Goal: Task Accomplishment & Management: Complete application form

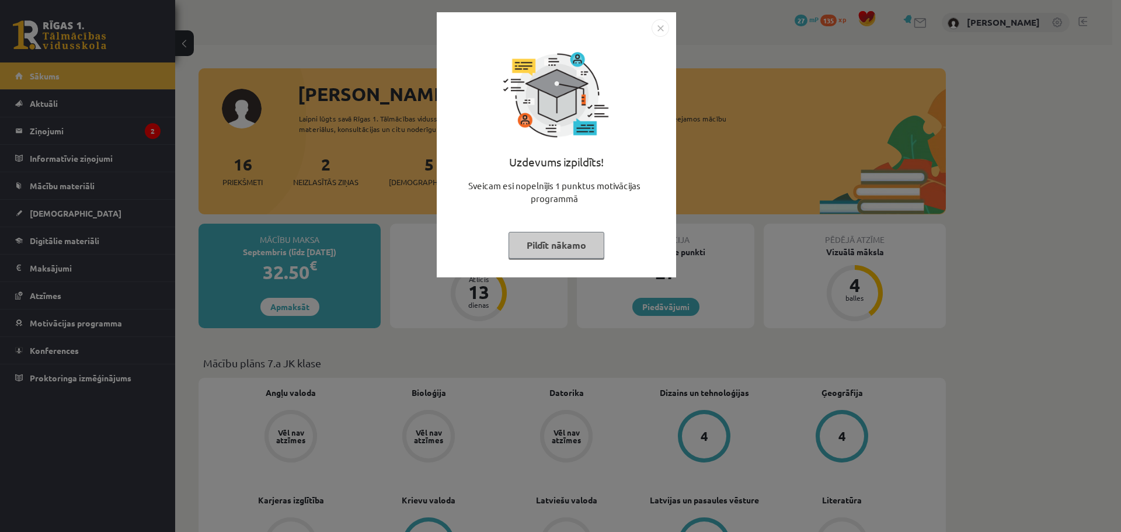
click at [654, 29] on img "Close" at bounding box center [660, 28] width 18 height 18
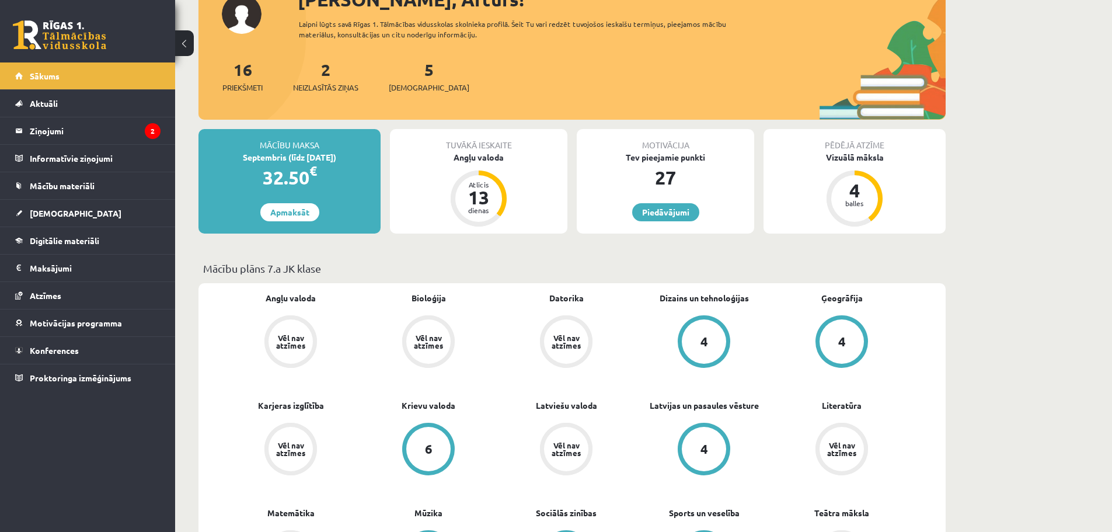
scroll to position [117, 0]
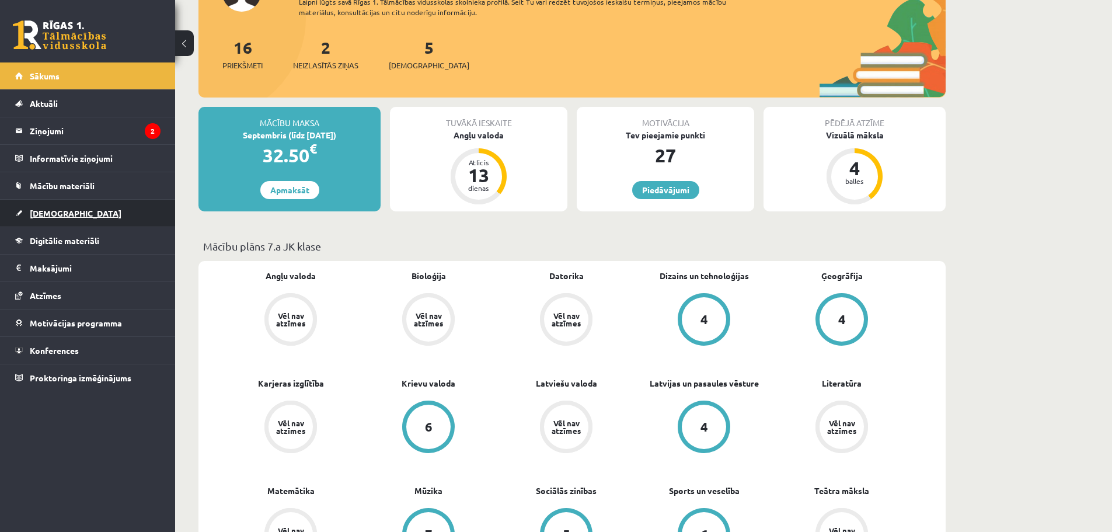
click at [55, 212] on span "[DEMOGRAPHIC_DATA]" at bounding box center [76, 213] width 92 height 11
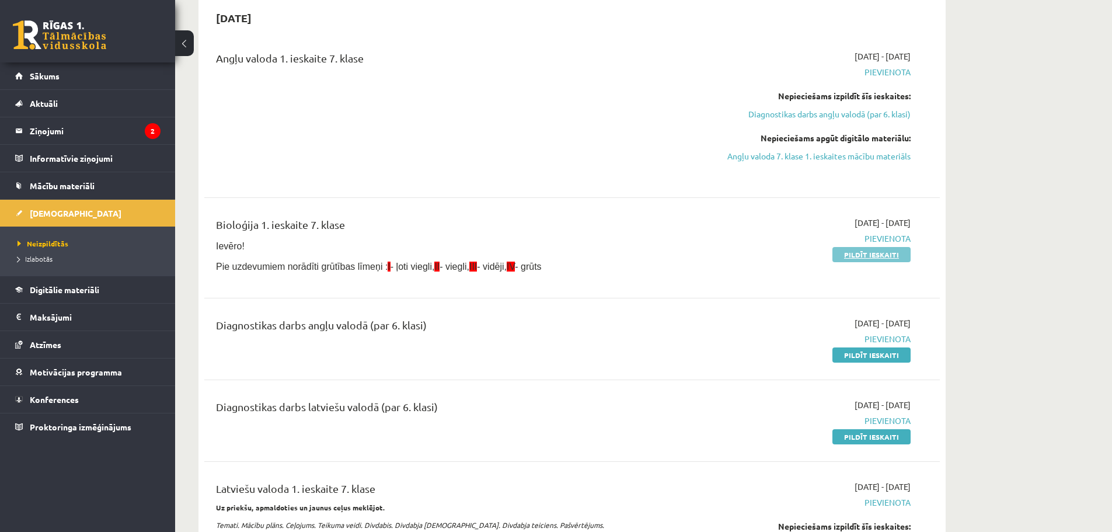
click at [845, 253] on link "Pildīt ieskaiti" at bounding box center [871, 254] width 78 height 15
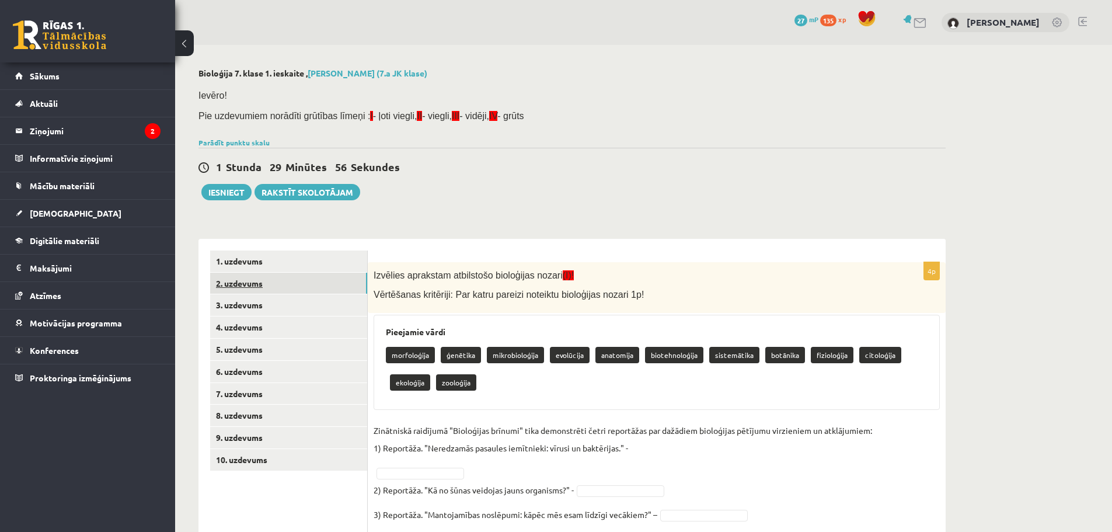
click at [243, 283] on link "2. uzdevums" at bounding box center [288, 284] width 157 height 22
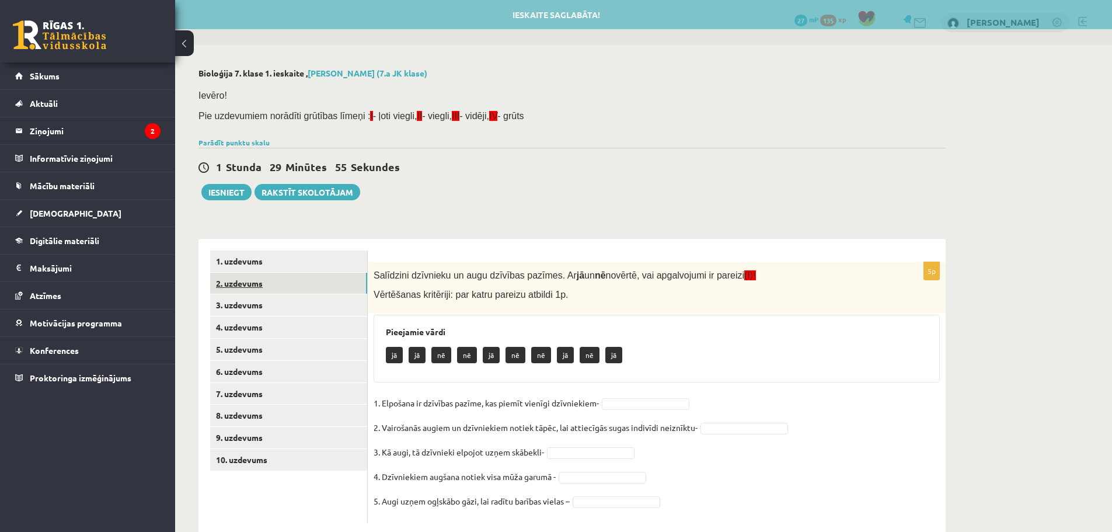
click at [253, 294] on link "2. uzdevums" at bounding box center [288, 284] width 157 height 22
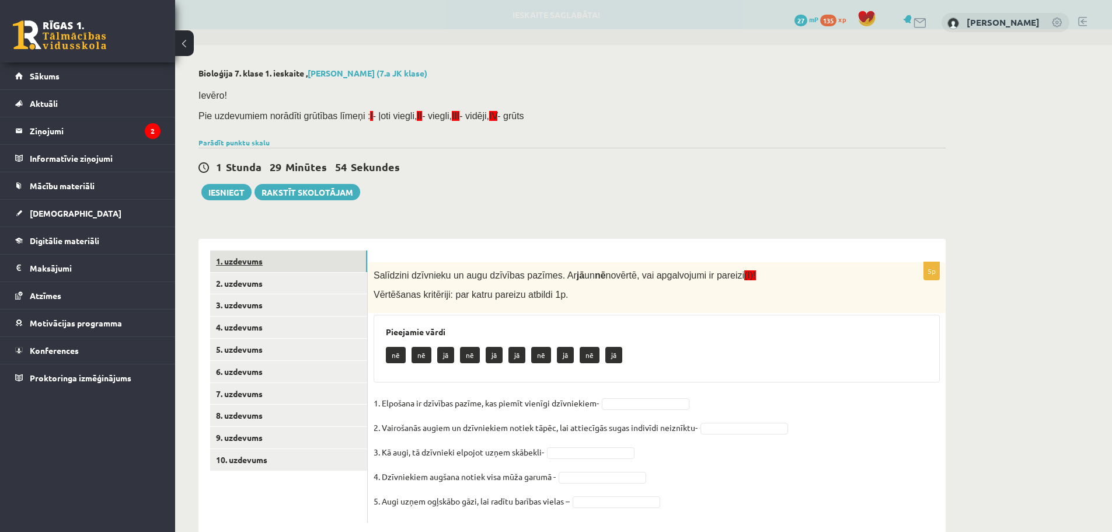
click at [262, 266] on link "1. uzdevums" at bounding box center [288, 261] width 157 height 22
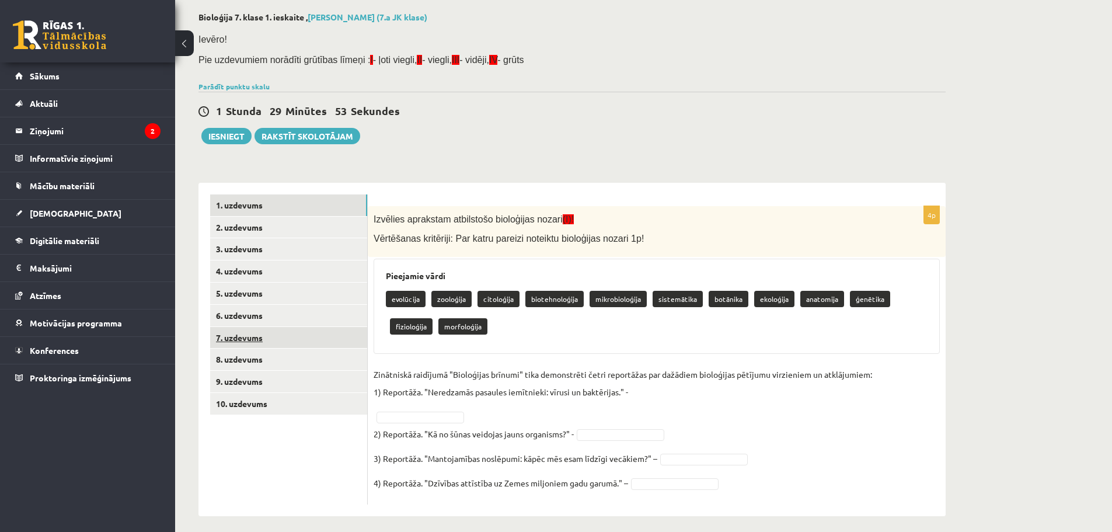
scroll to position [64, 0]
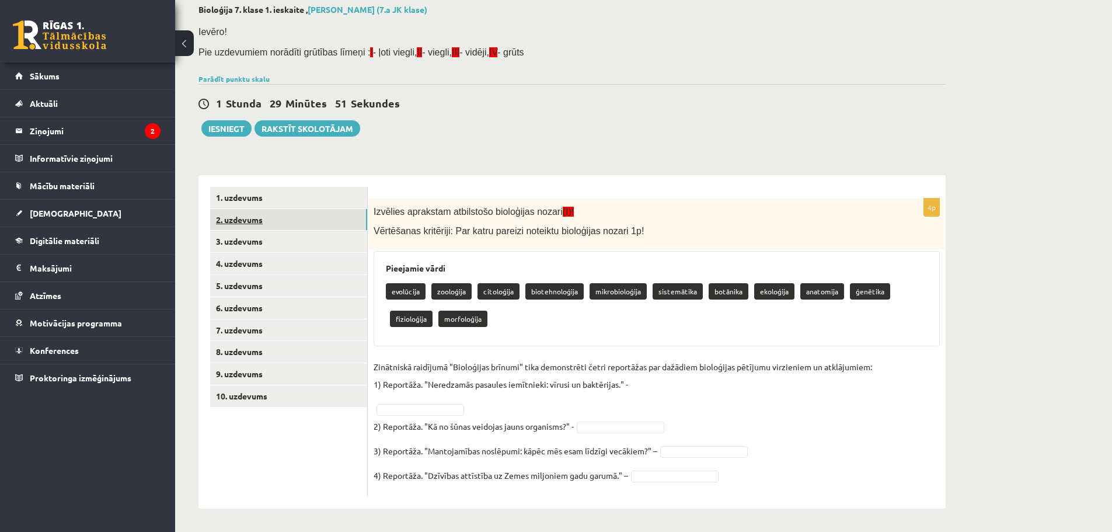
click at [299, 218] on link "2. uzdevums" at bounding box center [288, 220] width 157 height 22
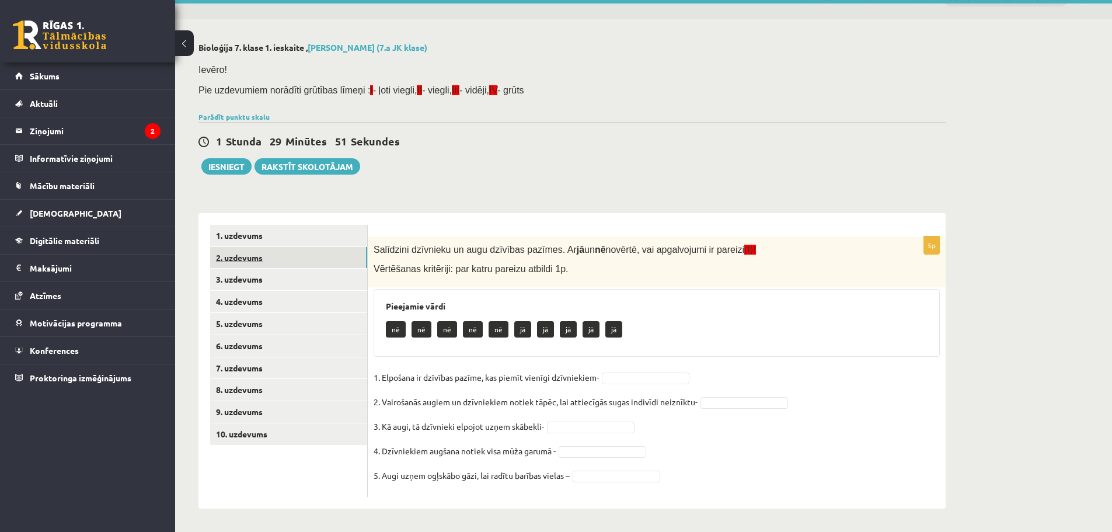
scroll to position [26, 0]
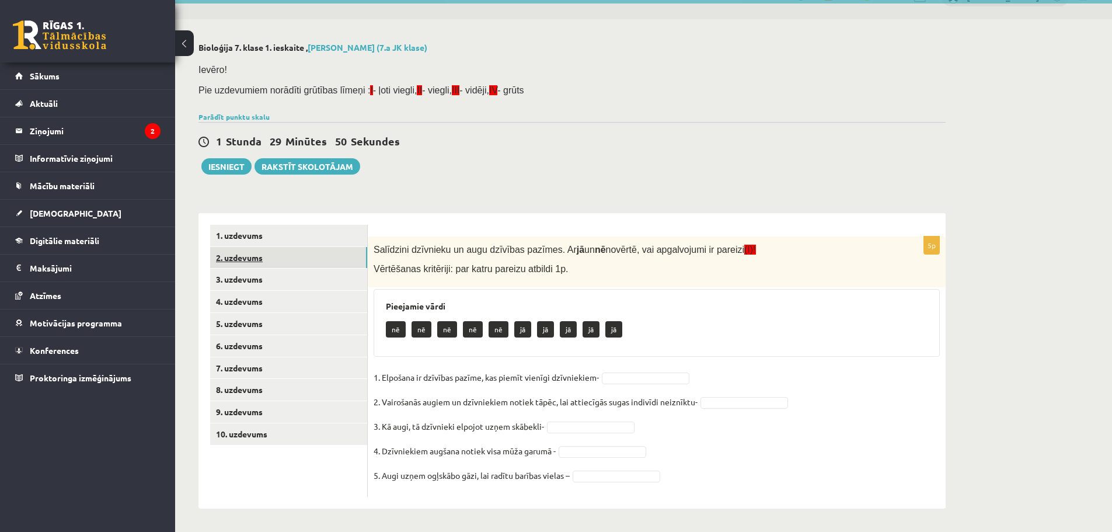
click at [311, 264] on link "2. uzdevums" at bounding box center [288, 258] width 157 height 22
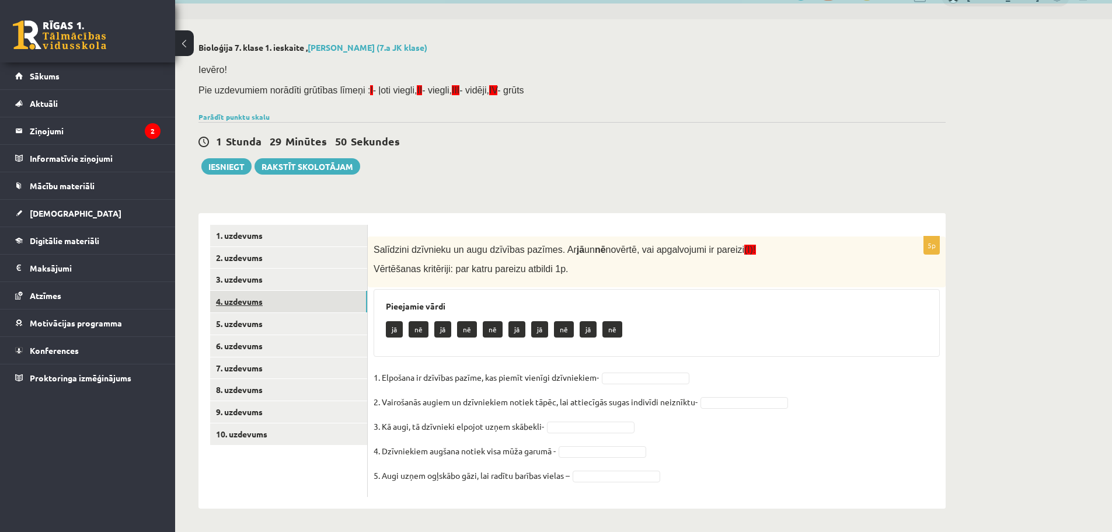
click at [305, 298] on link "4. uzdevums" at bounding box center [288, 302] width 157 height 22
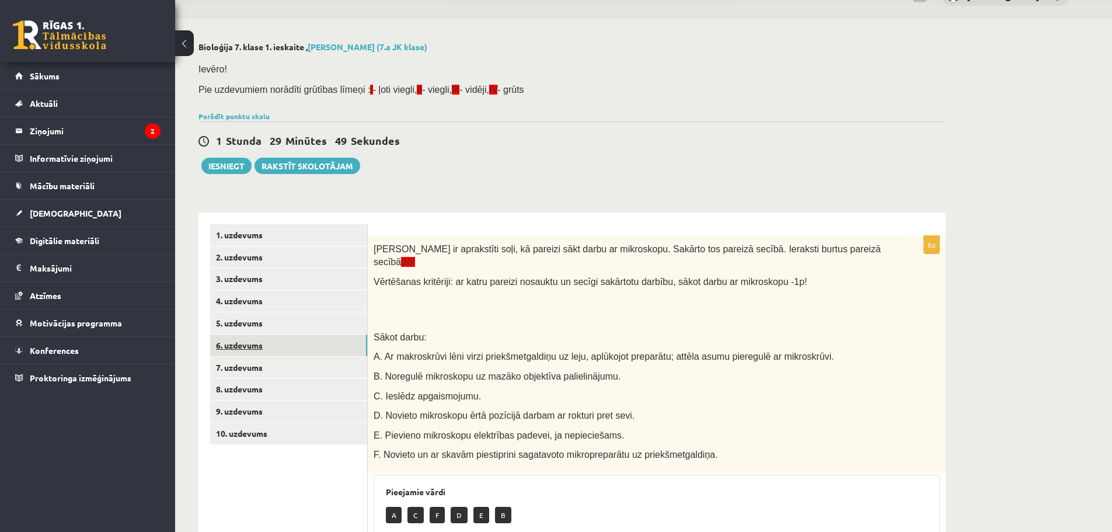
click at [298, 339] on link "6. uzdevums" at bounding box center [288, 345] width 157 height 22
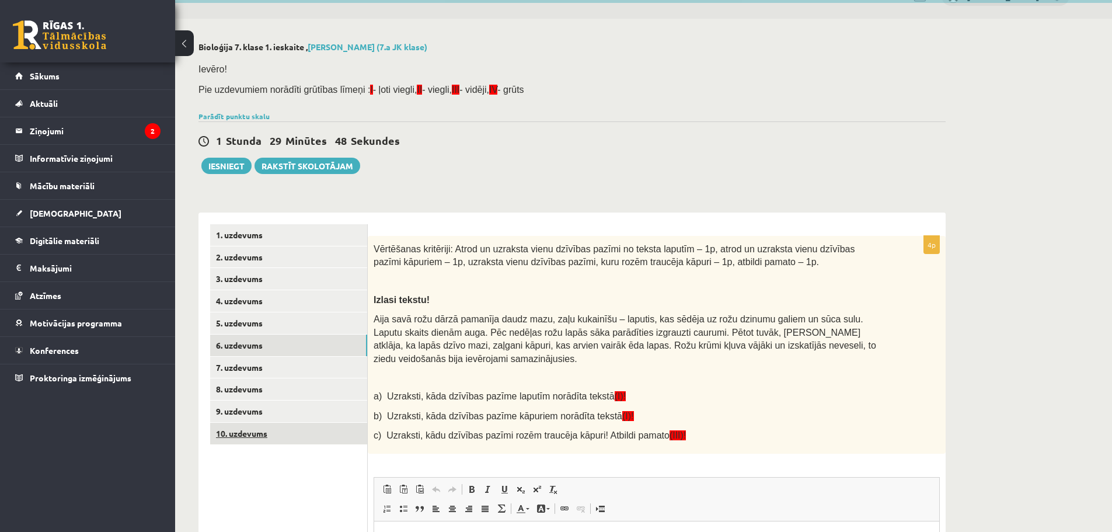
scroll to position [0, 0]
click at [297, 425] on link "10. uzdevums" at bounding box center [288, 434] width 157 height 22
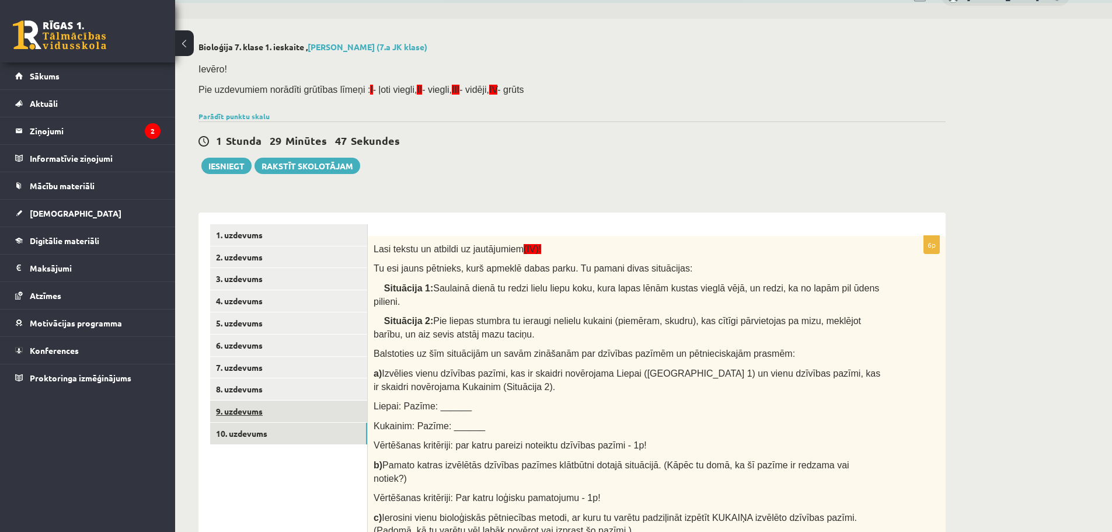
click at [292, 407] on link "9. uzdevums" at bounding box center [288, 411] width 157 height 22
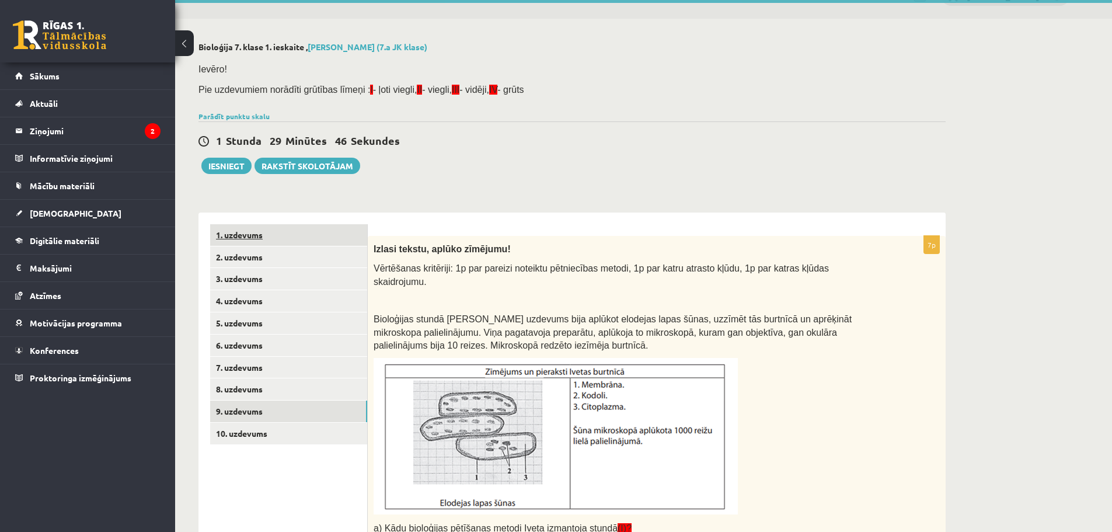
click at [270, 239] on link "1. uzdevums" at bounding box center [288, 235] width 157 height 22
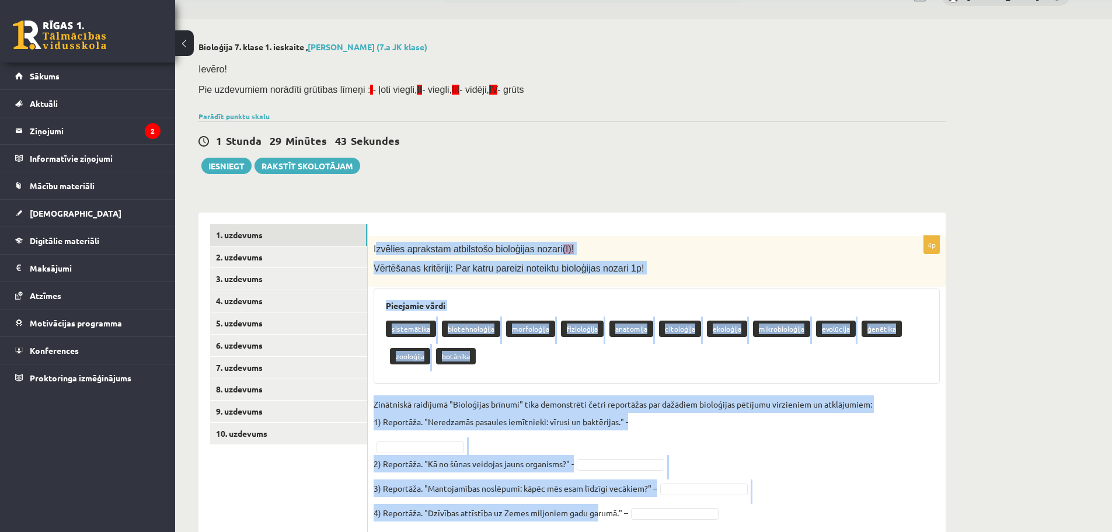
drag, startPoint x: 376, startPoint y: 247, endPoint x: 599, endPoint y: 505, distance: 340.5
click at [599, 505] on div "4p Izvēlies aprakstam atbilstošo bioloģijas nozari (I)! Vērtēšanas kritēriji: P…" at bounding box center [657, 385] width 578 height 298
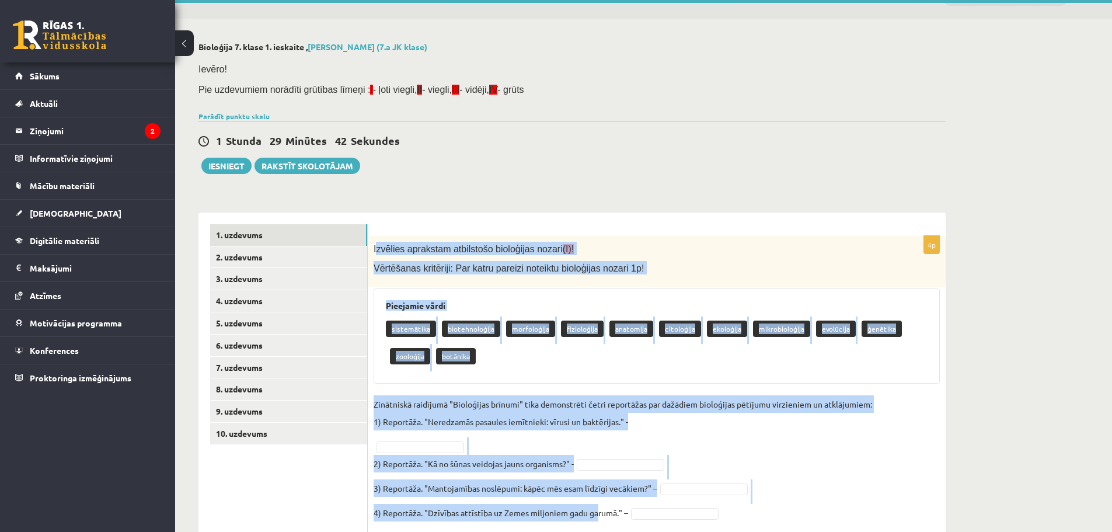
click at [399, 229] on form "4p Izvēlies aprakstam atbilstošo bioloģijas nozari (I)! Vērtēšanas kritēriji: P…" at bounding box center [656, 379] width 554 height 310
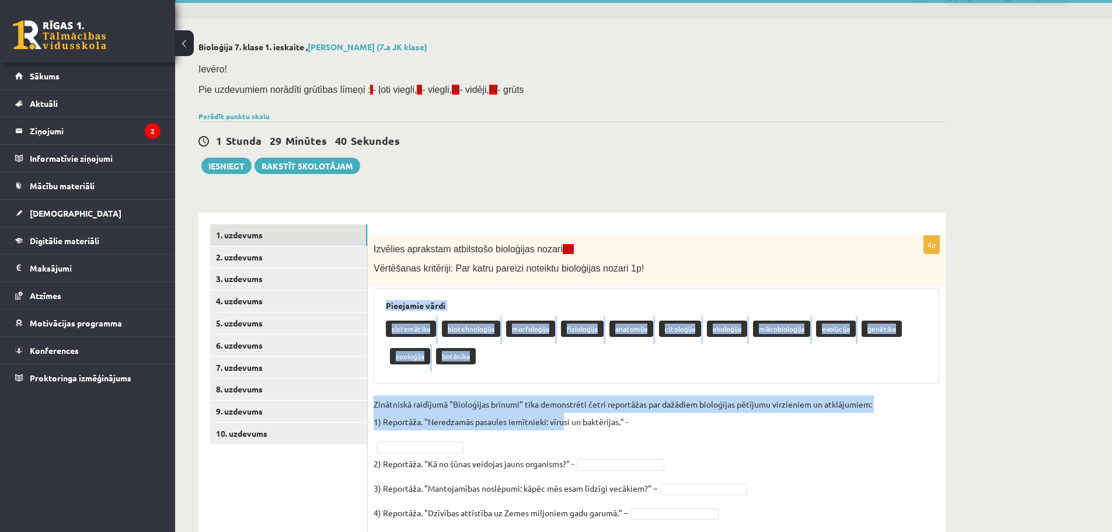
drag, startPoint x: 379, startPoint y: 301, endPoint x: 564, endPoint y: 430, distance: 225.2
click at [564, 430] on div "4p Izvēlies aprakstam atbilstošo bioloģijas nozari (I)! Vērtēšanas kritēriji: P…" at bounding box center [657, 385] width 578 height 298
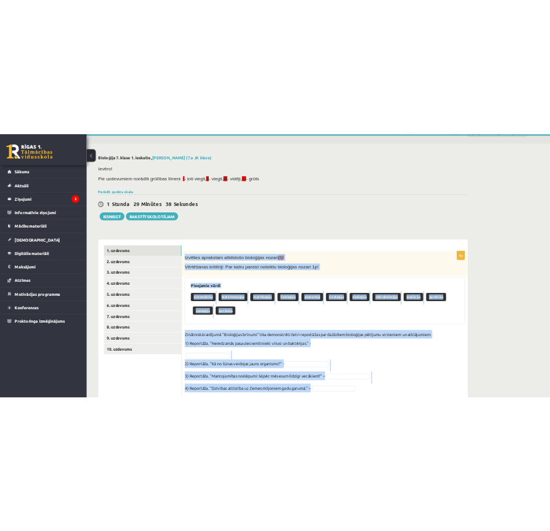
scroll to position [65, 0]
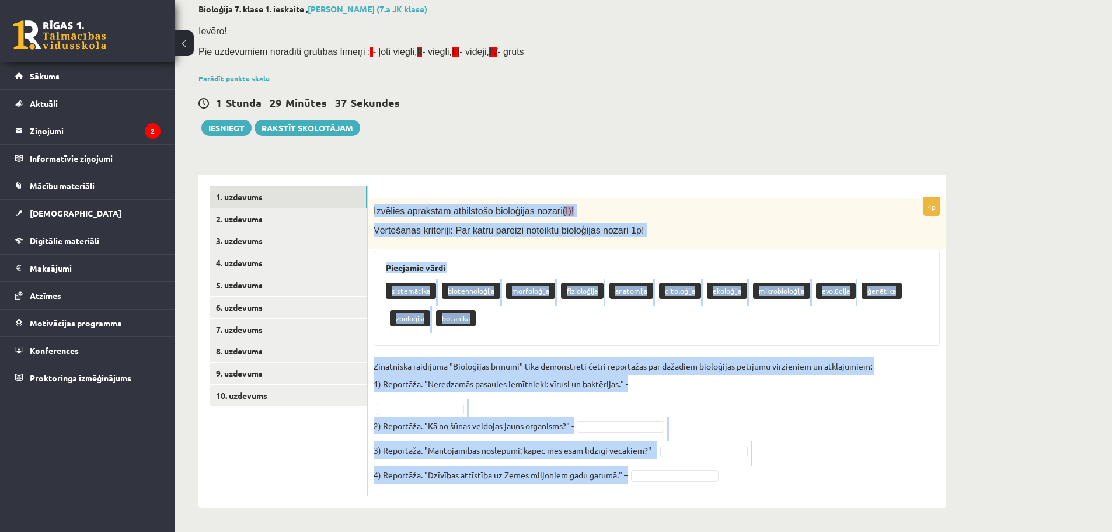
drag, startPoint x: 374, startPoint y: 247, endPoint x: 687, endPoint y: 518, distance: 413.4
click at [687, 518] on div "Bioloģija 7. klase 1. ieskaite , Artūrs Šefanovskis (7.a JK klase) Ievēro! Pie …" at bounding box center [572, 256] width 794 height 550
copy div "Izvēlies aprakstam atbilstošo bioloģijas nozari (I)! Vērtēšanas kritēriji: Par …"
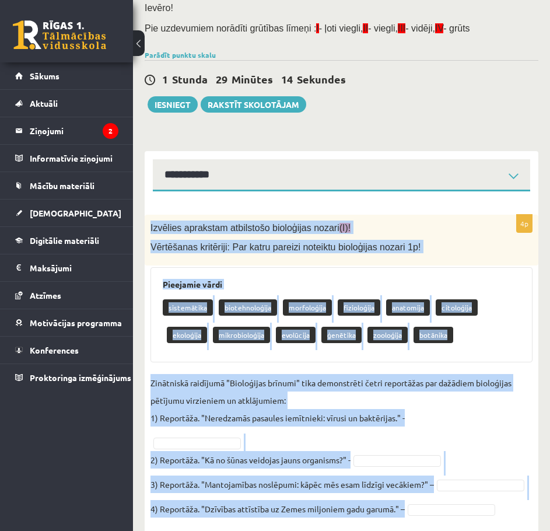
scroll to position [111, 0]
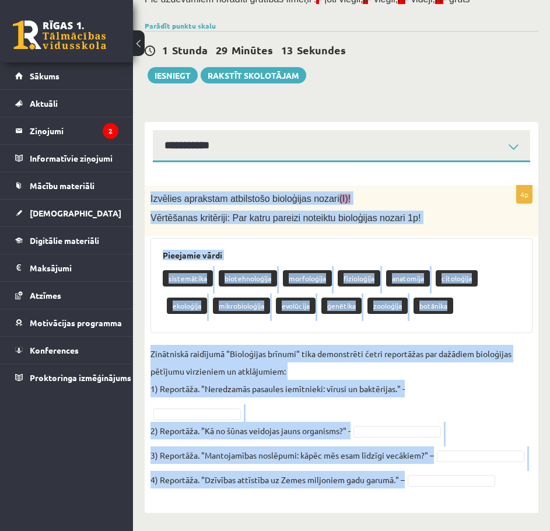
click at [210, 376] on p "Zinātniskā raidījumā "Bioloģijas brīnumi" tika demonstrēti četri reportāžas par…" at bounding box center [342, 371] width 382 height 53
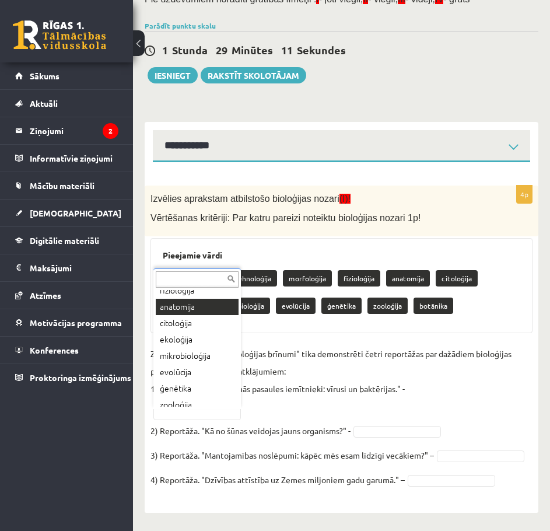
scroll to position [96, 0]
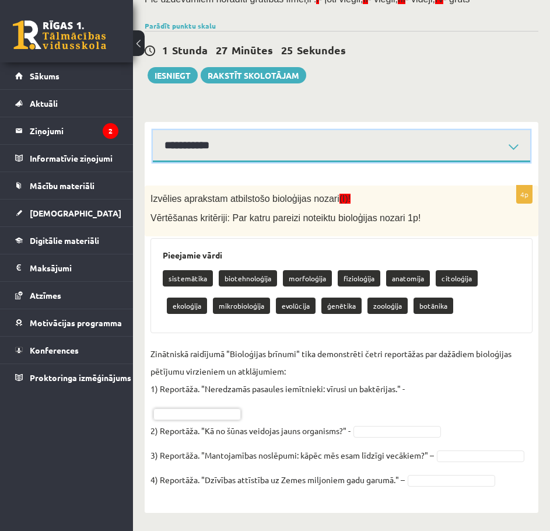
click at [409, 142] on select "**********" at bounding box center [342, 146] width 378 height 32
select select "**********"
click at [153, 130] on select "**********" at bounding box center [342, 146] width 378 height 32
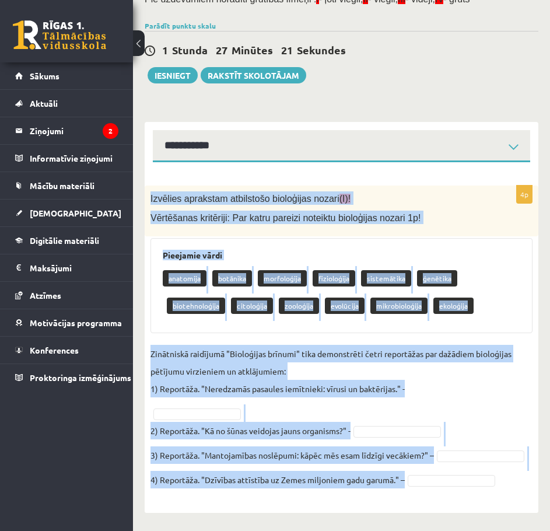
drag, startPoint x: 503, startPoint y: 483, endPoint x: 149, endPoint y: 201, distance: 452.3
click at [149, 201] on div "4p Izvēlies aprakstam atbilstošo bioloģijas nozari (I)! Vērtēšanas kritēriji: P…" at bounding box center [342, 344] width 394 height 316
copy div "Izvēlies aprakstam atbilstošo bioloģijas nozari (I)! Vērtēšanas kritēriji: Par …"
click at [340, 213] on span "Vērtēšanas kritēriji: Par katru pareizi noteiktu bioloģijas nozari 1p!" at bounding box center [286, 218] width 270 height 10
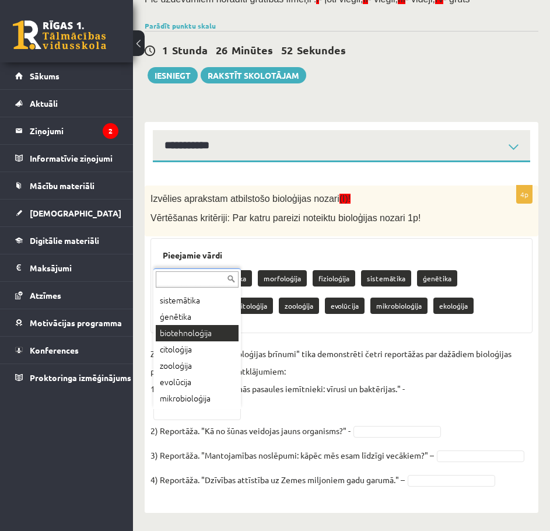
scroll to position [96, 0]
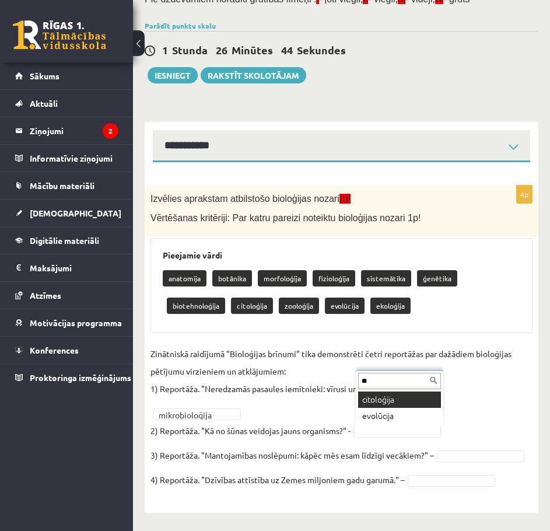
type input "**"
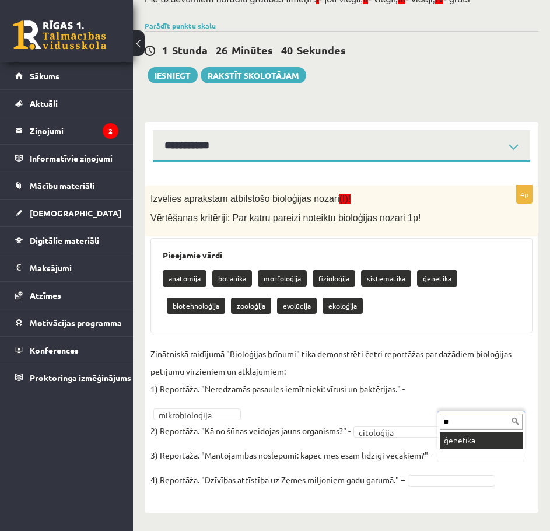
type input "**"
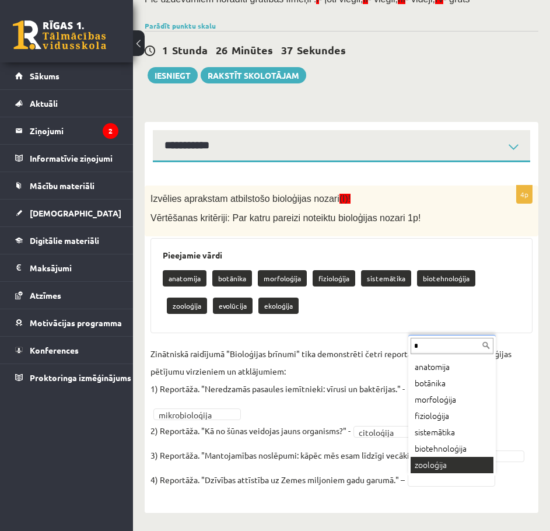
scroll to position [0, 0]
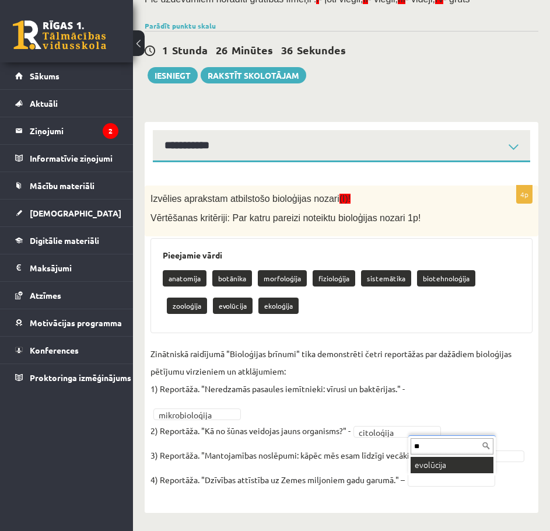
type input "**"
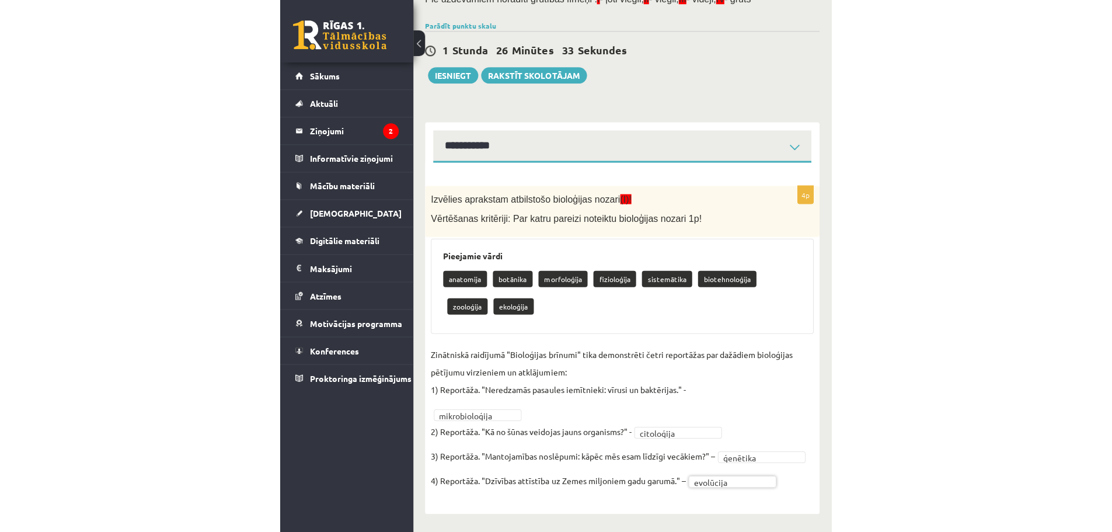
scroll to position [37, 0]
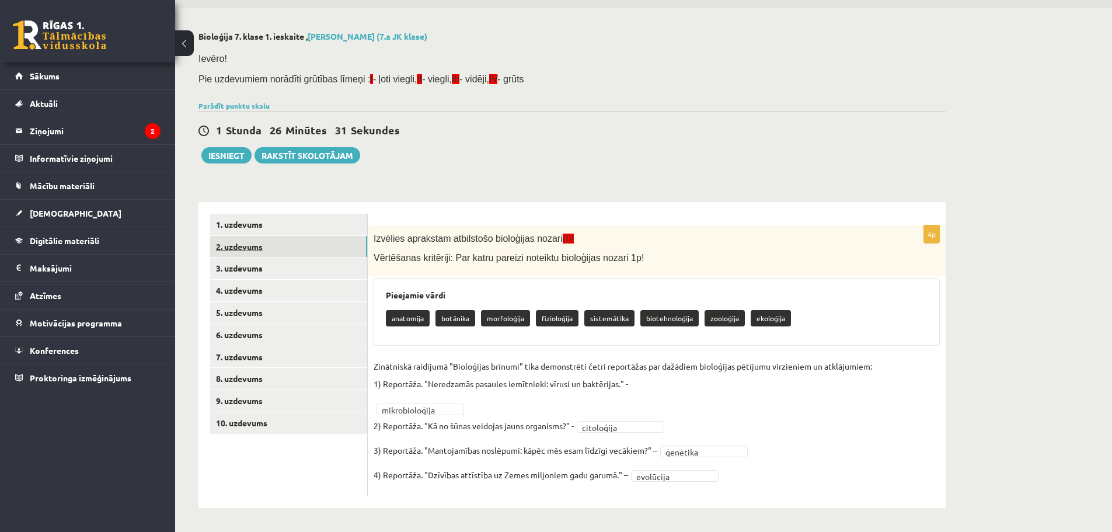
click at [288, 245] on link "2. uzdevums" at bounding box center [288, 247] width 157 height 22
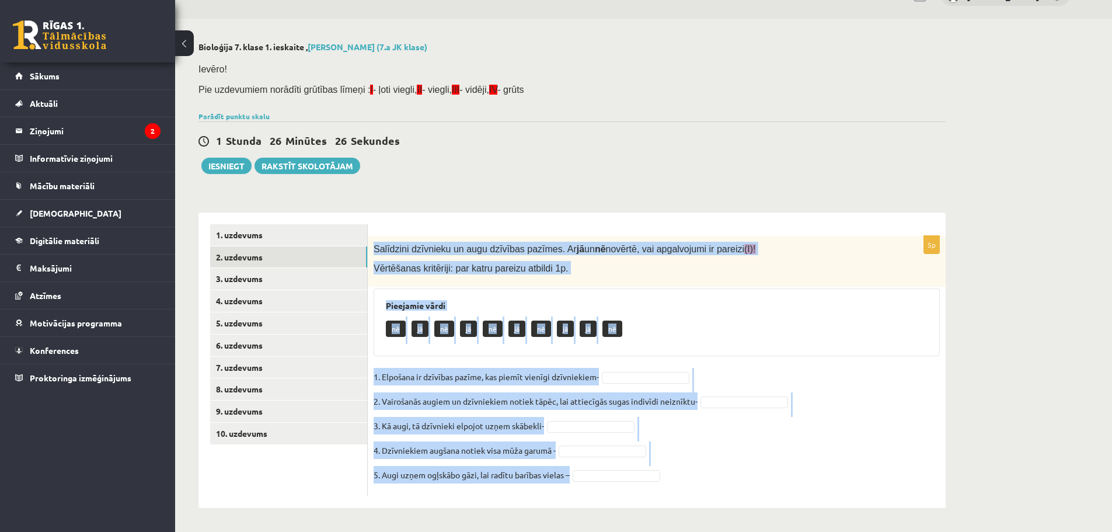
drag, startPoint x: 373, startPoint y: 245, endPoint x: 626, endPoint y: 471, distance: 339.3
click at [626, 471] on div "5p Salīdzini dzīvnieku un augu dzīvības pazīmes. Ar jā un nē novērtē, vai apgal…" at bounding box center [657, 366] width 578 height 260
copy div "Salīdzini dzīvnieku un augu dzīvības pazīmes. Ar jā un nē novērtē, vai apgalvoj…"
click at [569, 247] on span "Salīdzini dzīvnieku un augu dzīvības pazīmes. Ar jā un nē novērtē, vai apgalvoj…" at bounding box center [565, 249] width 382 height 10
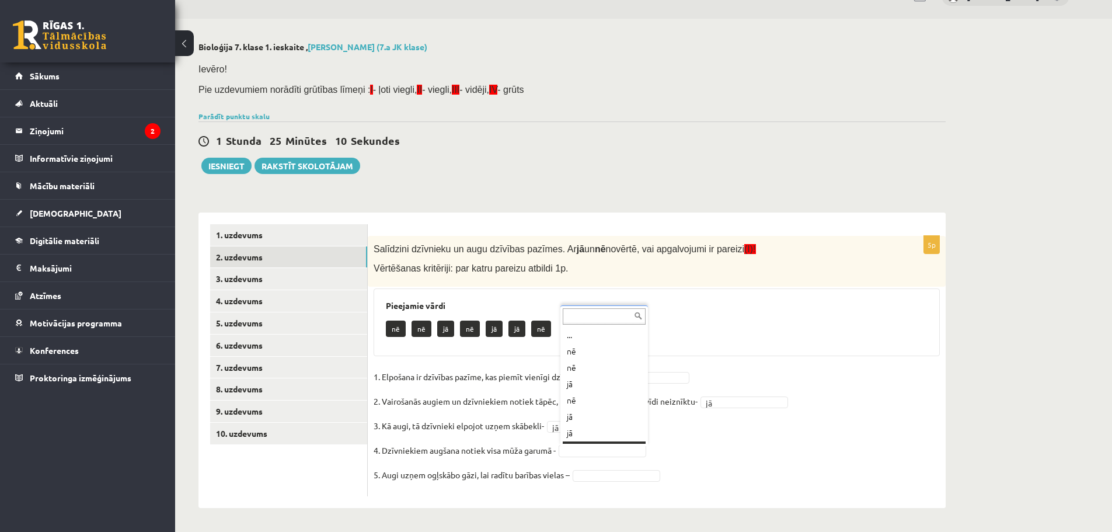
scroll to position [14, 0]
click at [609, 469] on fieldset "1. Elpošana ir dzīvības pazīme, kas piemīt vienīgi dzīvniekiem- nē ** 2. Vairoš…" at bounding box center [657, 429] width 566 height 123
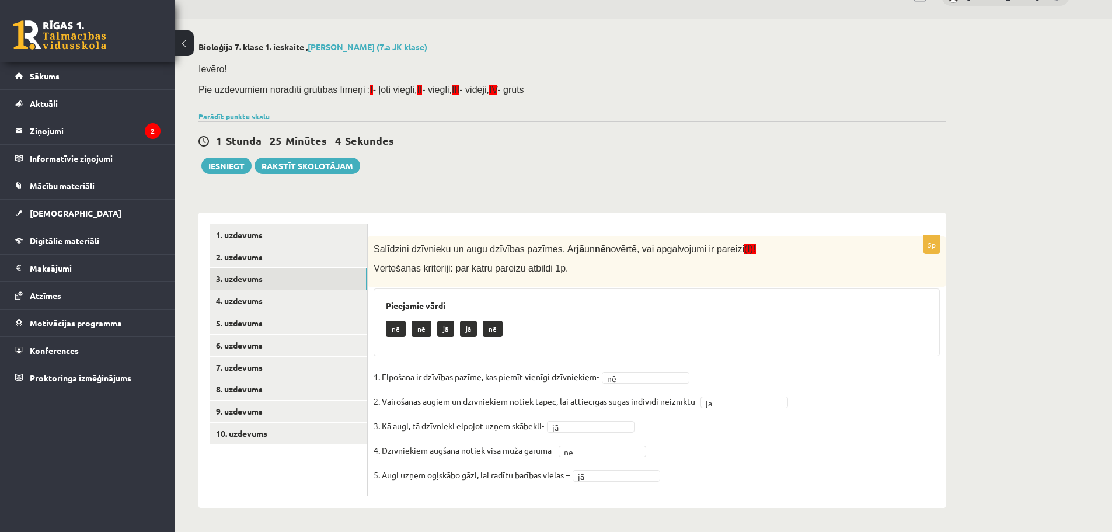
click at [271, 282] on link "3. uzdevums" at bounding box center [288, 279] width 157 height 22
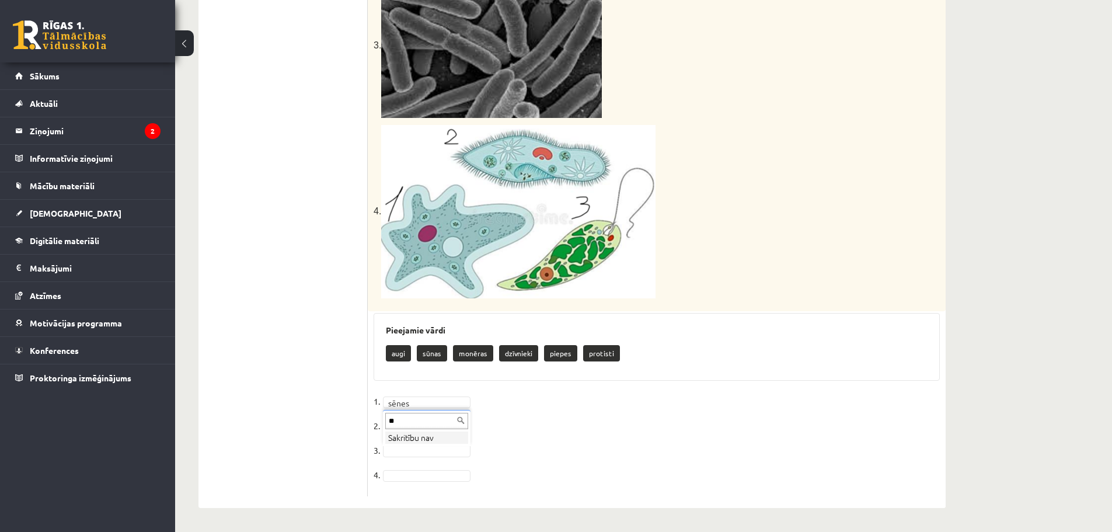
type input "*"
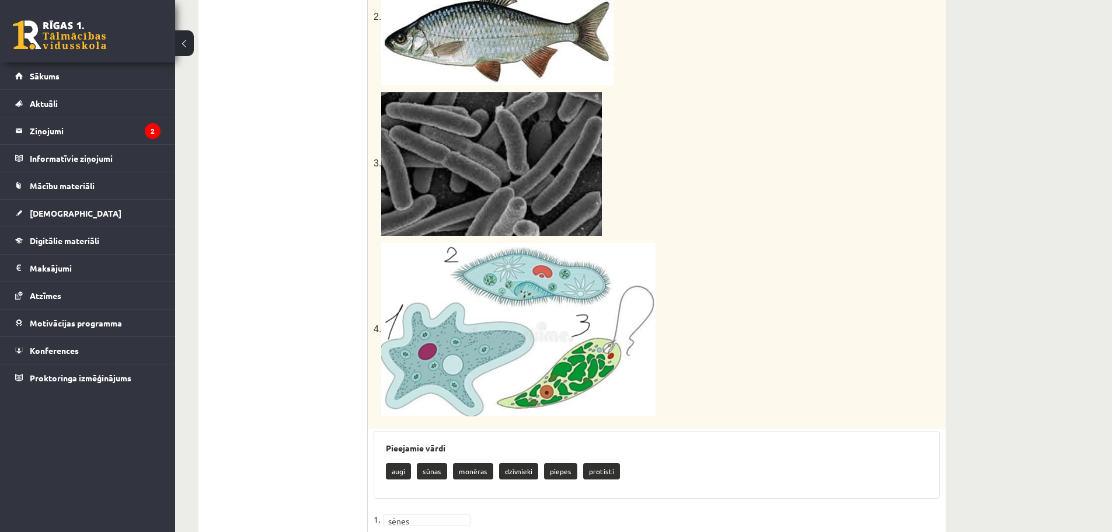
scroll to position [546, 0]
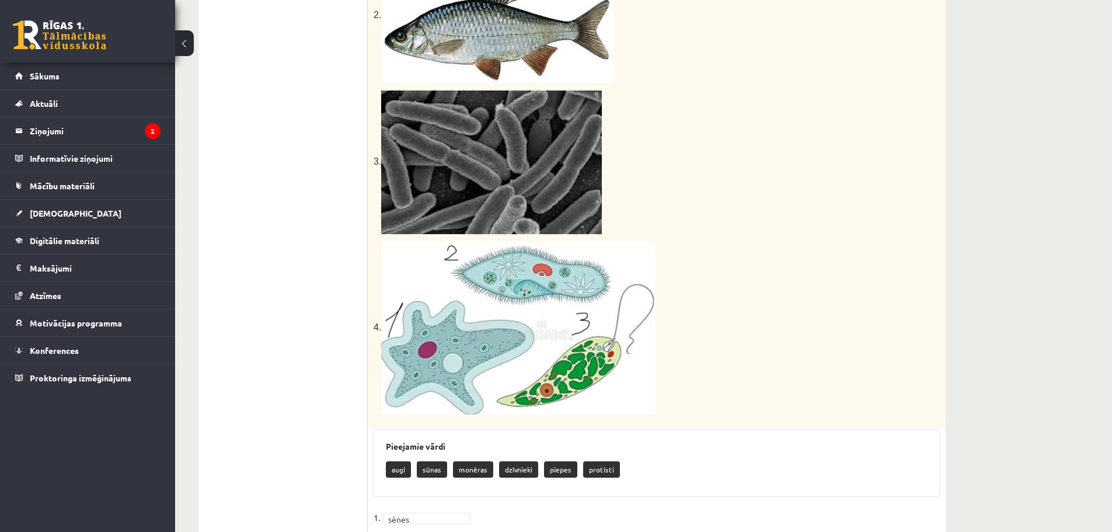
click at [472, 466] on p "monēras" at bounding box center [473, 469] width 40 height 16
click at [471, 466] on p "monēras" at bounding box center [473, 469] width 40 height 16
copy p "monēras"
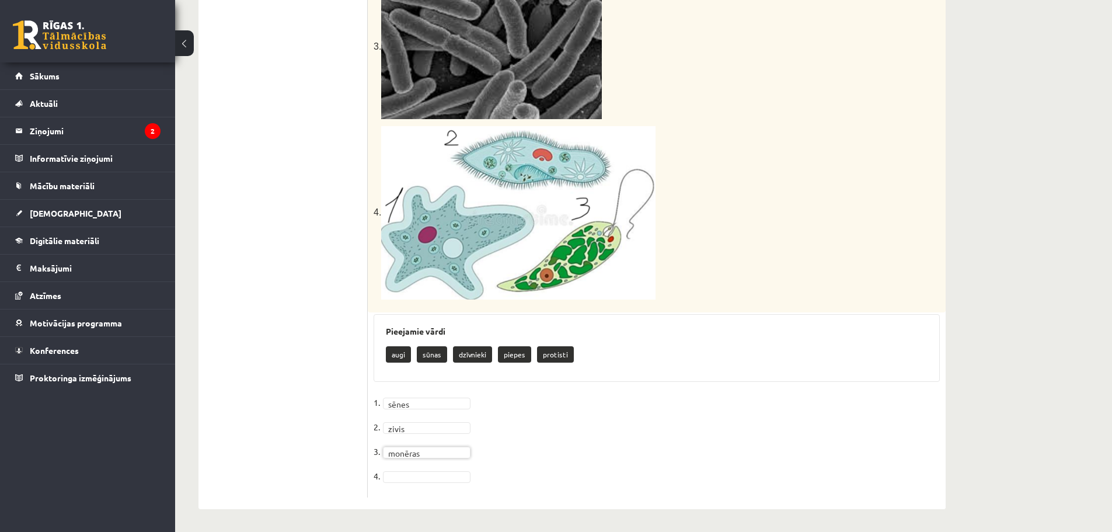
scroll to position [662, 0]
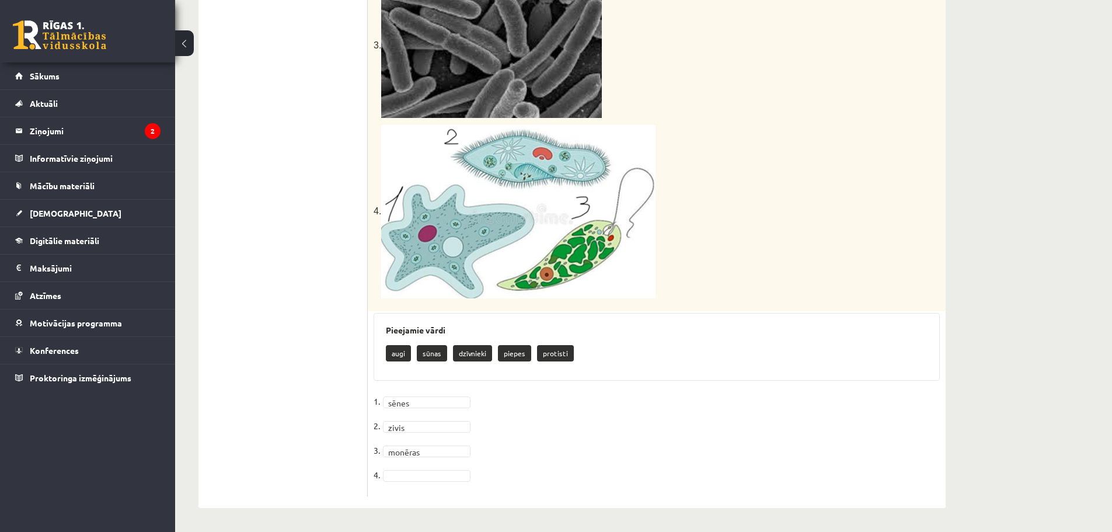
click at [550, 353] on p "protisti" at bounding box center [555, 353] width 37 height 16
copy p "protisti"
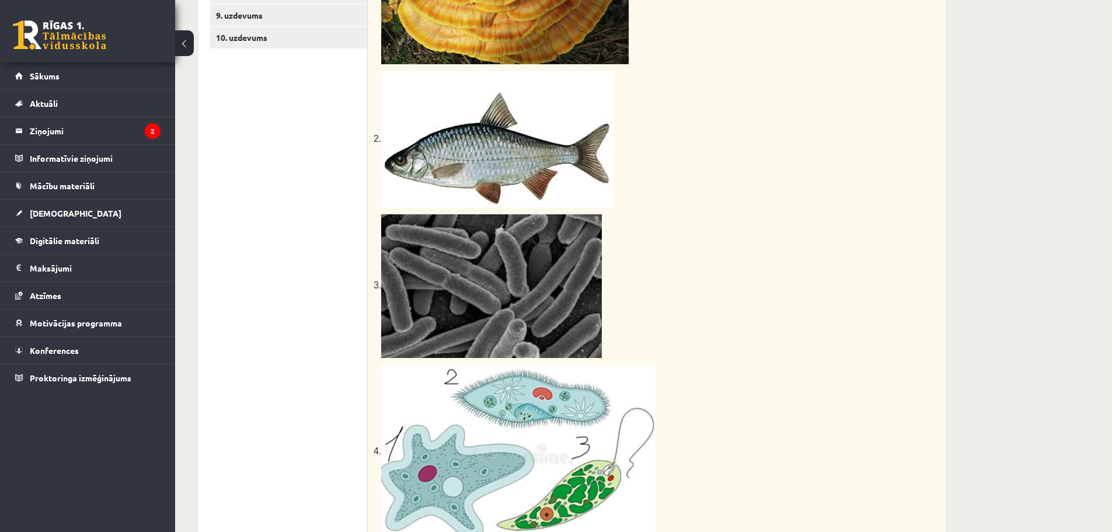
scroll to position [137, 0]
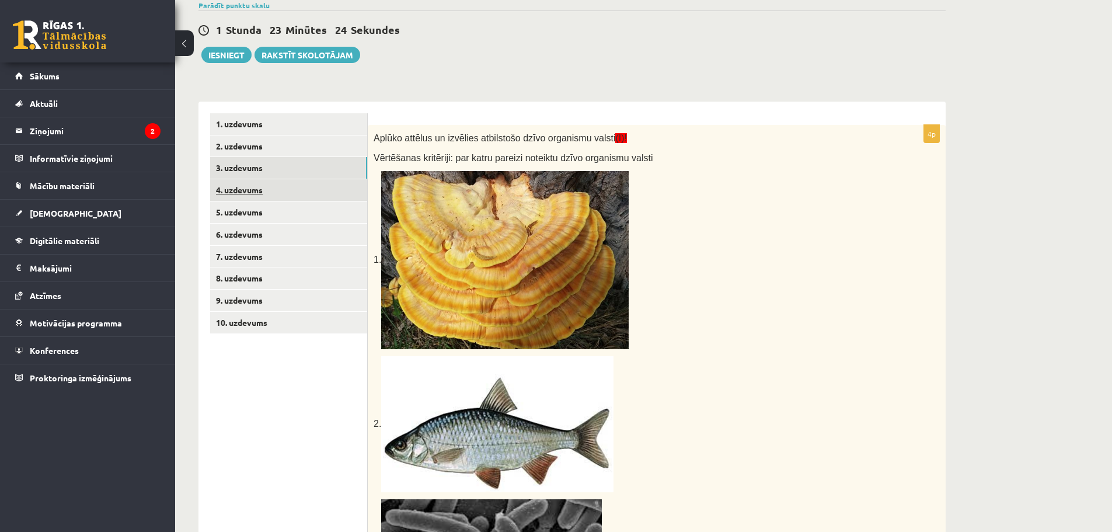
click at [267, 190] on link "4. uzdevums" at bounding box center [288, 190] width 157 height 22
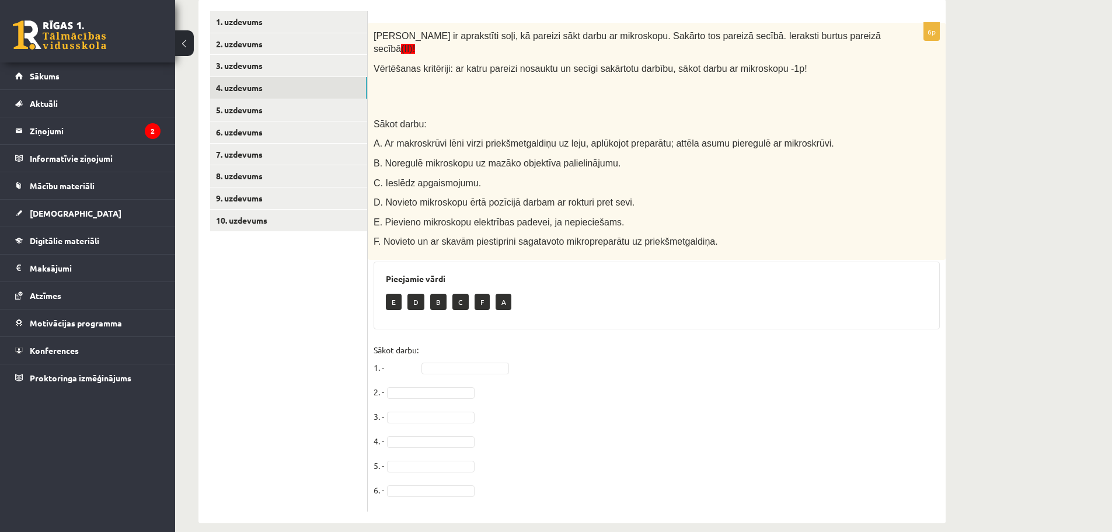
scroll to position [242, 0]
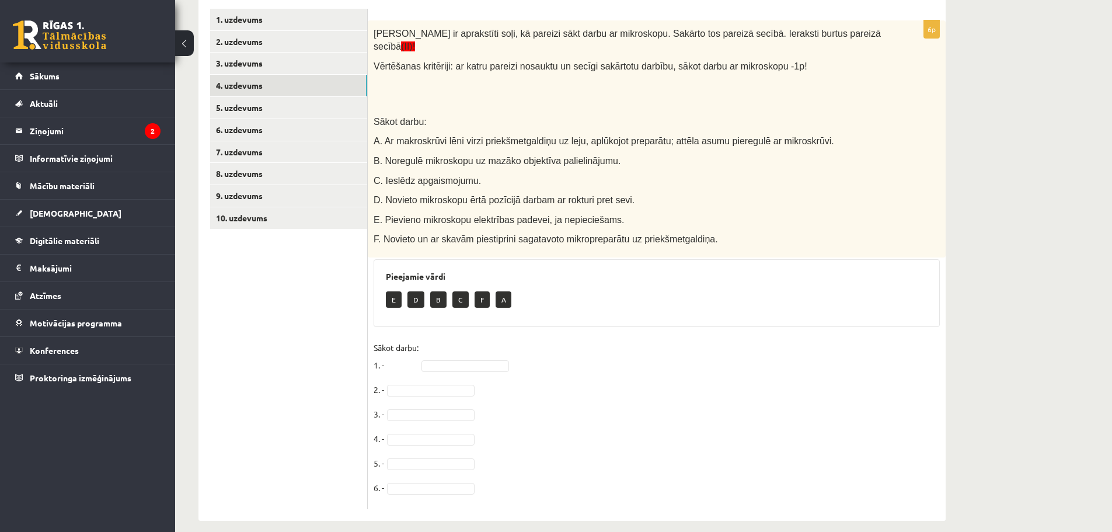
click at [1069, 231] on div "Bioloģija 7. klase 1. ieskaite , [PERSON_NAME] (7.a JK klase) Ievēro! Pie uzdev…" at bounding box center [643, 173] width 937 height 741
drag, startPoint x: 452, startPoint y: 345, endPoint x: 454, endPoint y: 351, distance: 6.7
click at [454, 349] on fieldset "Sākot darbu: 1. - 2. - 3. - 4. - 5. - 6. -" at bounding box center [657, 421] width 566 height 165
click at [420, 434] on fieldset "Sākot darbu: 1. - D * 2. - E * 3. - F * 4. - 5. - 6. -" at bounding box center [657, 421] width 566 height 165
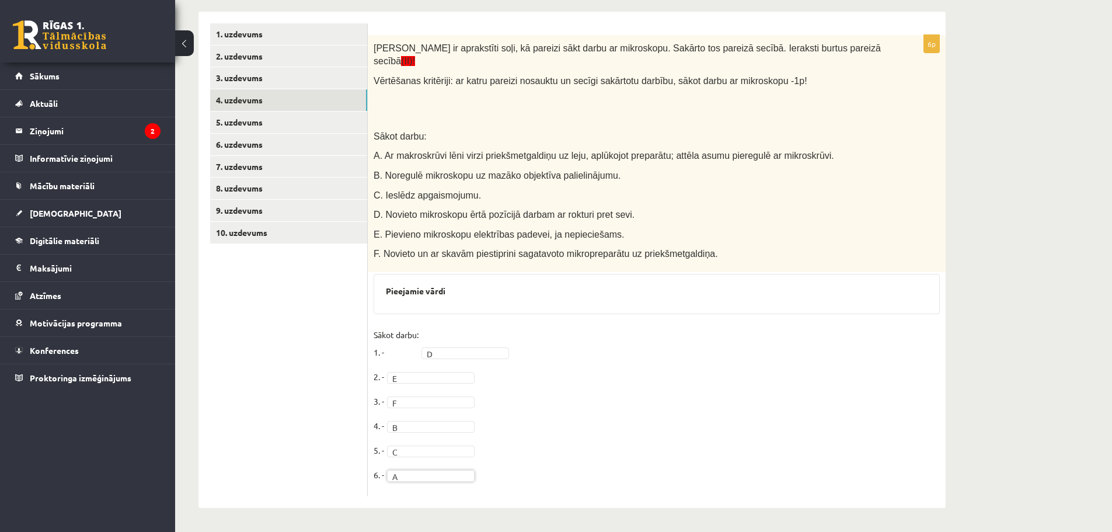
scroll to position [214, 0]
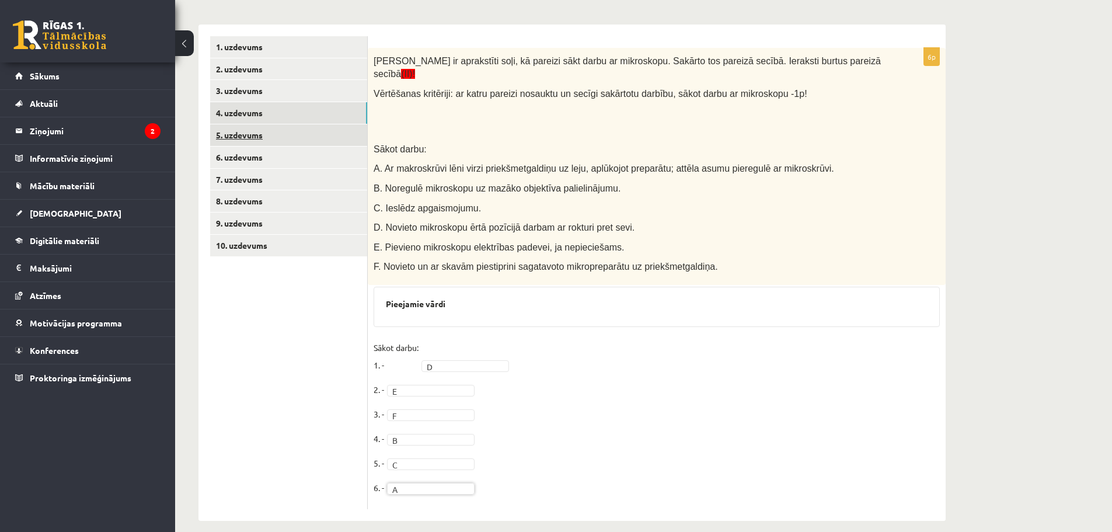
click at [284, 136] on link "5. uzdevums" at bounding box center [288, 135] width 157 height 22
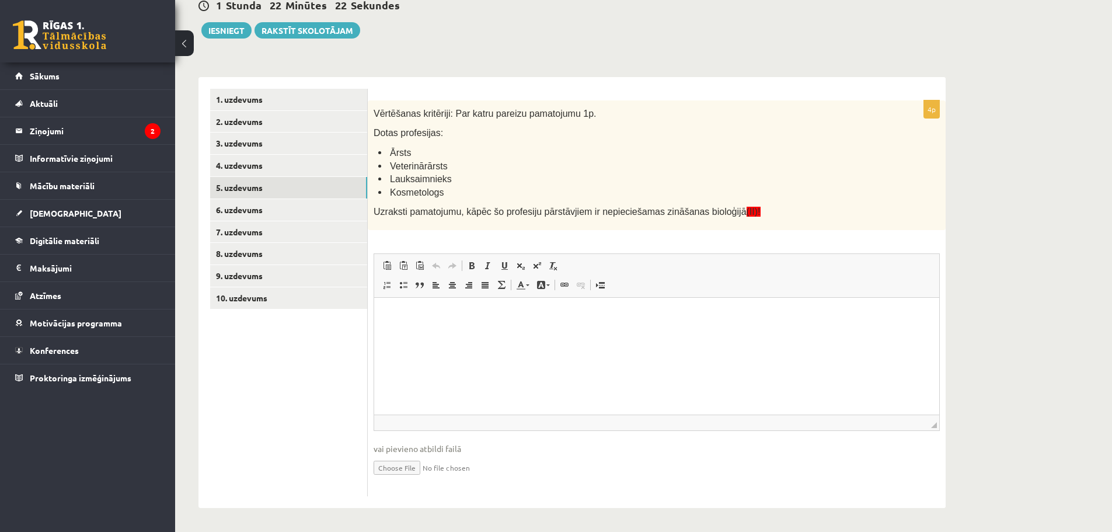
scroll to position [0, 0]
click at [594, 333] on html at bounding box center [656, 315] width 565 height 36
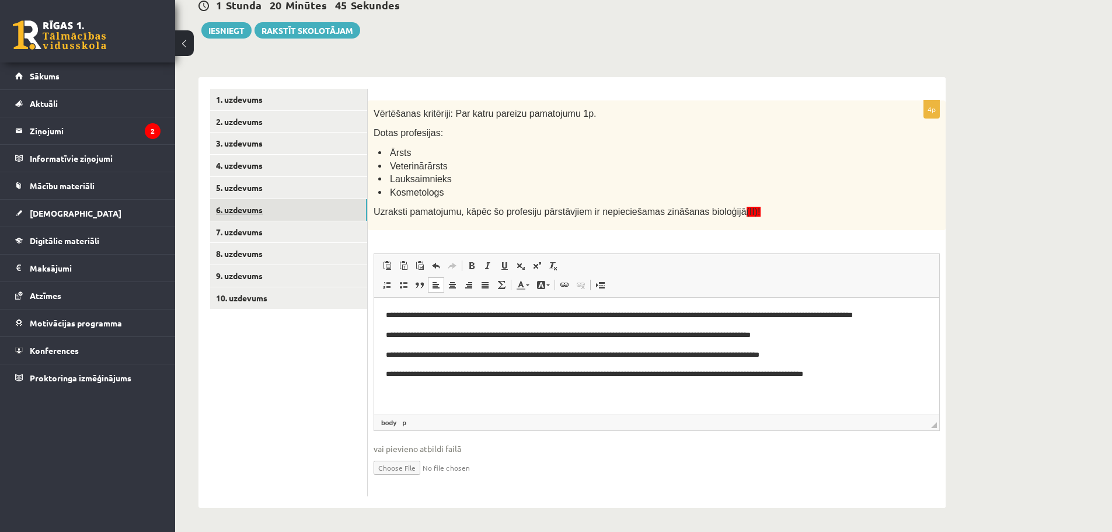
click at [295, 207] on link "6. uzdevums" at bounding box center [288, 210] width 157 height 22
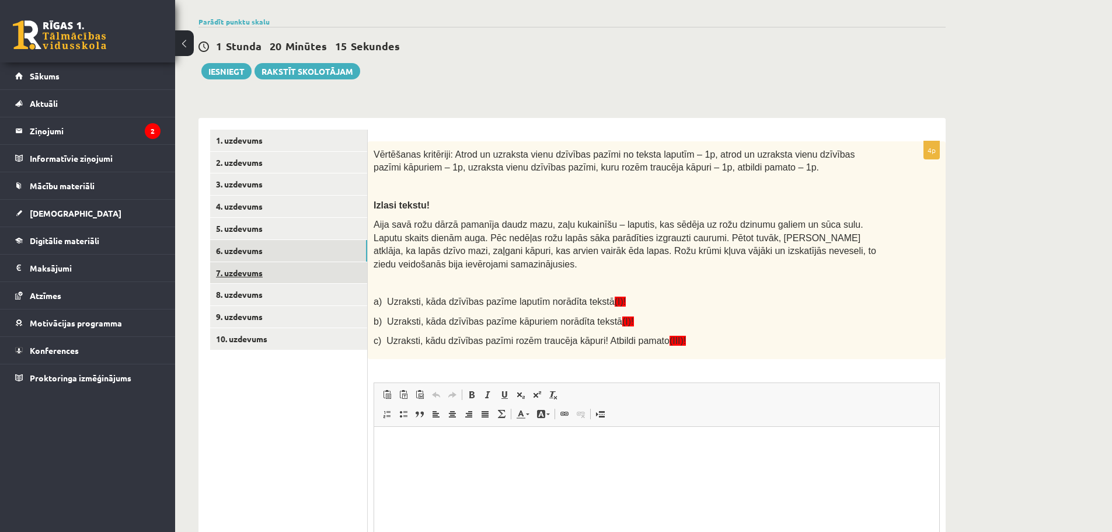
click at [261, 277] on link "7. uzdevums" at bounding box center [288, 273] width 157 height 22
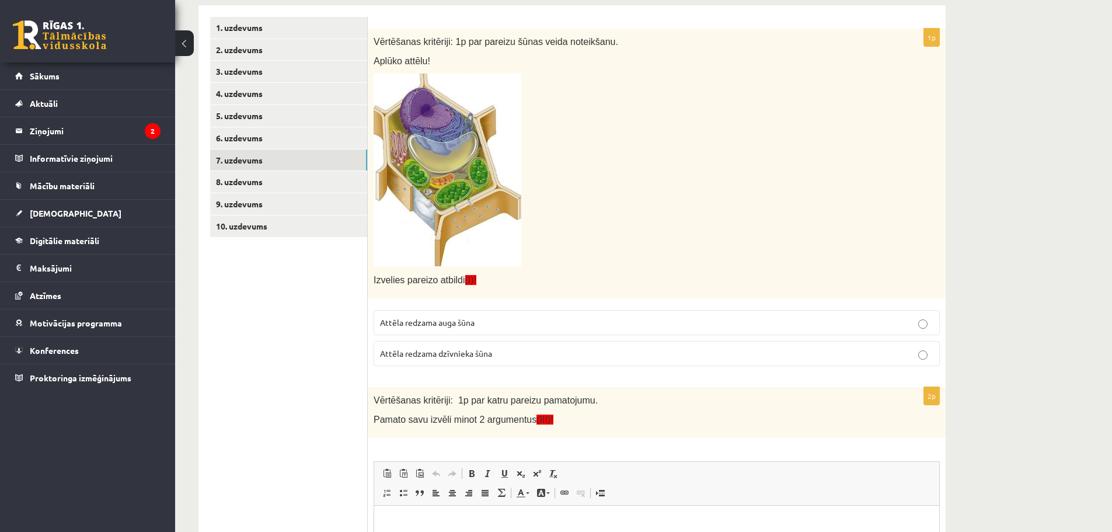
scroll to position [238, 0]
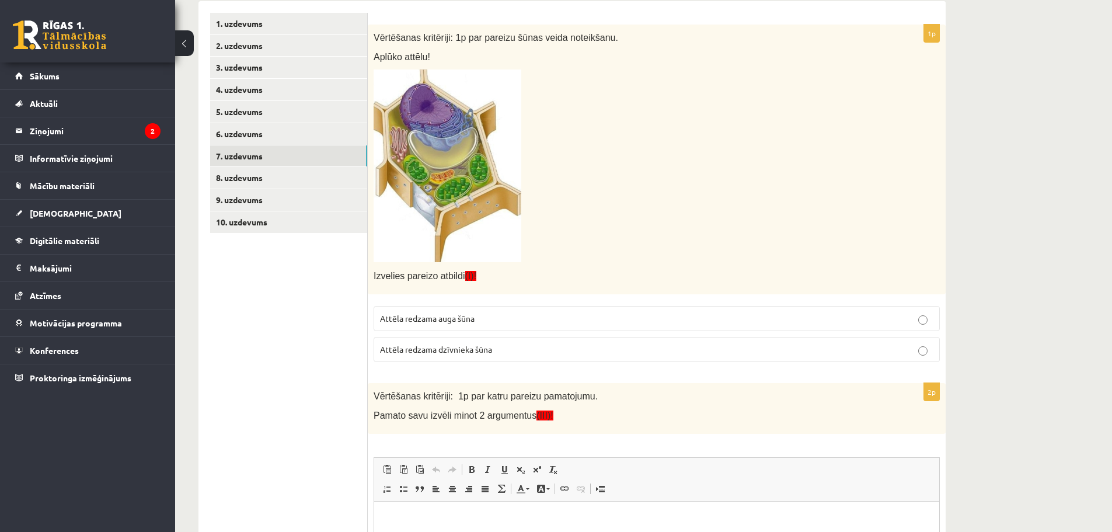
click at [556, 319] on p "Attēla redzama auga šūna" at bounding box center [656, 318] width 553 height 12
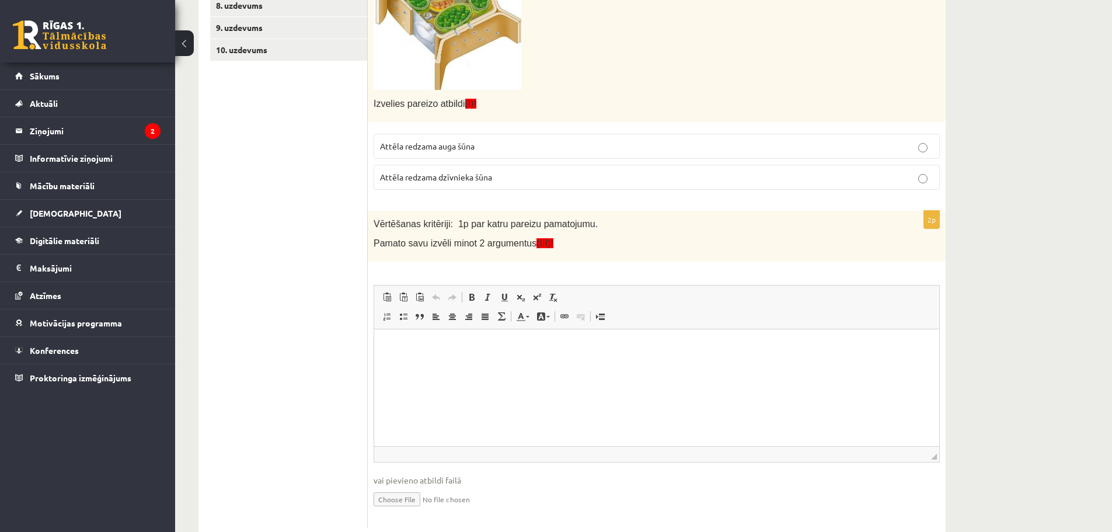
scroll to position [413, 0]
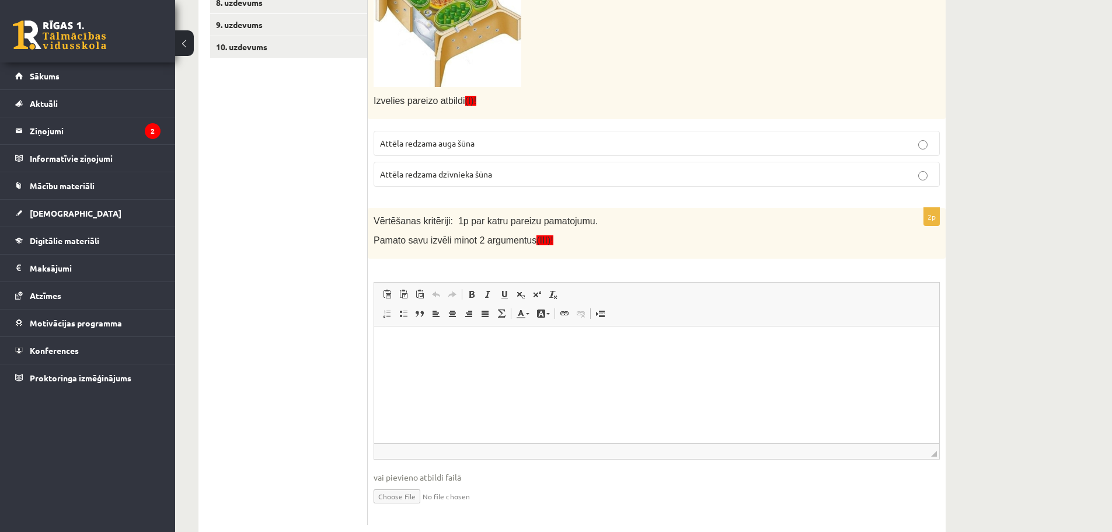
click at [615, 361] on html at bounding box center [656, 344] width 565 height 36
click at [568, 361] on html "**********" at bounding box center [656, 344] width 565 height 36
click at [416, 356] on p "**********" at bounding box center [657, 349] width 542 height 25
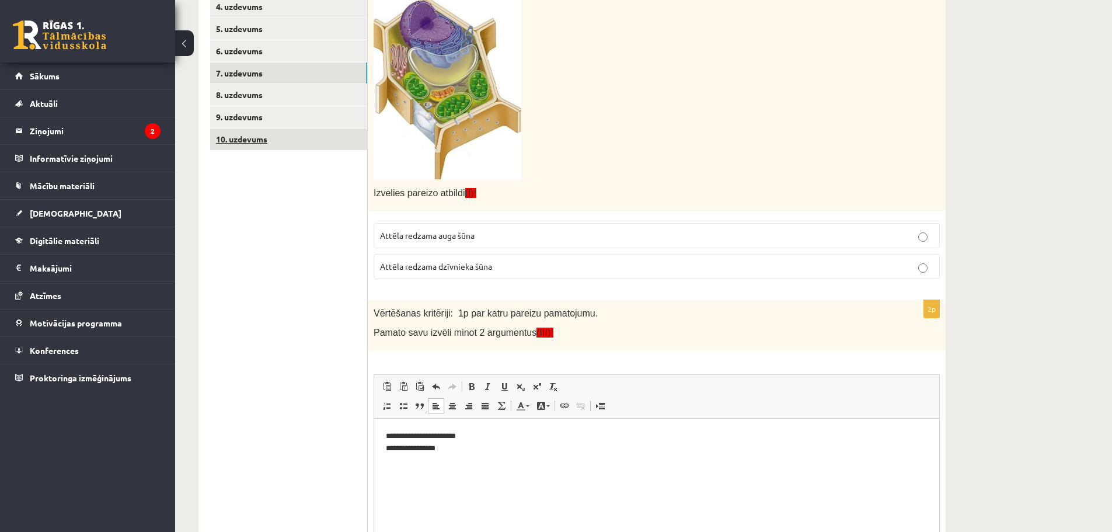
scroll to position [238, 0]
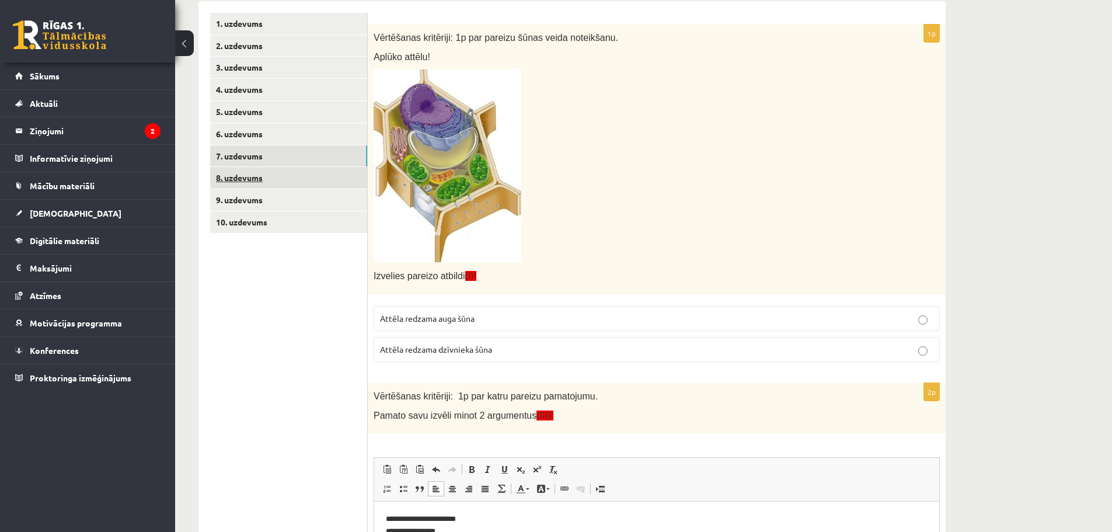
click at [266, 176] on link "8. uzdevums" at bounding box center [288, 178] width 157 height 22
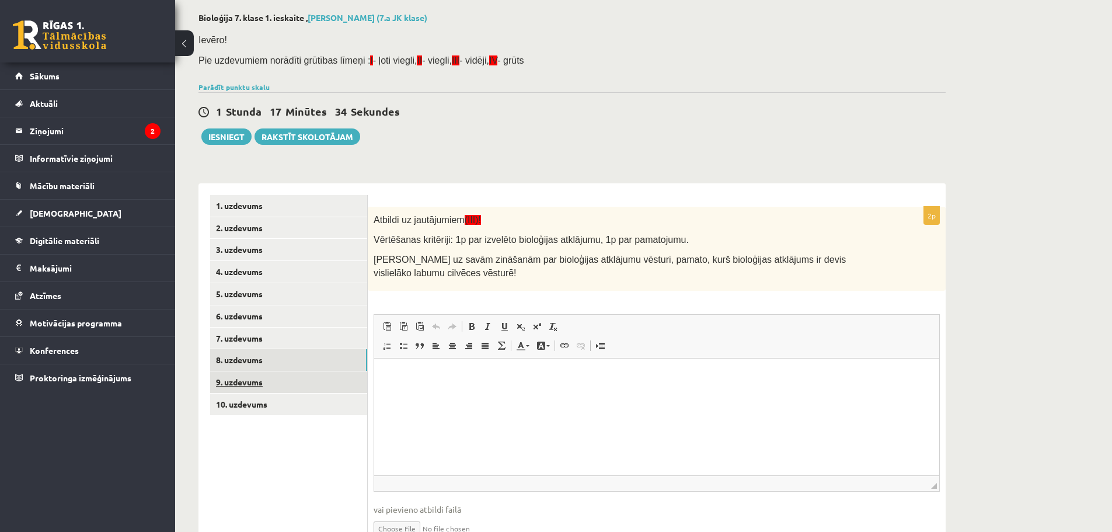
scroll to position [58, 0]
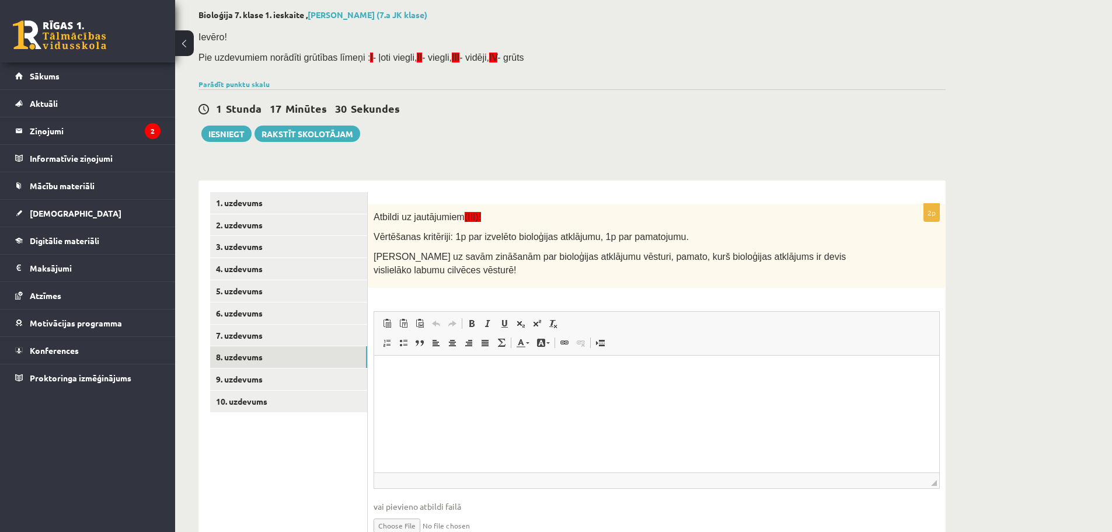
click at [432, 260] on span "[PERSON_NAME] uz savām zināšanām par bioloģijas atklājumu vēsturi, pamato, kurš…" at bounding box center [610, 263] width 472 height 23
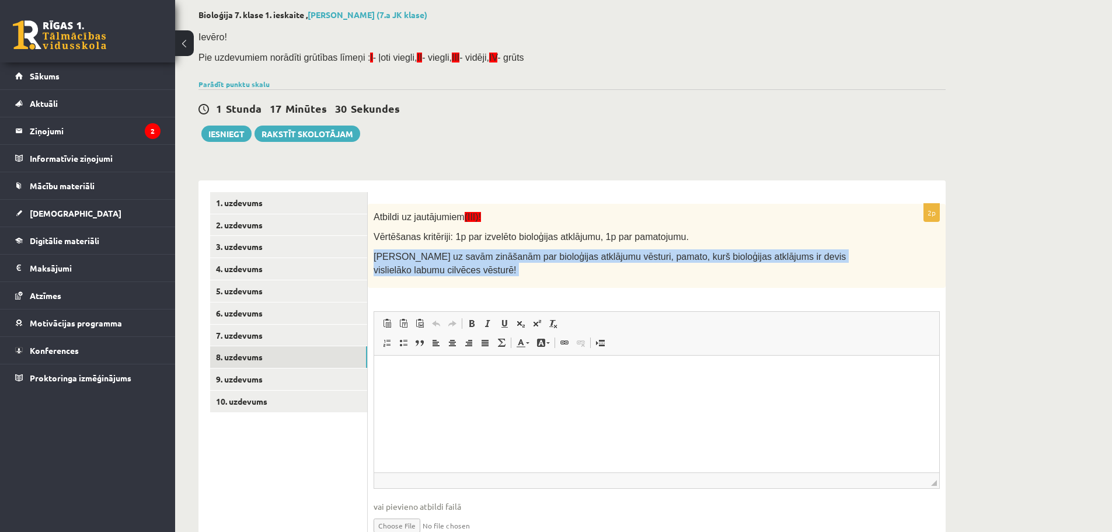
click at [432, 260] on span "[PERSON_NAME] uz savām zināšanām par bioloģijas atklājumu vēsturi, pamato, kurš…" at bounding box center [610, 263] width 472 height 23
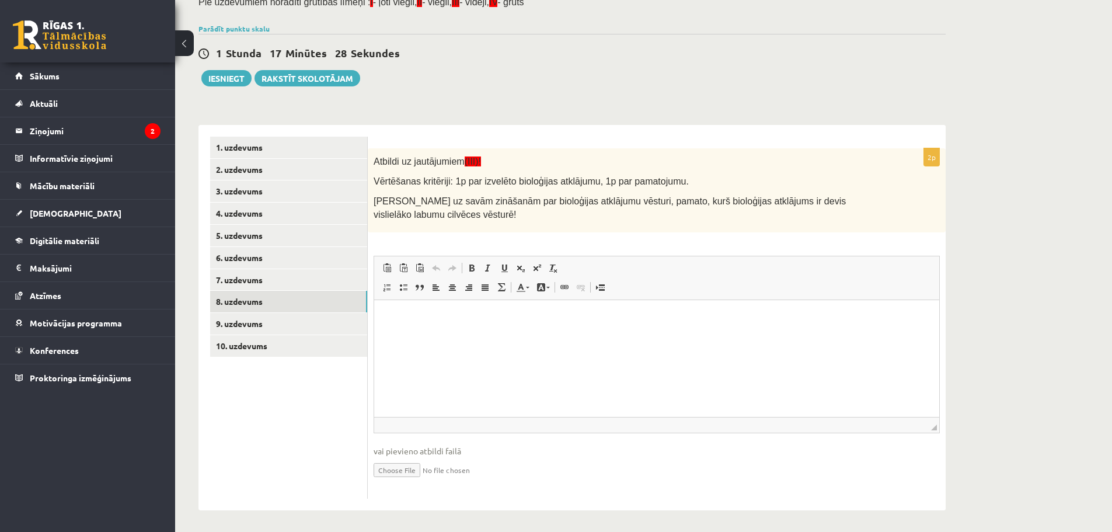
scroll to position [117, 0]
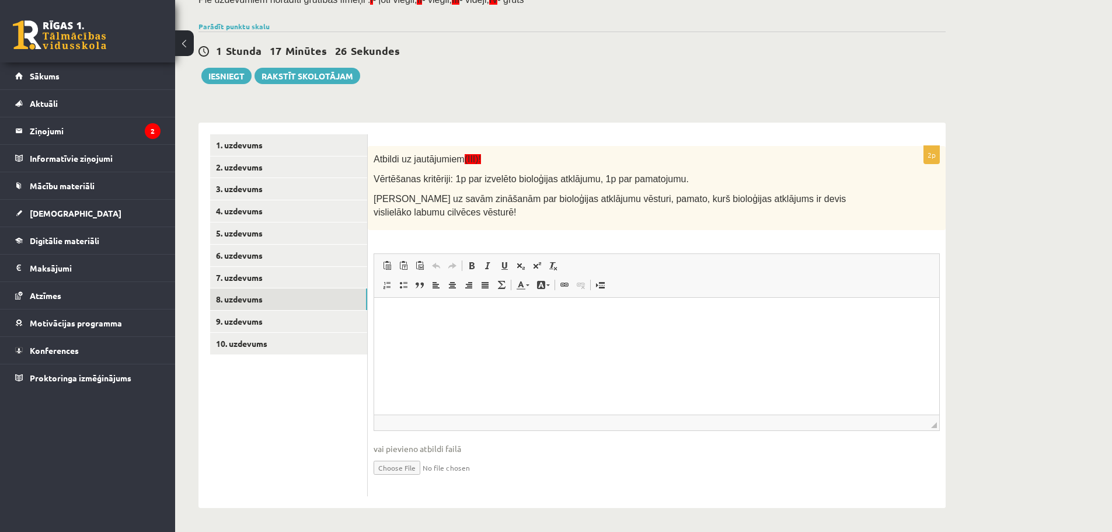
click at [416, 159] on span "Atbildi uz jautājumiem (III)!" at bounding box center [427, 159] width 107 height 10
click at [417, 180] on span "Vērtēšanas kritēriji: 1p par izvelēto bioloģijas atklājumu, 1p par pamatojumu." at bounding box center [531, 179] width 315 height 10
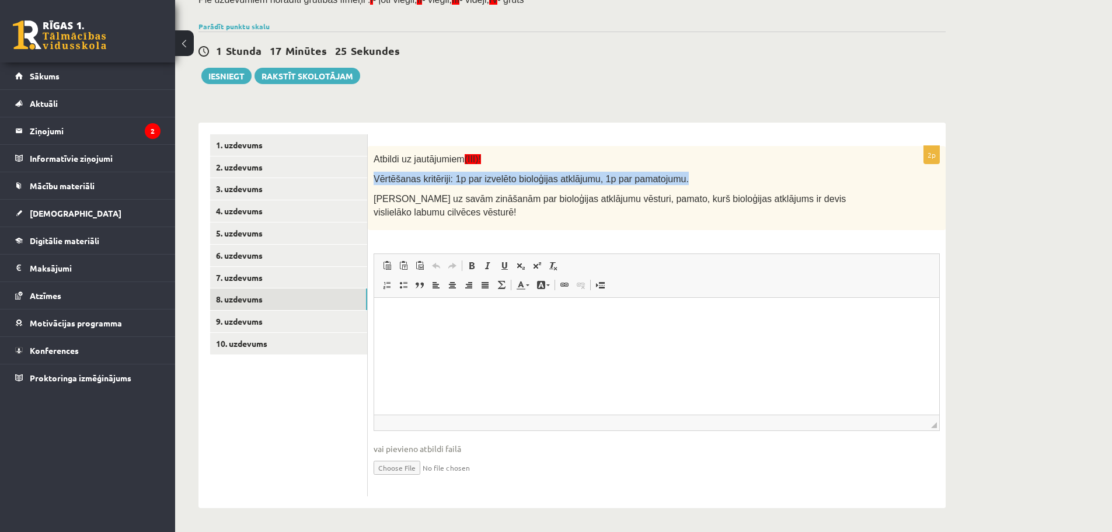
click at [417, 180] on span "Vērtēšanas kritēriji: 1p par izvelēto bioloģijas atklājumu, 1p par pamatojumu." at bounding box center [531, 179] width 315 height 10
click at [311, 321] on link "9. uzdevums" at bounding box center [288, 322] width 157 height 22
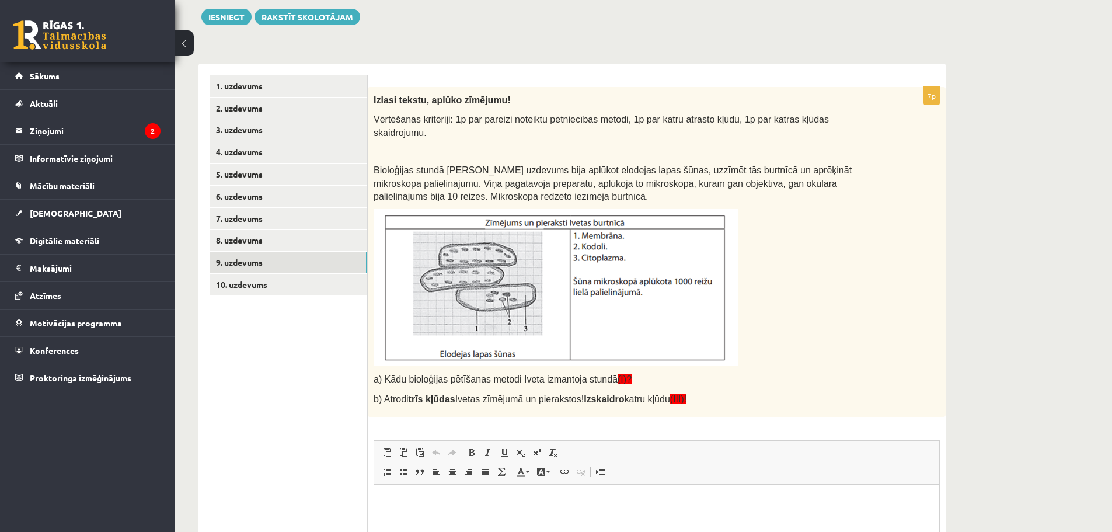
scroll to position [0, 0]
click at [277, 250] on link "8. uzdevums" at bounding box center [288, 240] width 157 height 22
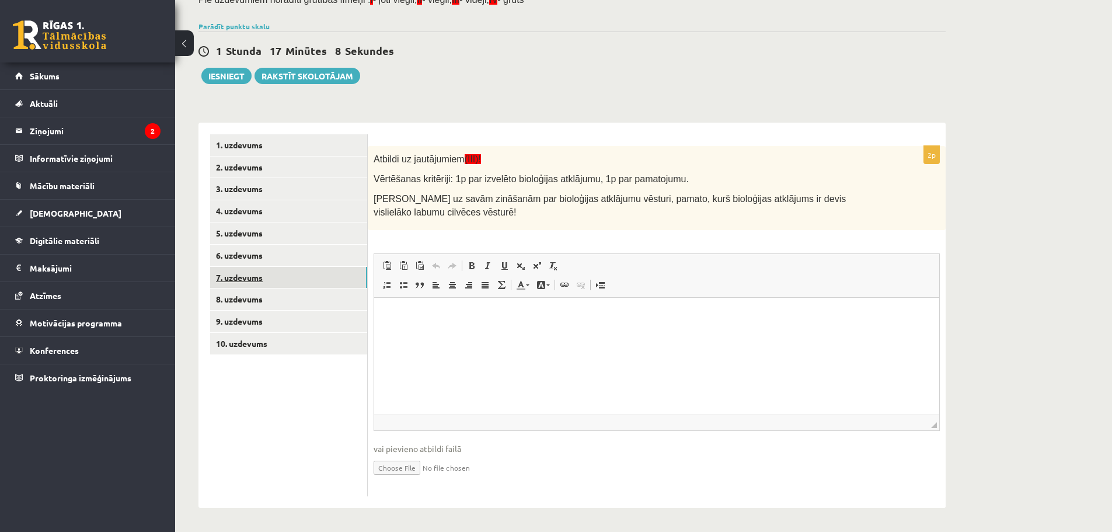
click at [290, 280] on link "7. uzdevums" at bounding box center [288, 278] width 157 height 22
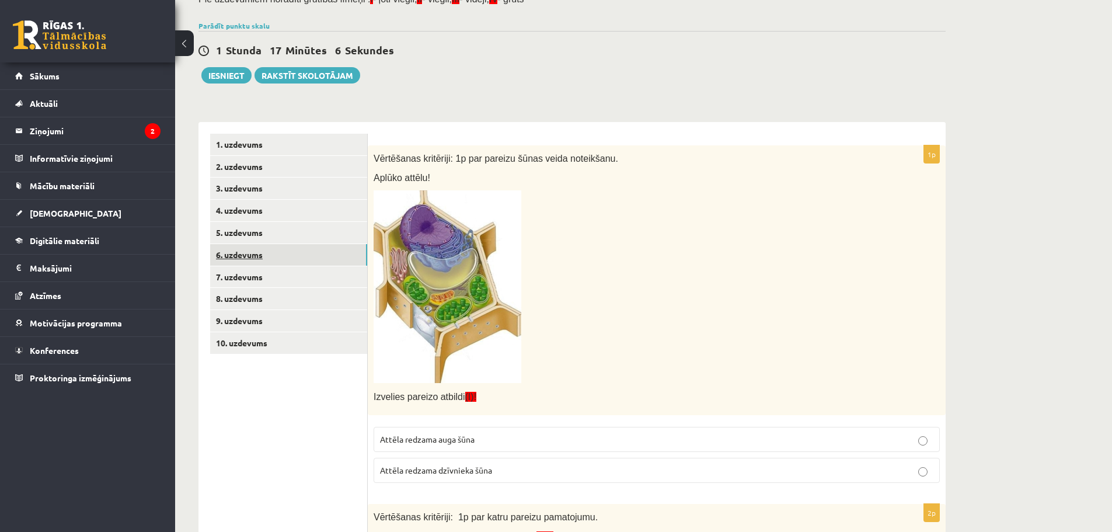
click at [314, 254] on link "6. uzdevums" at bounding box center [288, 255] width 157 height 22
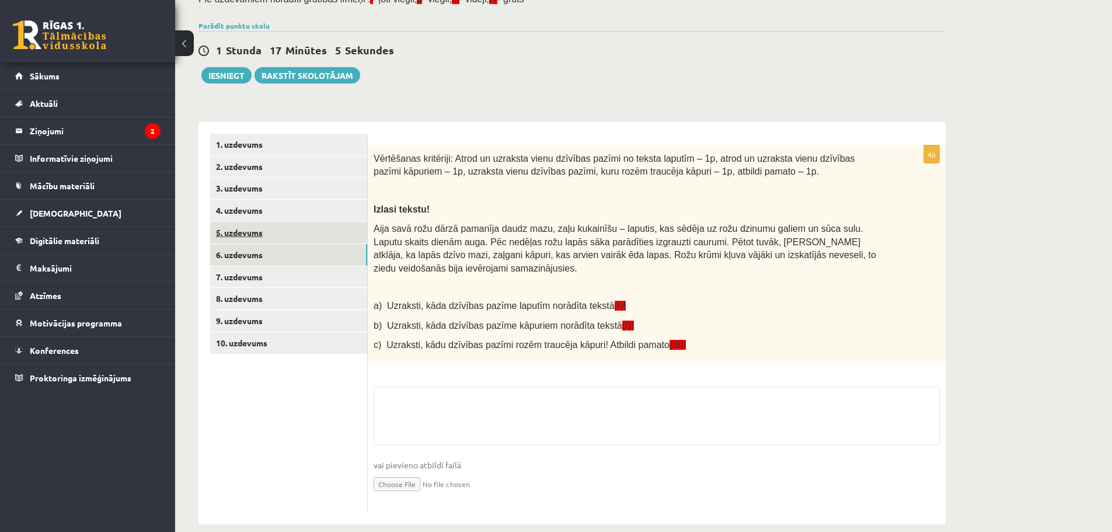
click at [323, 238] on link "5. uzdevums" at bounding box center [288, 233] width 157 height 22
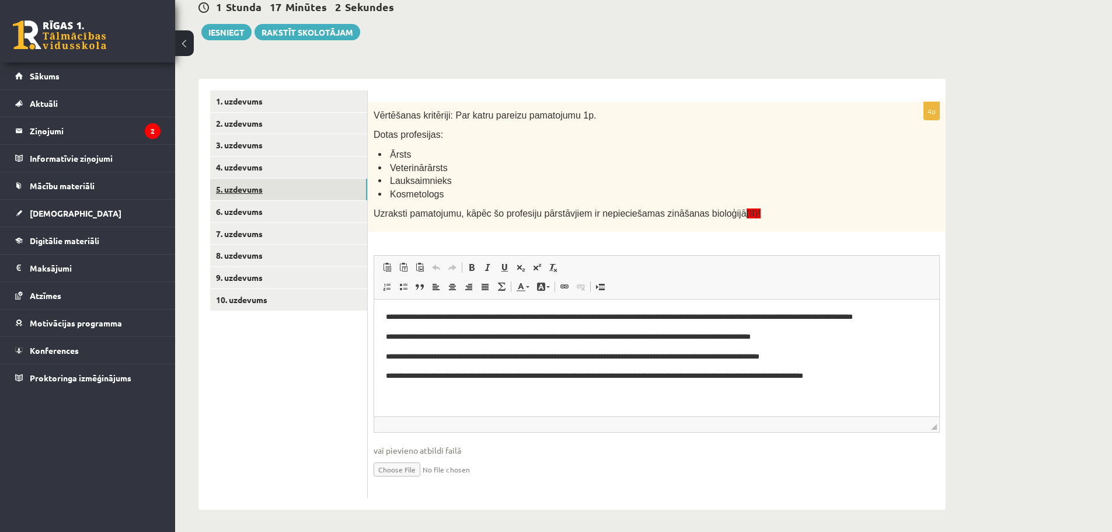
scroll to position [162, 0]
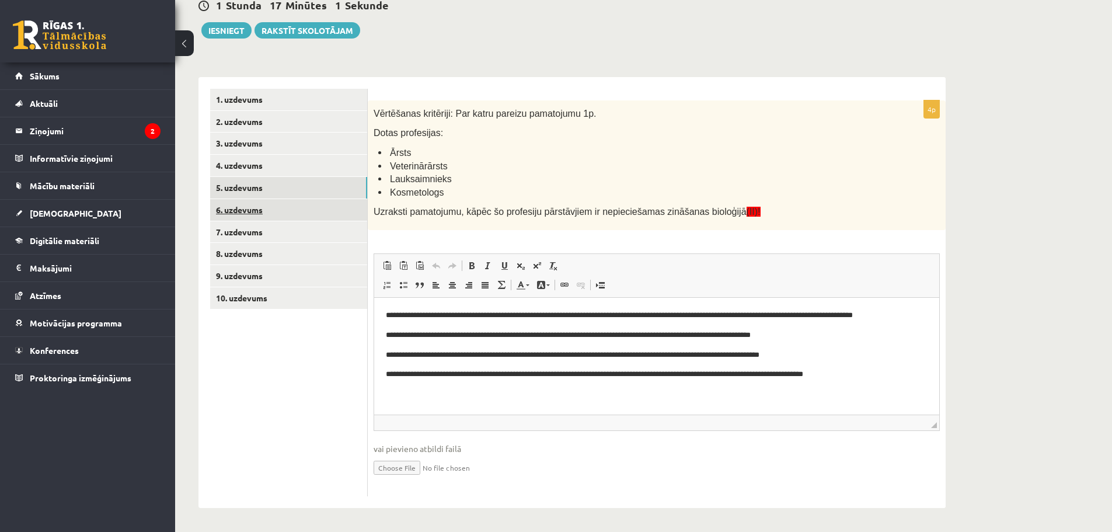
click at [278, 208] on link "6. uzdevums" at bounding box center [288, 210] width 157 height 22
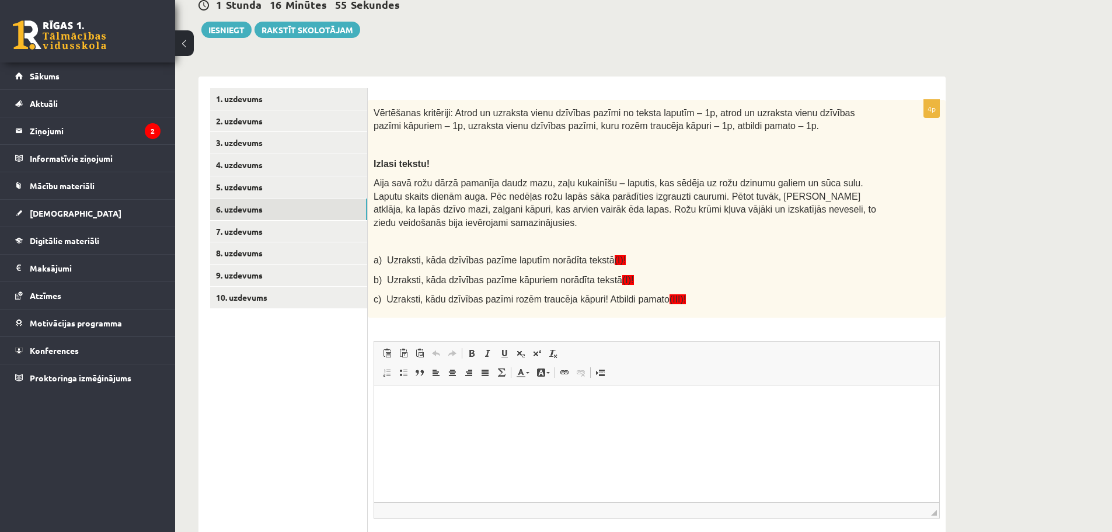
scroll to position [0, 0]
click at [418, 195] on span "Aija savā rožu dārzā pamanīja daudz mazu, zaļu kukainīšu – laputis, kas sēdēja …" at bounding box center [625, 203] width 503 height 50
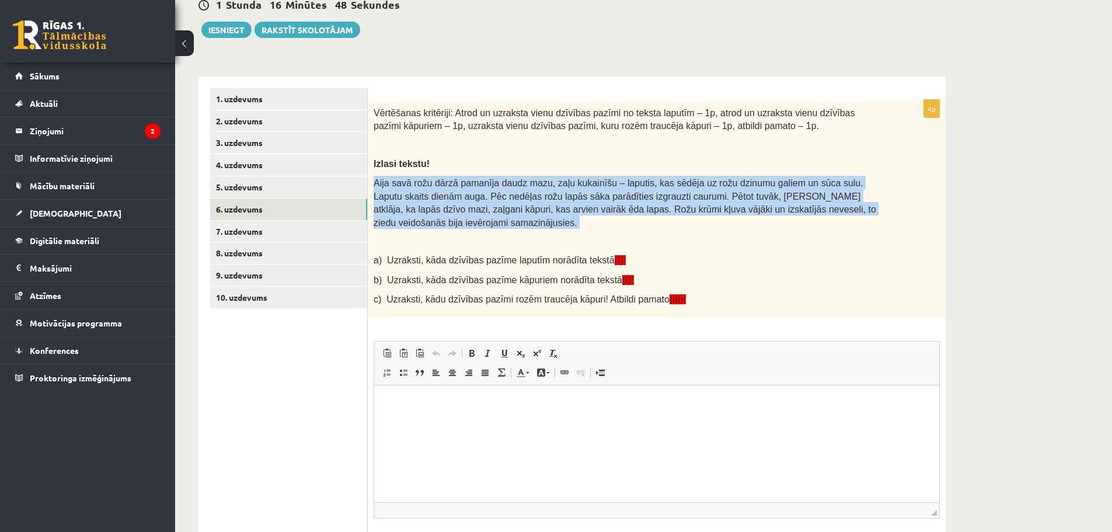
click at [418, 195] on span "Aija savā rožu dārzā pamanīja daudz mazu, zaļu kukainīšu – laputis, kas sēdēja …" at bounding box center [625, 203] width 503 height 50
click at [418, 197] on span "Aija savā rožu dārzā pamanīja daudz mazu, zaļu kukainīšu – laputis, kas sēdēja …" at bounding box center [625, 203] width 503 height 50
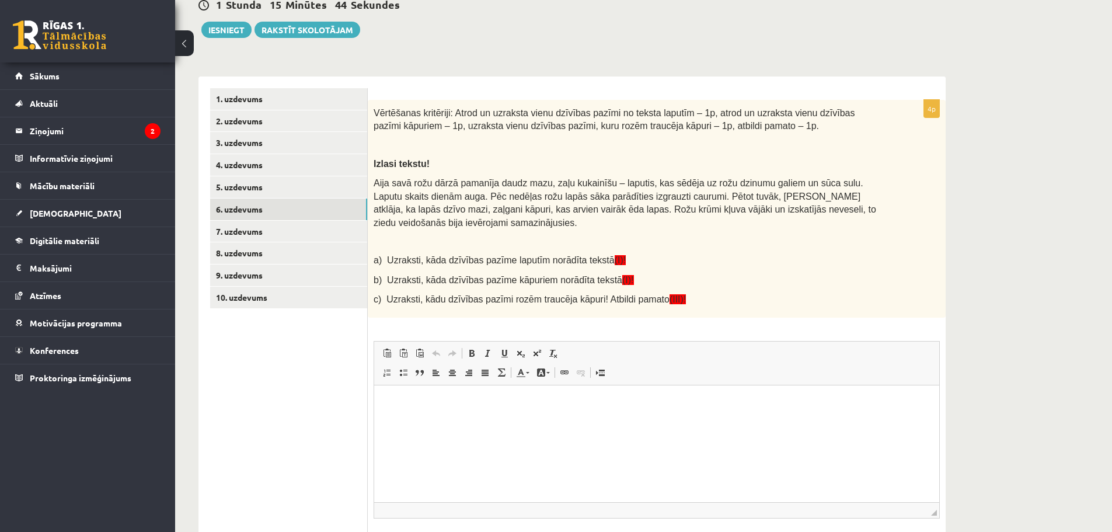
click at [496, 417] on html at bounding box center [656, 403] width 565 height 36
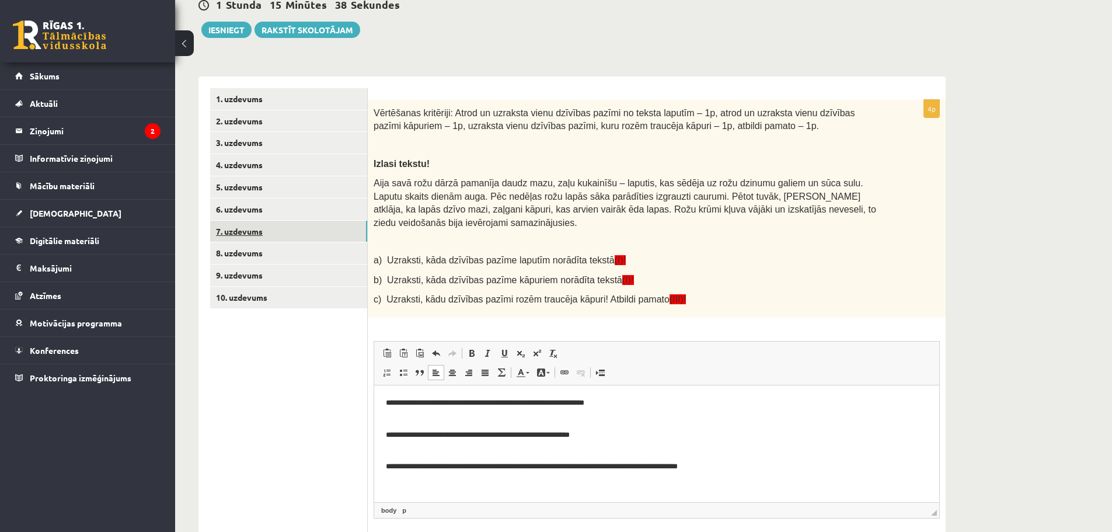
click at [273, 231] on link "7. uzdevums" at bounding box center [288, 232] width 157 height 22
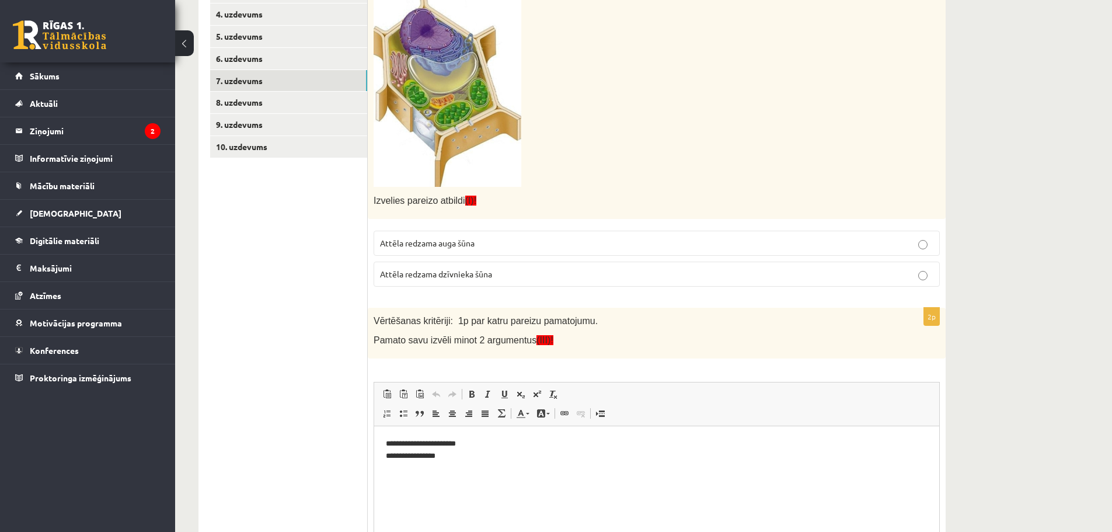
scroll to position [279, 0]
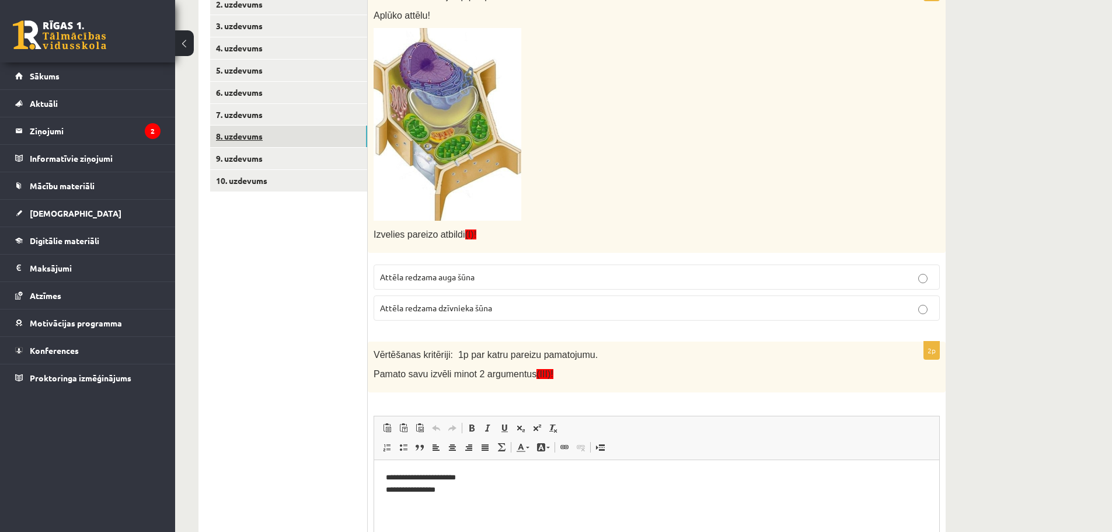
click at [311, 137] on link "8. uzdevums" at bounding box center [288, 136] width 157 height 22
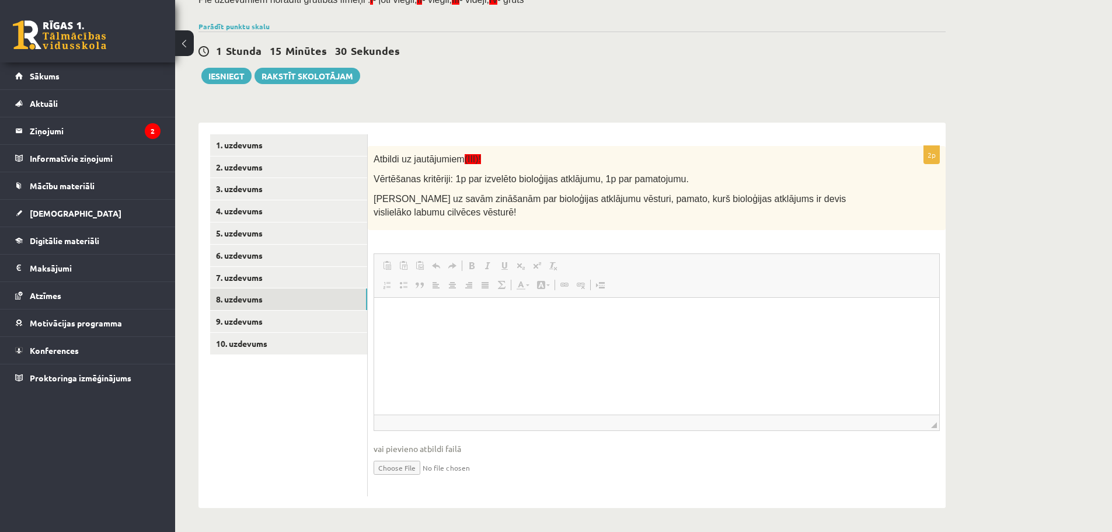
scroll to position [0, 0]
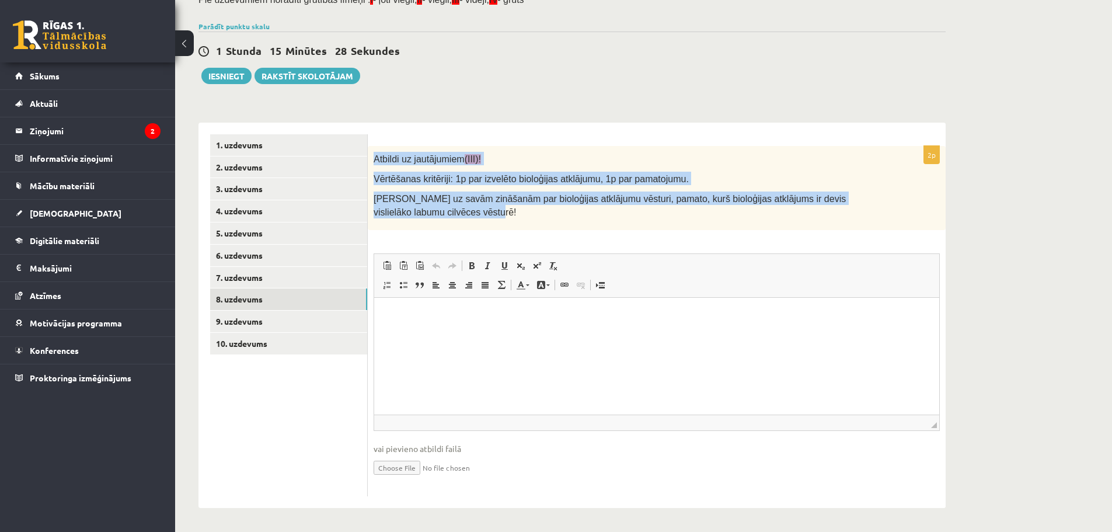
copy div "Atbildi uz jautājumiem (III)! Vērtēšanas kritēriji: 1p par izvelēto bioloģijas …"
drag, startPoint x: 371, startPoint y: 160, endPoint x: 554, endPoint y: 212, distance: 190.1
click at [554, 212] on div "Atbildi uz jautājumiem (III)! Vērtēšanas kritēriji: 1p par izvelēto bioloģijas …" at bounding box center [657, 188] width 578 height 84
click at [507, 186] on div "Atbildi uz jautājumiem (III)! Vērtēšanas kritēriji: 1p par izvelēto bioloģijas …" at bounding box center [657, 188] width 578 height 84
drag, startPoint x: 375, startPoint y: 152, endPoint x: 499, endPoint y: 211, distance: 137.1
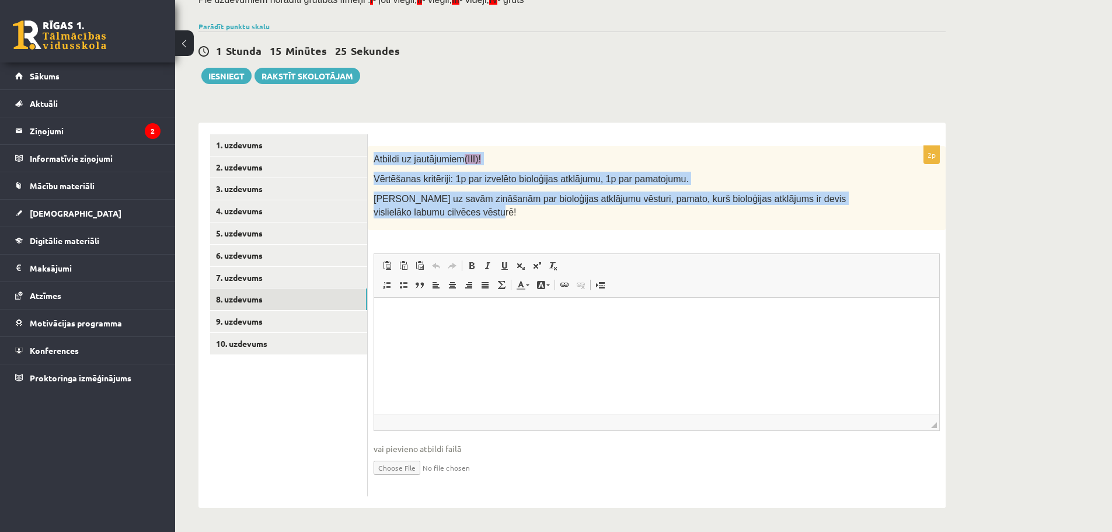
click at [499, 211] on div "Atbildi uz jautājumiem (III)! Vērtēšanas kritēriji: 1p par izvelēto bioloģijas …" at bounding box center [657, 188] width 578 height 84
copy div "Atbildi uz jautājumiem (III)! Vērtēšanas kritēriji: 1p par izvelēto bioloģijas …"
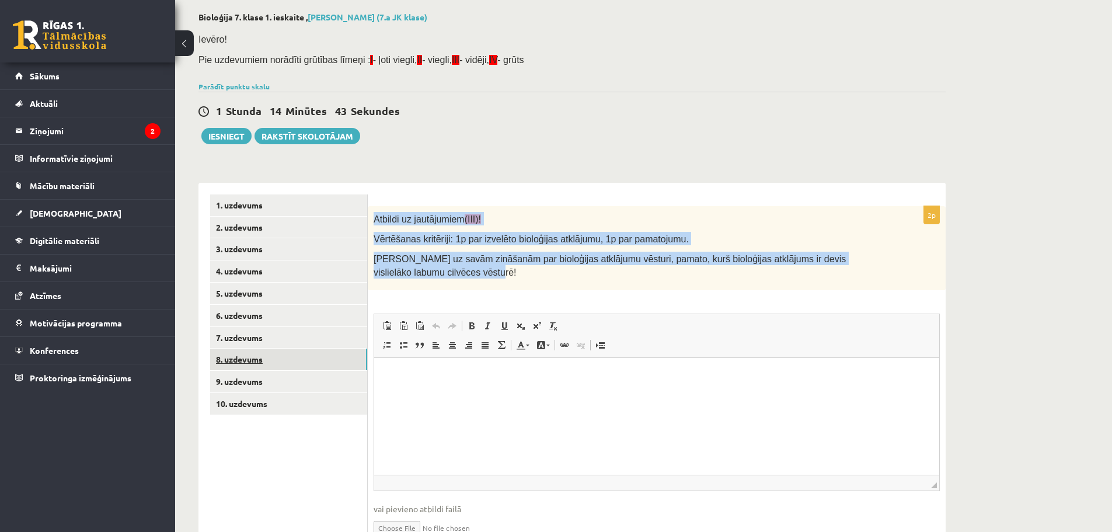
scroll to position [58, 0]
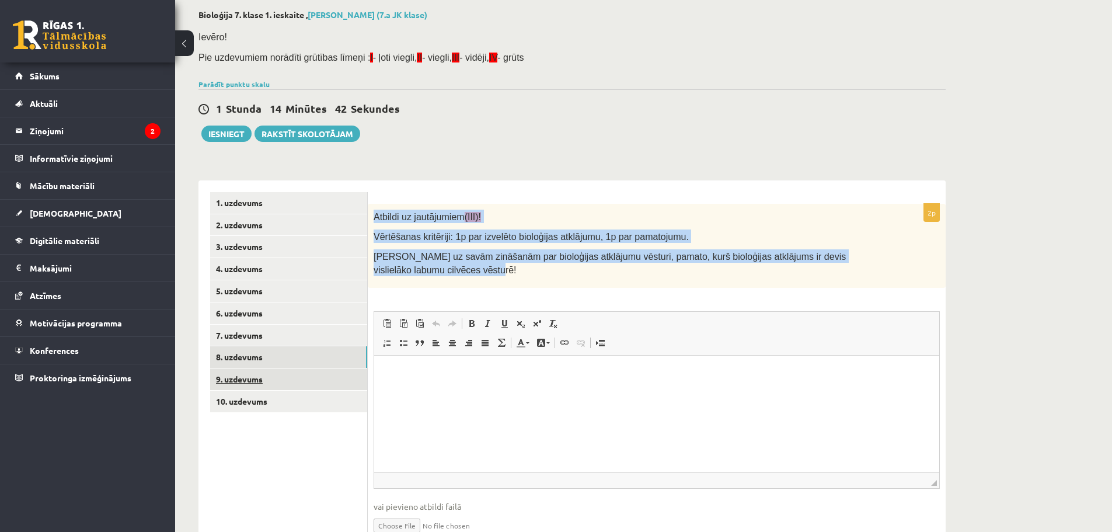
click at [306, 389] on link "9. uzdevums" at bounding box center [288, 379] width 157 height 22
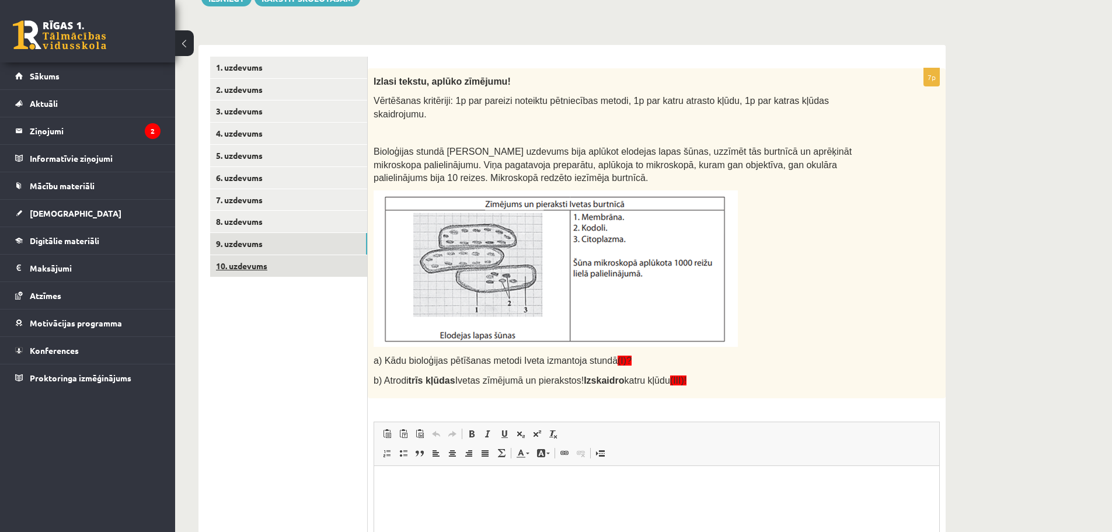
scroll to position [175, 0]
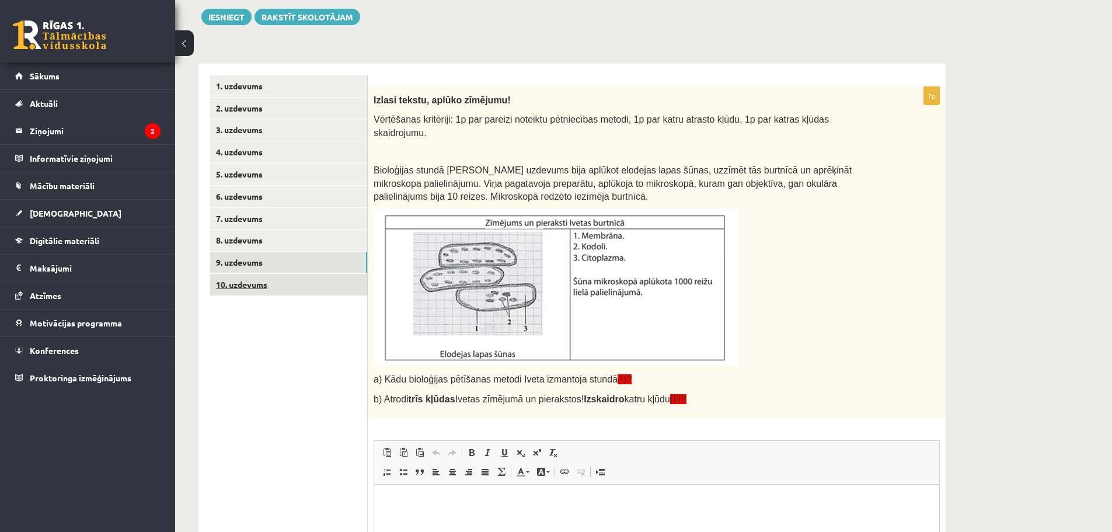
click at [291, 294] on link "10. uzdevums" at bounding box center [288, 285] width 157 height 22
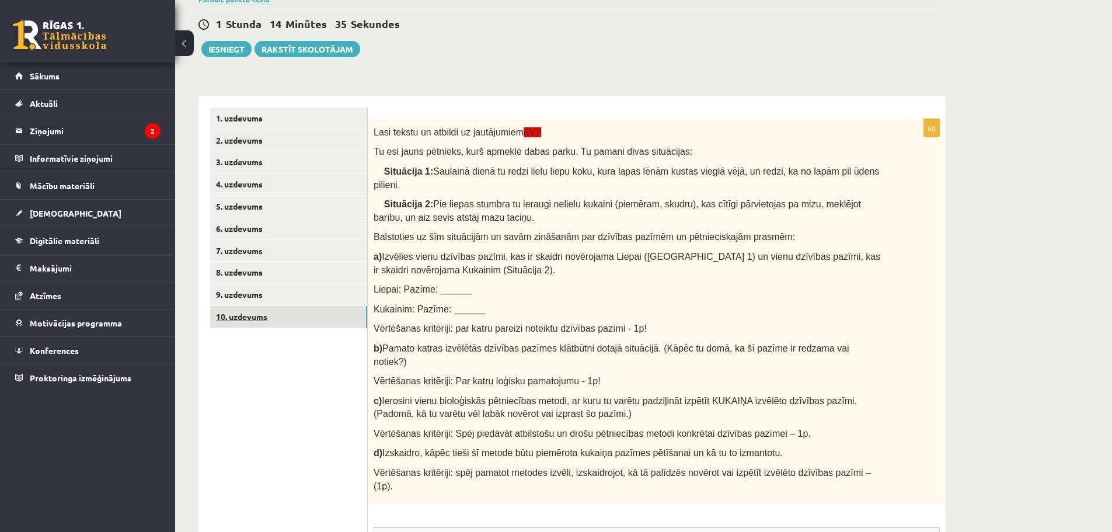
scroll to position [117, 0]
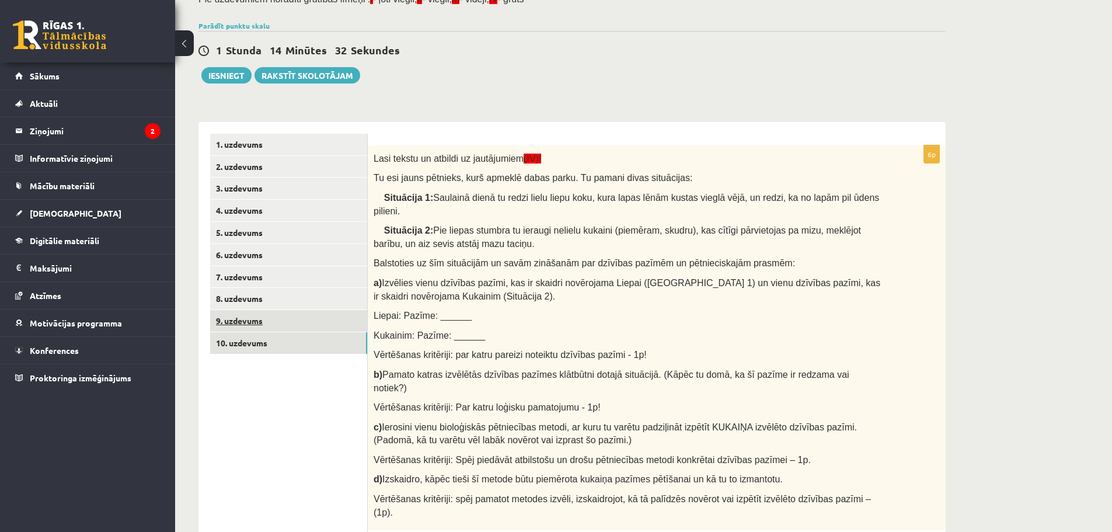
click at [254, 323] on link "9. uzdevums" at bounding box center [288, 321] width 157 height 22
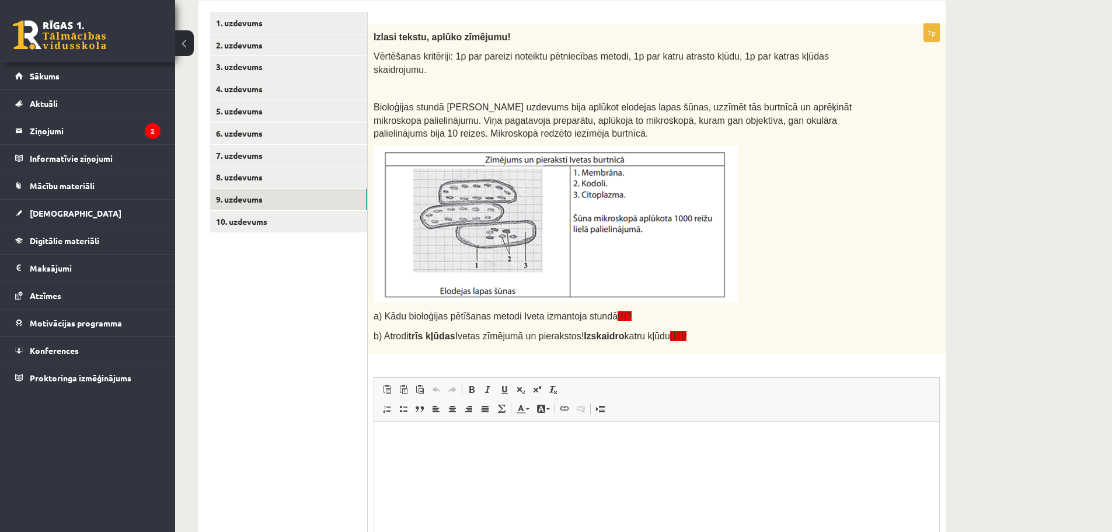
scroll to position [233, 0]
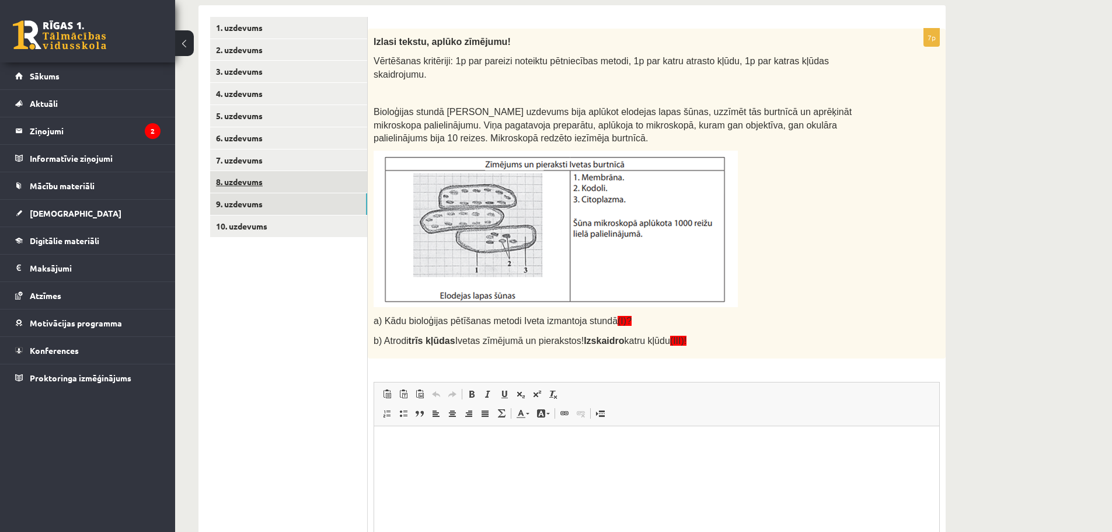
click at [261, 172] on link "8. uzdevums" at bounding box center [288, 182] width 157 height 22
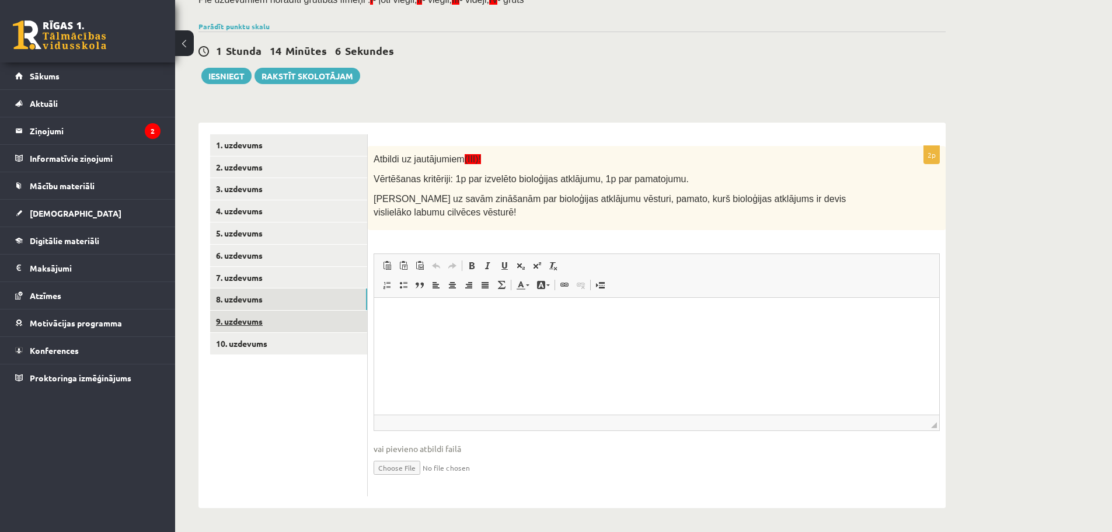
scroll to position [0, 0]
click at [247, 328] on link "9. uzdevums" at bounding box center [288, 322] width 157 height 22
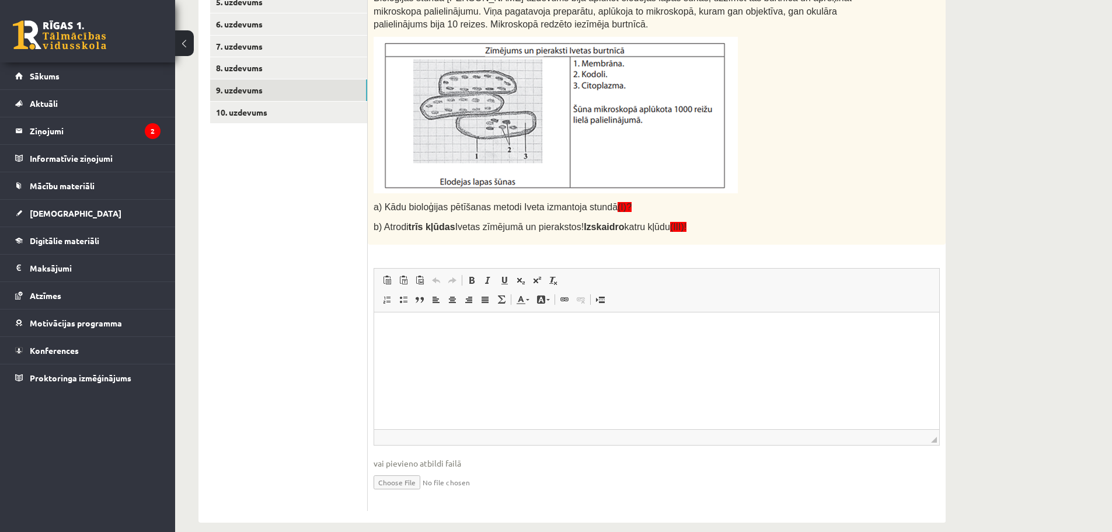
scroll to position [350, 0]
click at [489, 333] on p "Визуальный текстовый редактор, wiswyg-editor-user-answer-47364030648020" at bounding box center [657, 328] width 542 height 12
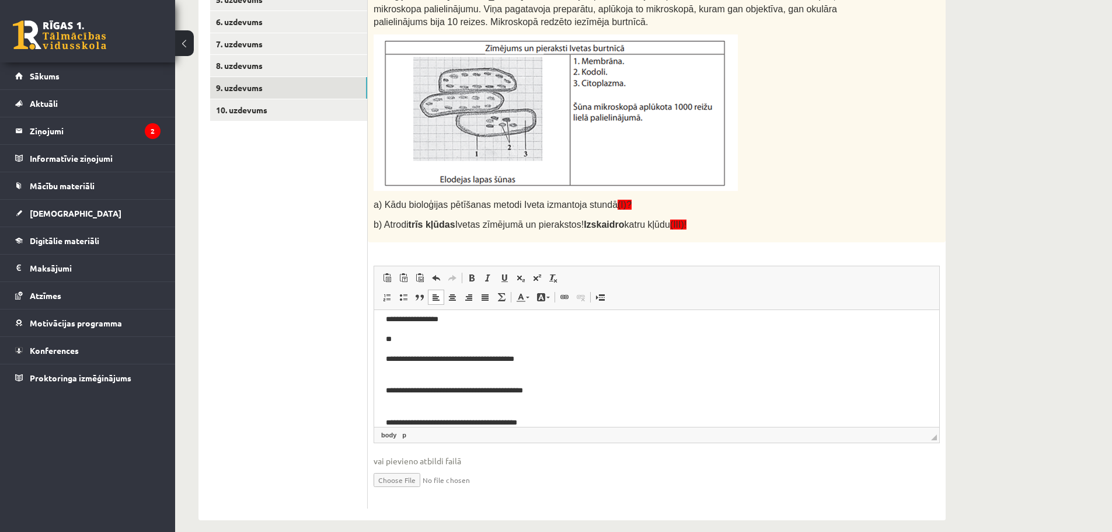
click at [386, 357] on p "**********" at bounding box center [652, 359] width 533 height 12
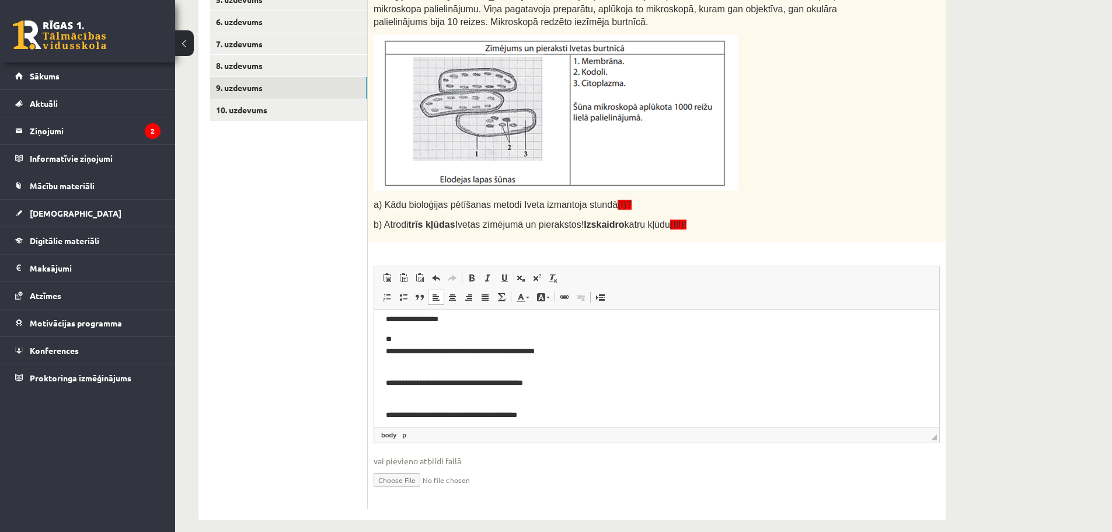
click at [401, 339] on p "**********" at bounding box center [652, 345] width 533 height 25
click at [395, 320] on p "**********" at bounding box center [652, 319] width 533 height 12
click at [271, 116] on link "10. uzdevums" at bounding box center [288, 110] width 157 height 22
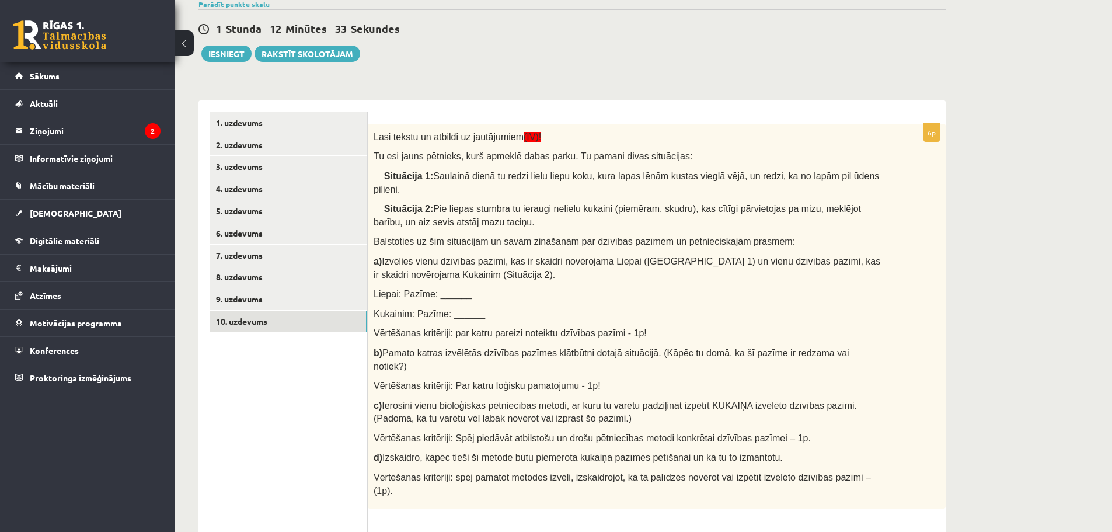
scroll to position [145, 0]
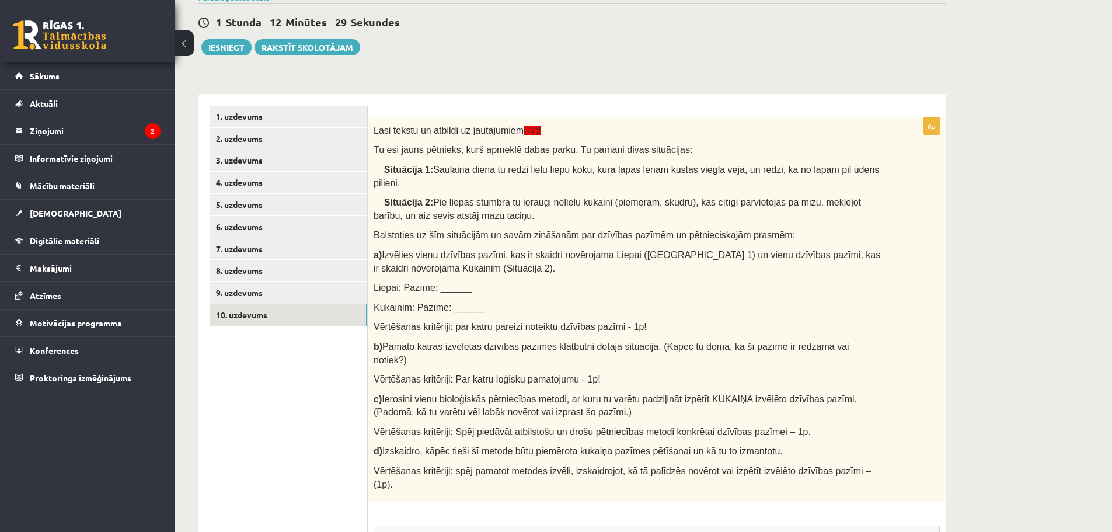
click at [725, 397] on div "Lasi tekstu un atbildi uz jautājumiem (IV)! Tu esi jauns pētnieks, kurš apmeklē…" at bounding box center [657, 309] width 578 height 385
click at [272, 490] on ul "1. uzdevums 2. uzdevums 3. uzdevums 4. uzdevums 5. uzdevums 6. uzdevums 7. uzde…" at bounding box center [289, 437] width 158 height 662
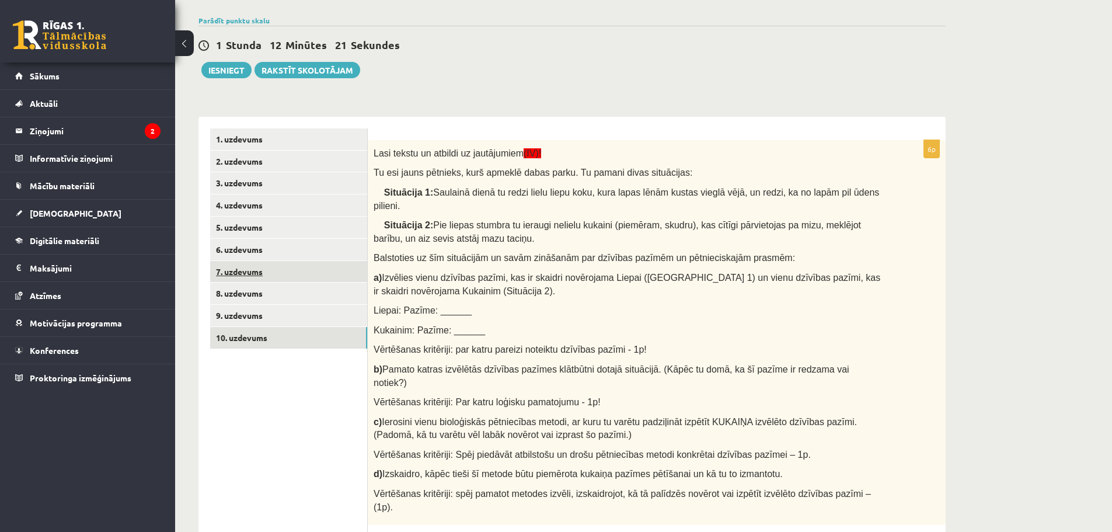
scroll to position [86, 0]
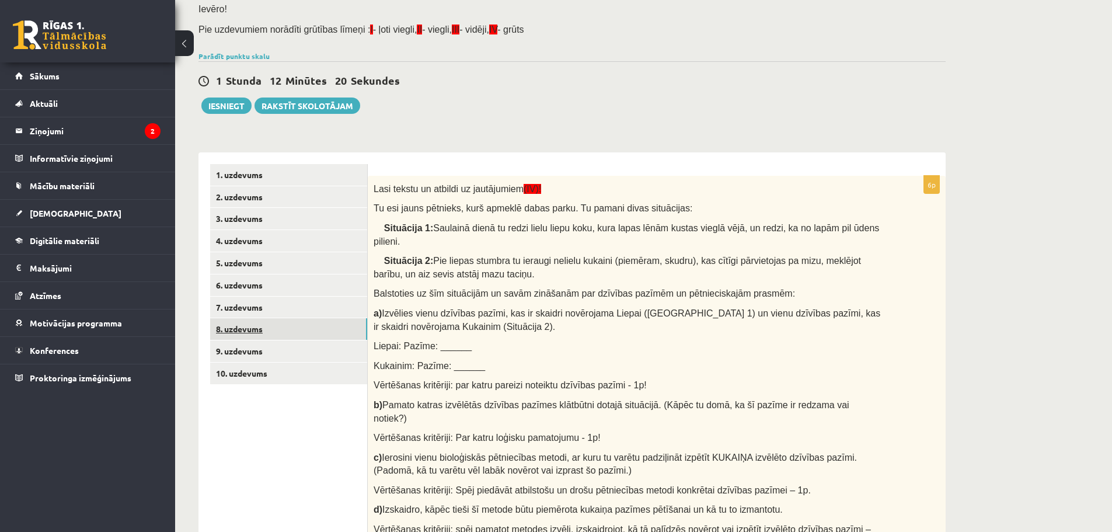
click at [272, 330] on link "8. uzdevums" at bounding box center [288, 329] width 157 height 22
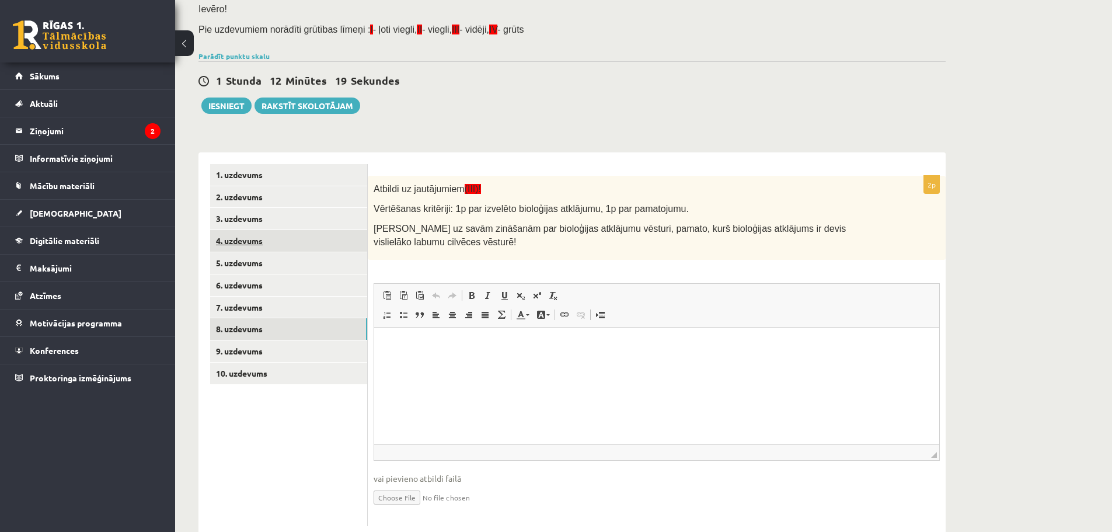
scroll to position [0, 0]
click at [274, 374] on link "10. uzdevums" at bounding box center [288, 373] width 157 height 22
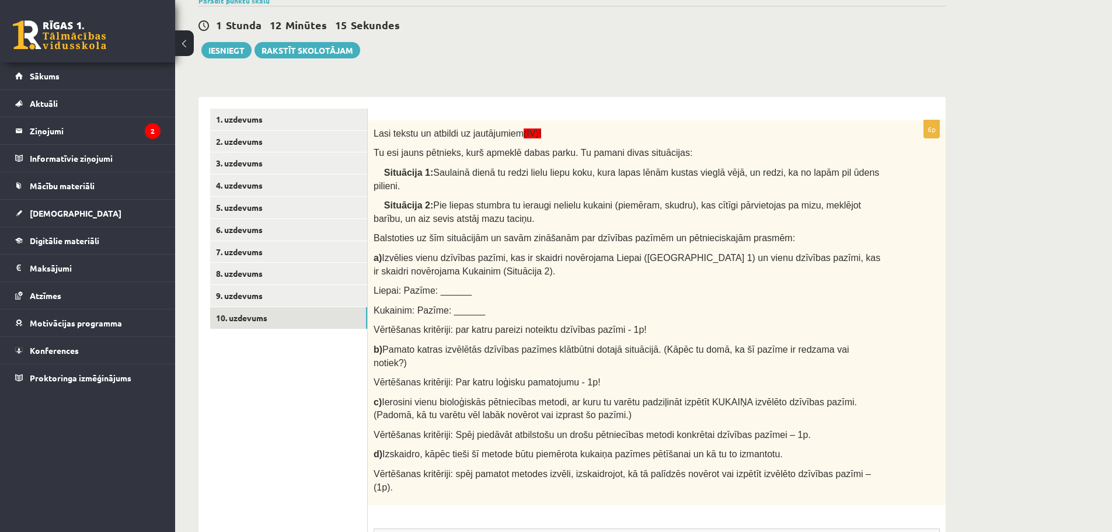
scroll to position [145, 0]
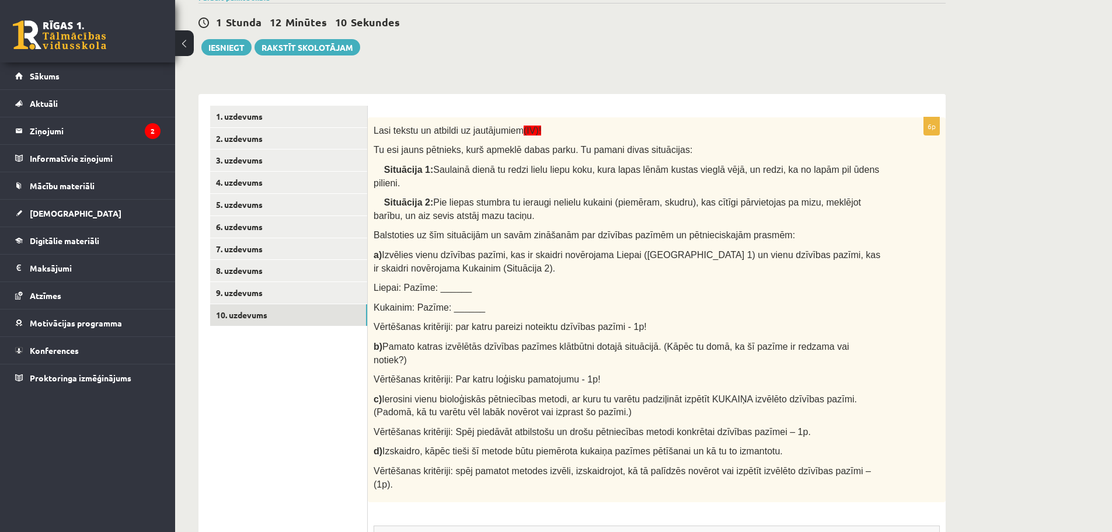
click at [437, 282] on span "Liepai: Pazīme: ______" at bounding box center [423, 287] width 98 height 10
click at [446, 282] on span "Liepai: Pazīme: ______" at bounding box center [423, 287] width 98 height 10
click at [444, 282] on span "Liepai: Pazīme: ______" at bounding box center [423, 287] width 98 height 10
click at [452, 302] on span "Kukainim: Pazīme: ______" at bounding box center [429, 307] width 111 height 10
click at [259, 276] on link "8. uzdevums" at bounding box center [288, 271] width 157 height 22
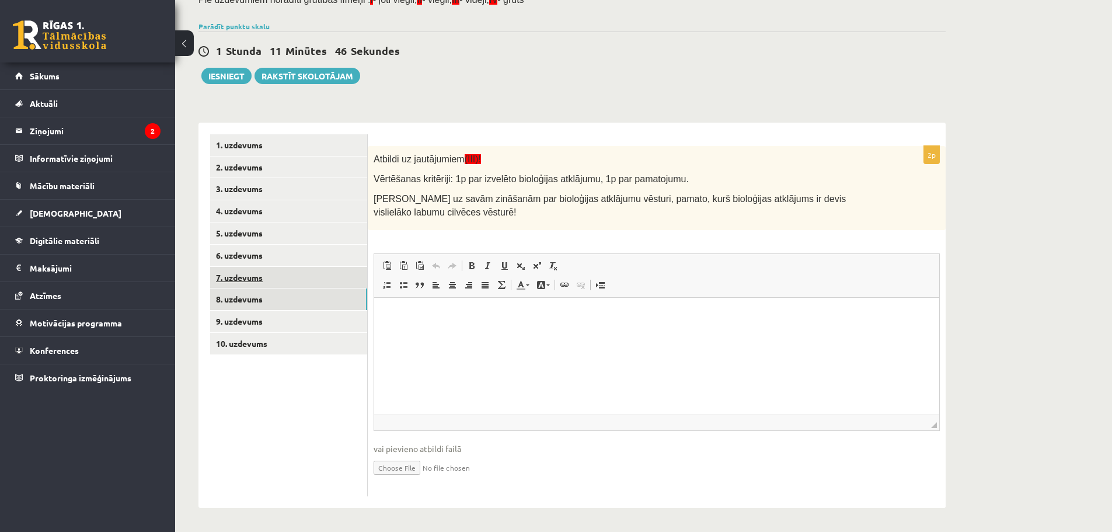
scroll to position [0, 0]
click at [259, 267] on link "7. uzdevums" at bounding box center [288, 278] width 157 height 22
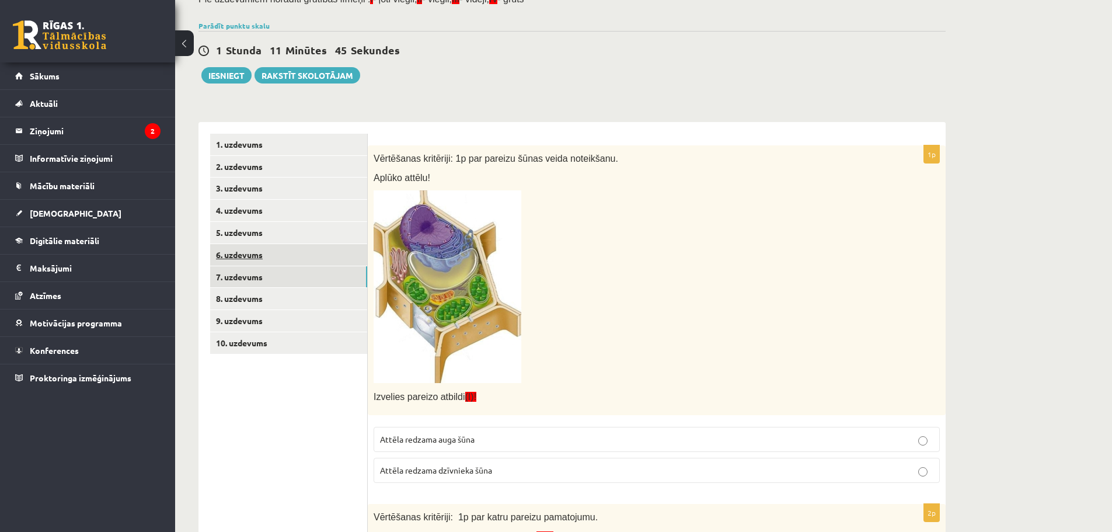
click at [263, 259] on link "6. uzdevums" at bounding box center [288, 255] width 157 height 22
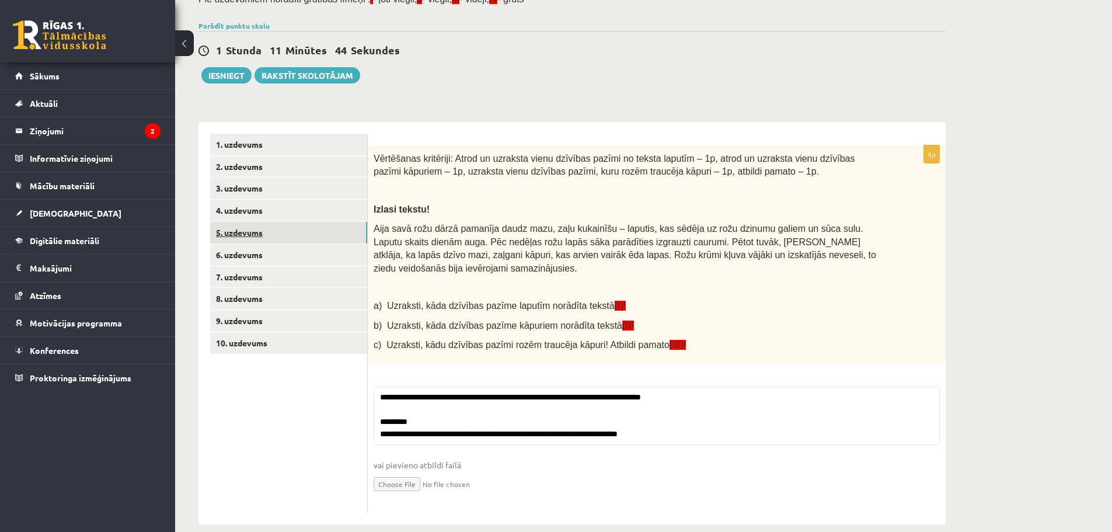
click at [290, 226] on link "5. uzdevums" at bounding box center [288, 233] width 157 height 22
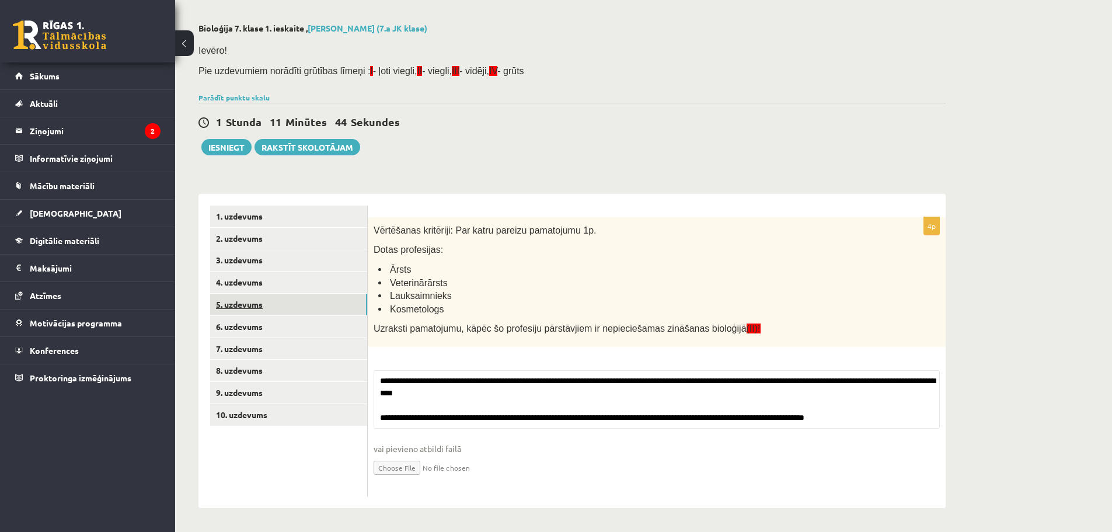
scroll to position [46, 0]
click at [279, 318] on link "6. uzdevums" at bounding box center [288, 327] width 157 height 22
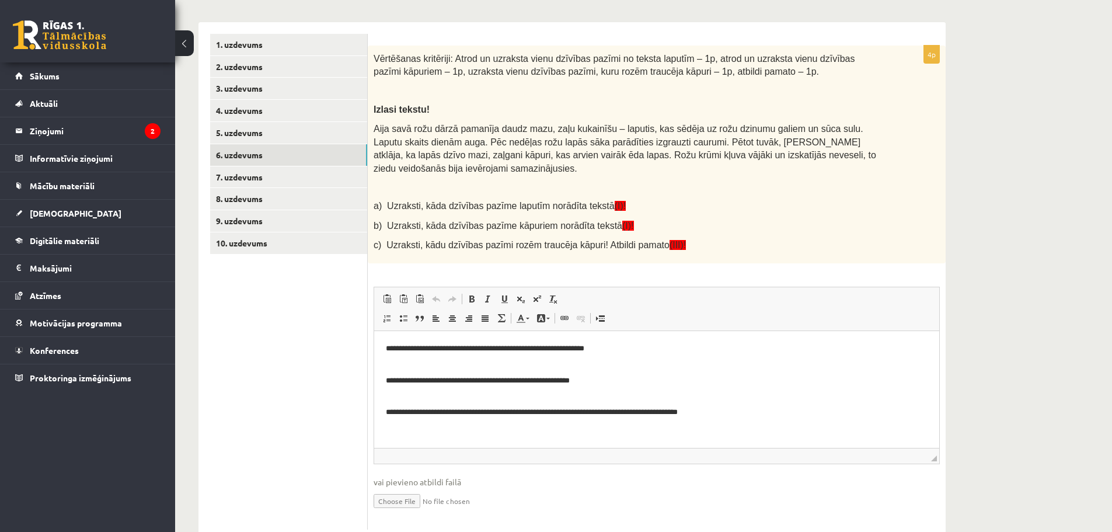
scroll to position [221, 0]
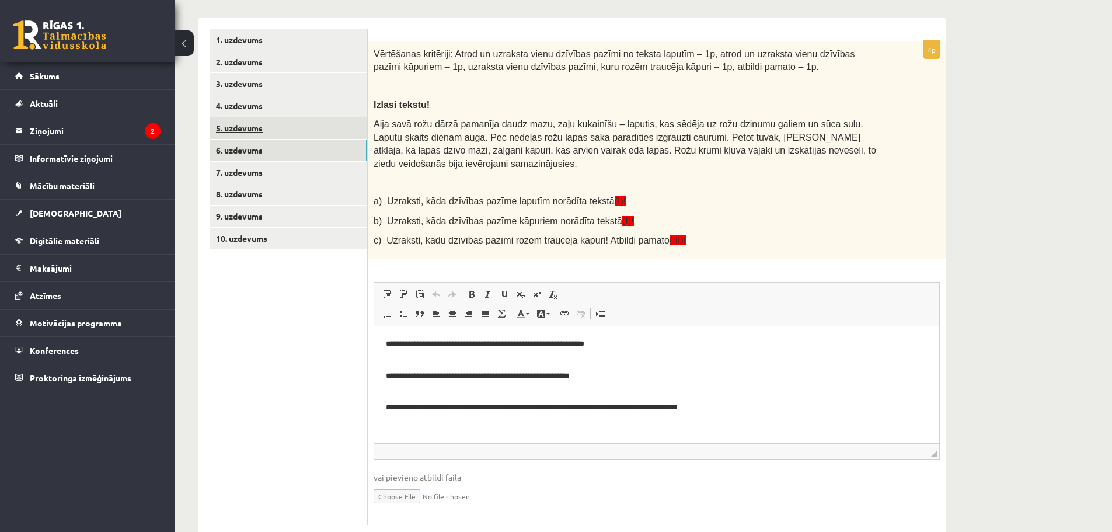
click at [275, 132] on link "5. uzdevums" at bounding box center [288, 128] width 157 height 22
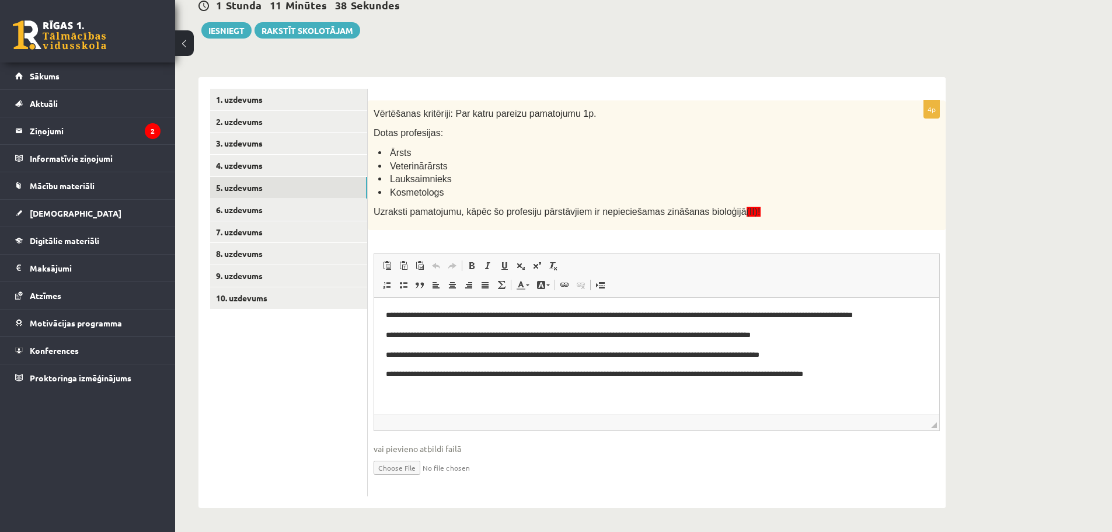
scroll to position [0, 0]
click at [277, 107] on link "1. uzdevums" at bounding box center [288, 100] width 157 height 22
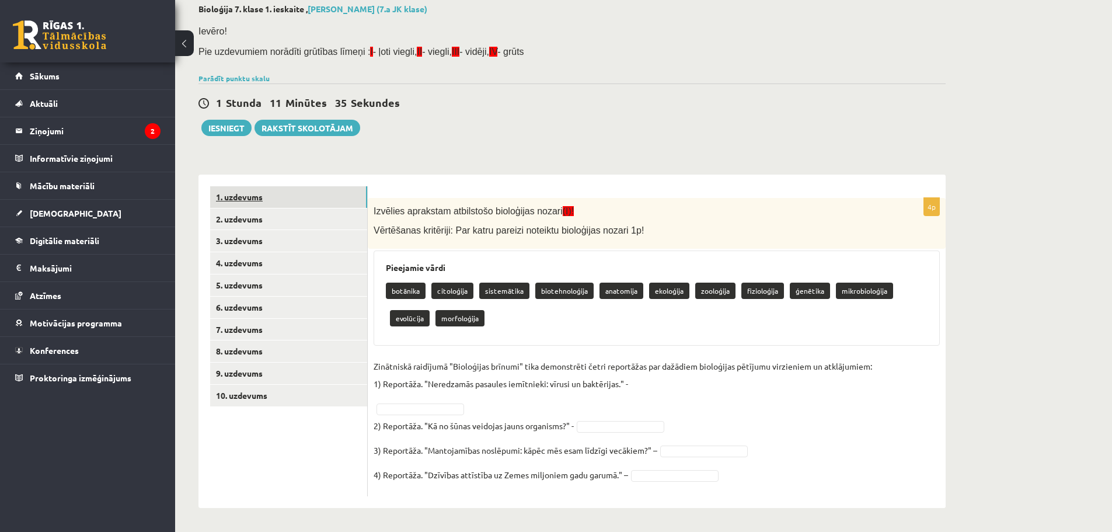
scroll to position [65, 0]
click at [297, 175] on div "1. uzdevums 2. uzdevums 3. uzdevums 4. uzdevums 5. uzdevums 6. uzdevums 7. uzde…" at bounding box center [282, 341] width 169 height 333
click at [287, 228] on link "2. uzdevums" at bounding box center [288, 219] width 157 height 22
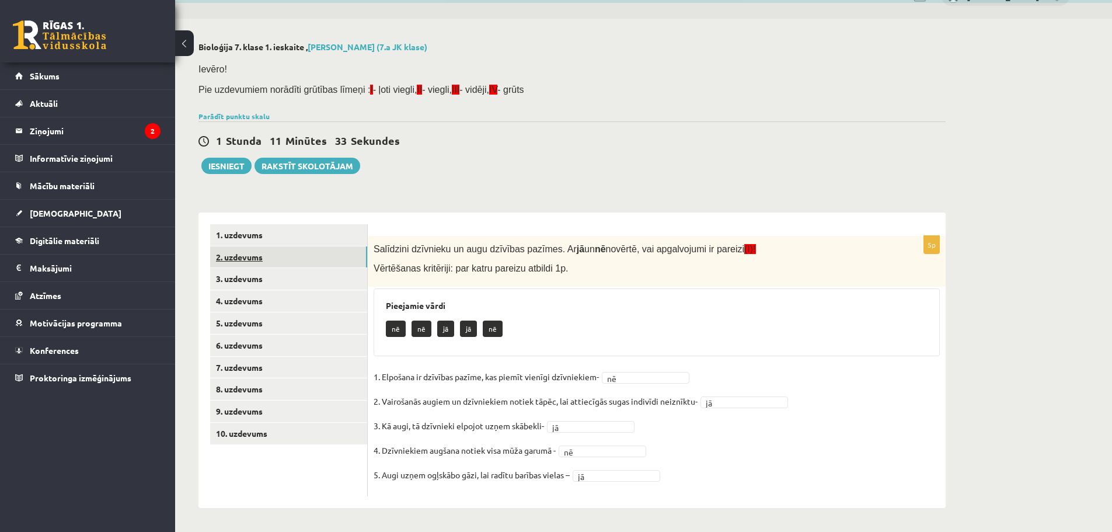
scroll to position [27, 0]
click at [85, 118] on legend "Ziņojumi 2" at bounding box center [95, 130] width 131 height 27
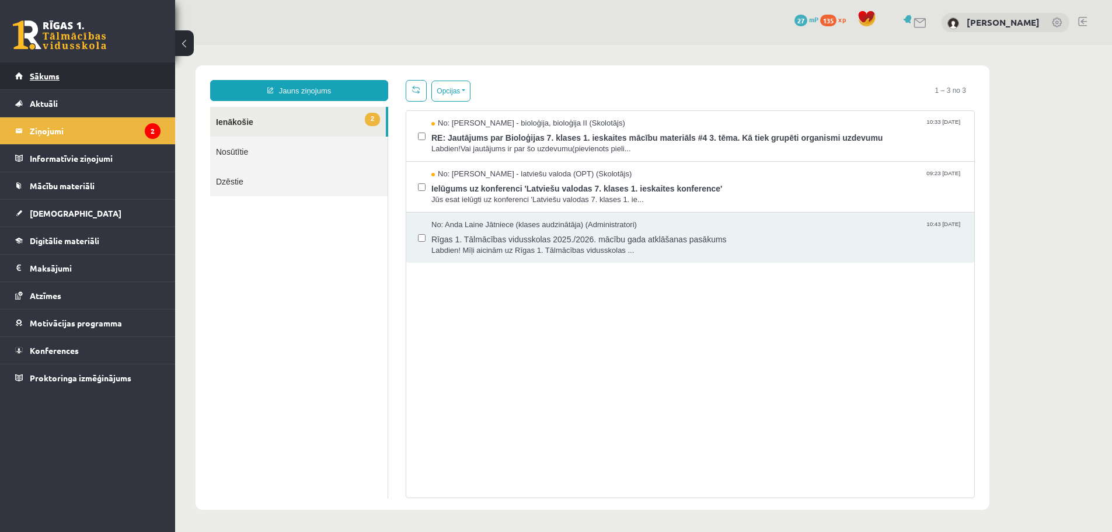
click at [70, 66] on link "Sākums" at bounding box center [87, 75] width 145 height 27
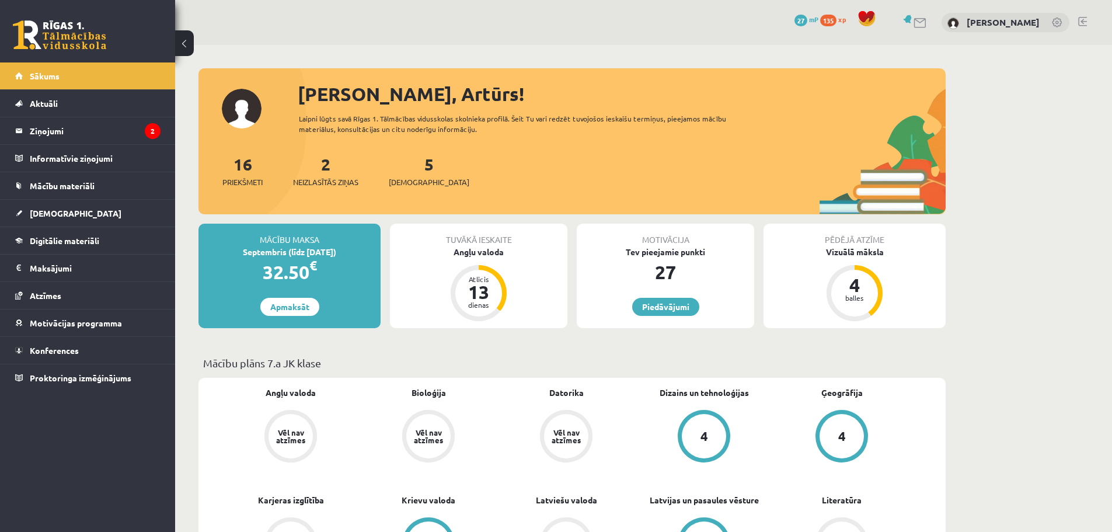
scroll to position [117, 0]
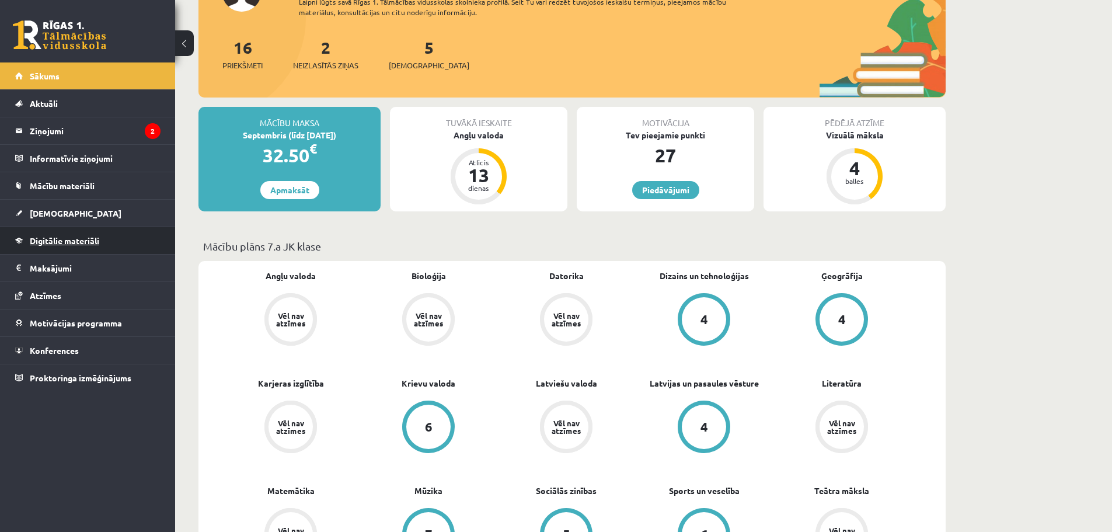
click at [113, 236] on link "Digitālie materiāli" at bounding box center [87, 240] width 145 height 27
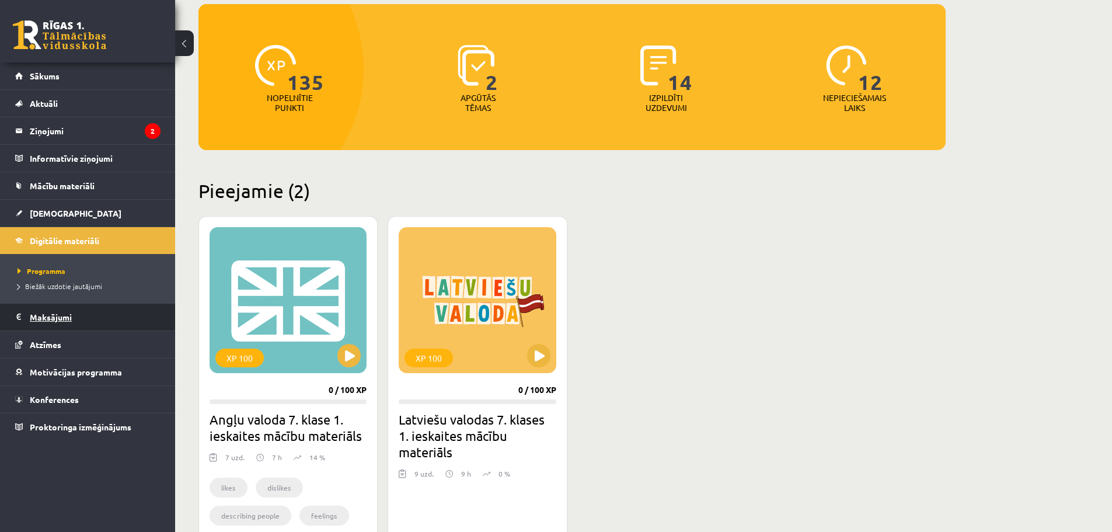
click at [118, 322] on legend "Maksājumi 0" at bounding box center [95, 317] width 131 height 27
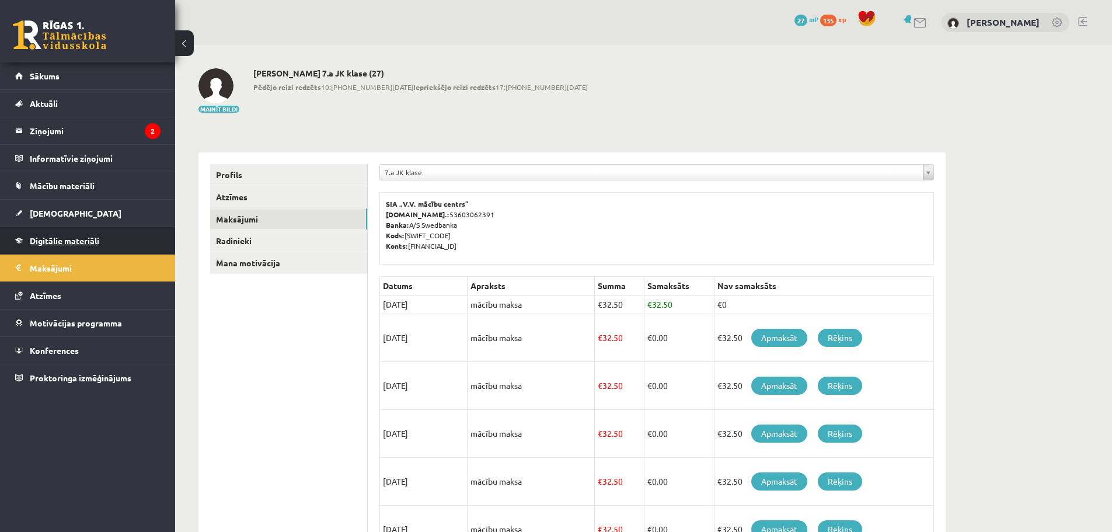
click at [113, 236] on link "Digitālie materiāli" at bounding box center [87, 240] width 145 height 27
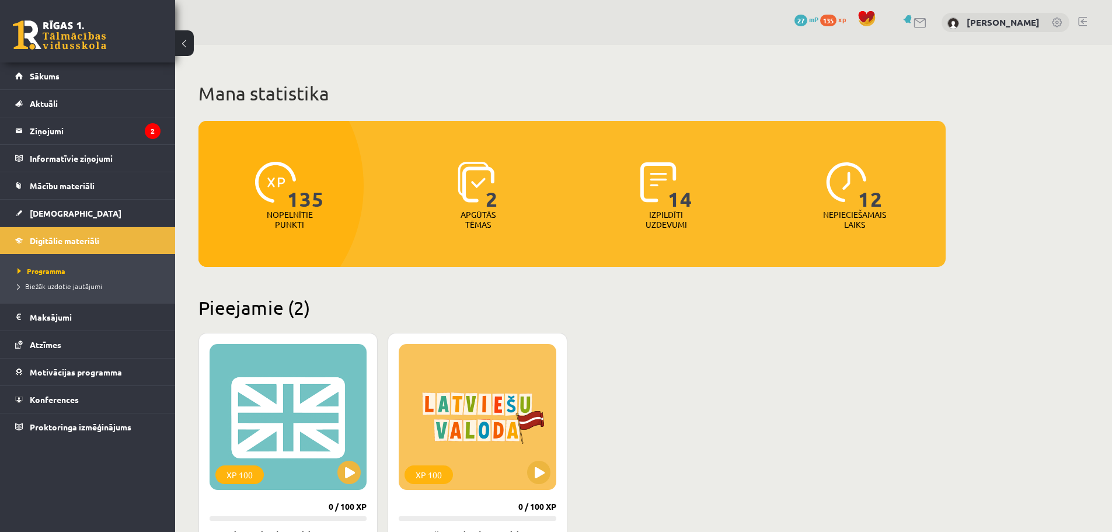
click at [100, 257] on ul "Programma Biežāk uzdotie jautājumi" at bounding box center [87, 278] width 175 height 49
click at [89, 320] on legend "Maksājumi 0" at bounding box center [95, 317] width 131 height 27
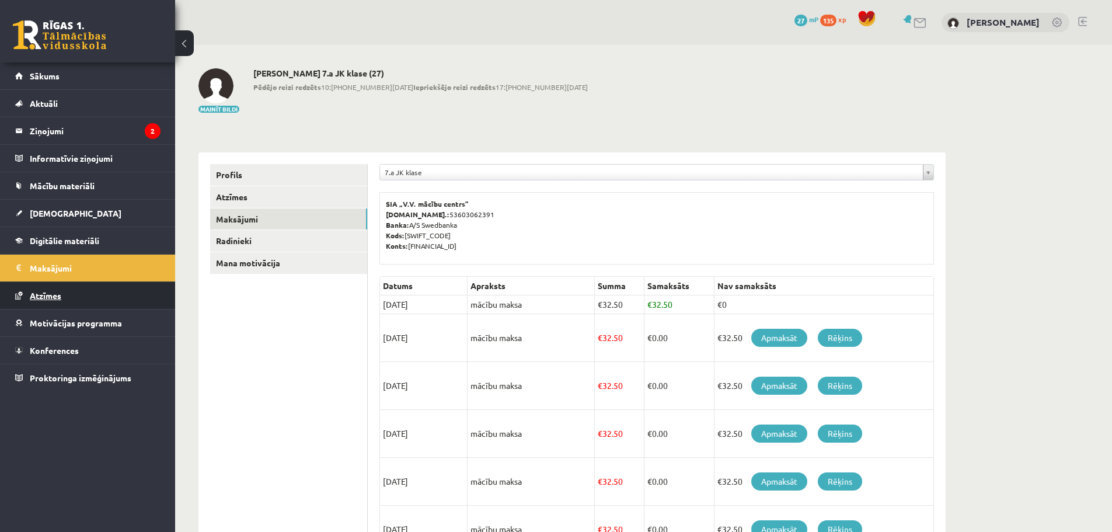
click at [90, 308] on link "Atzīmes" at bounding box center [87, 295] width 145 height 27
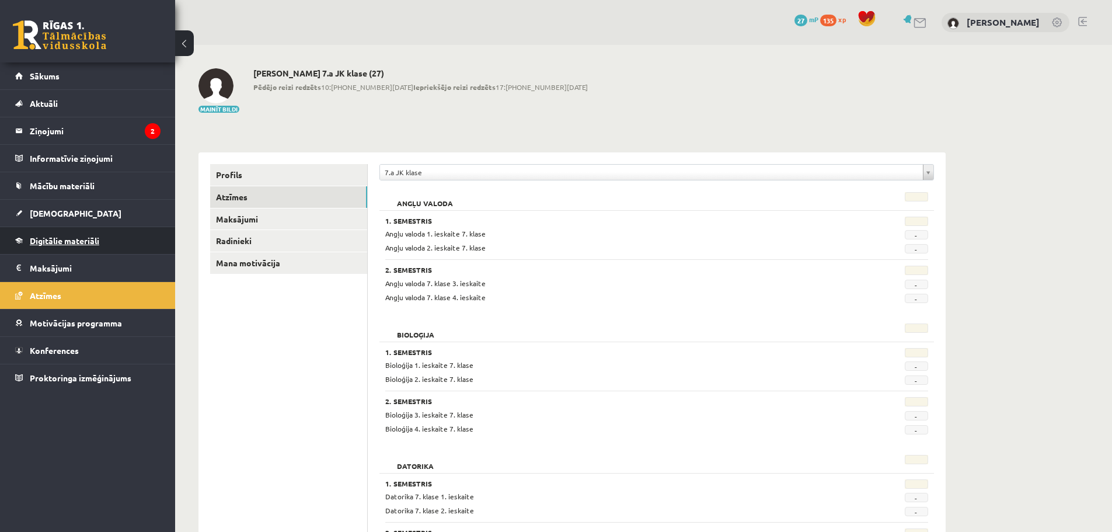
click at [110, 233] on link "Digitālie materiāli" at bounding box center [87, 240] width 145 height 27
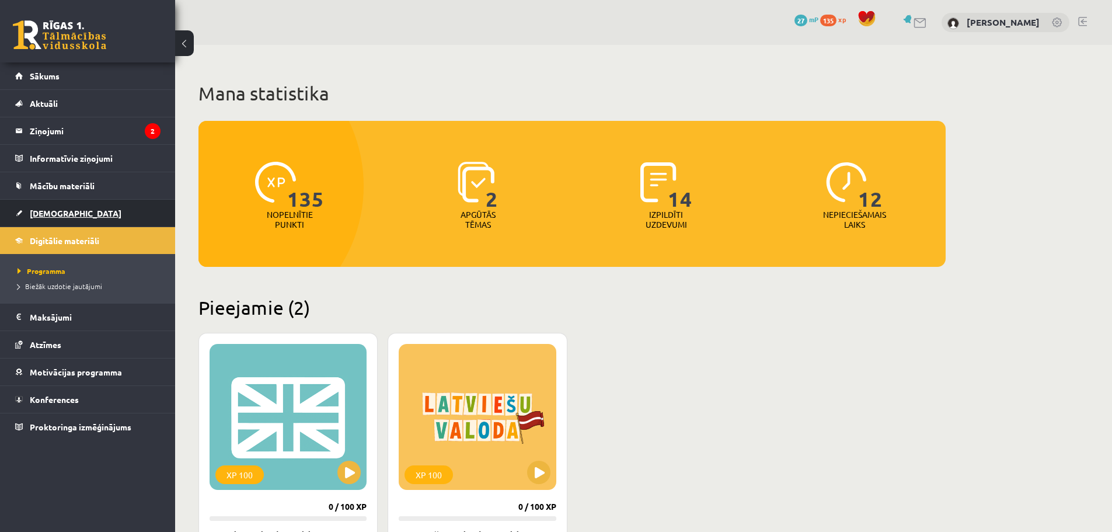
click at [111, 218] on link "[DEMOGRAPHIC_DATA]" at bounding box center [87, 213] width 145 height 27
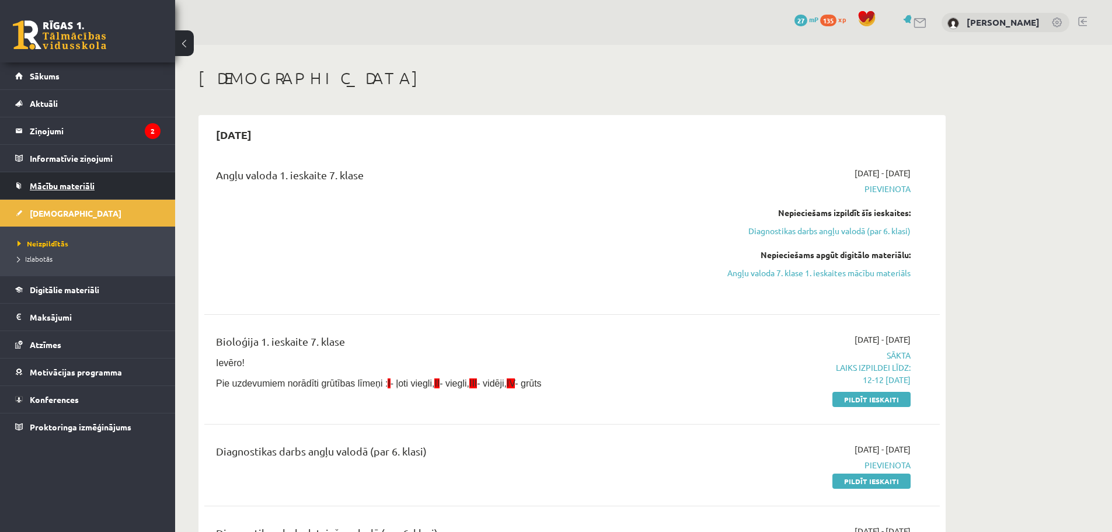
click at [120, 187] on link "Mācību materiāli" at bounding box center [87, 185] width 145 height 27
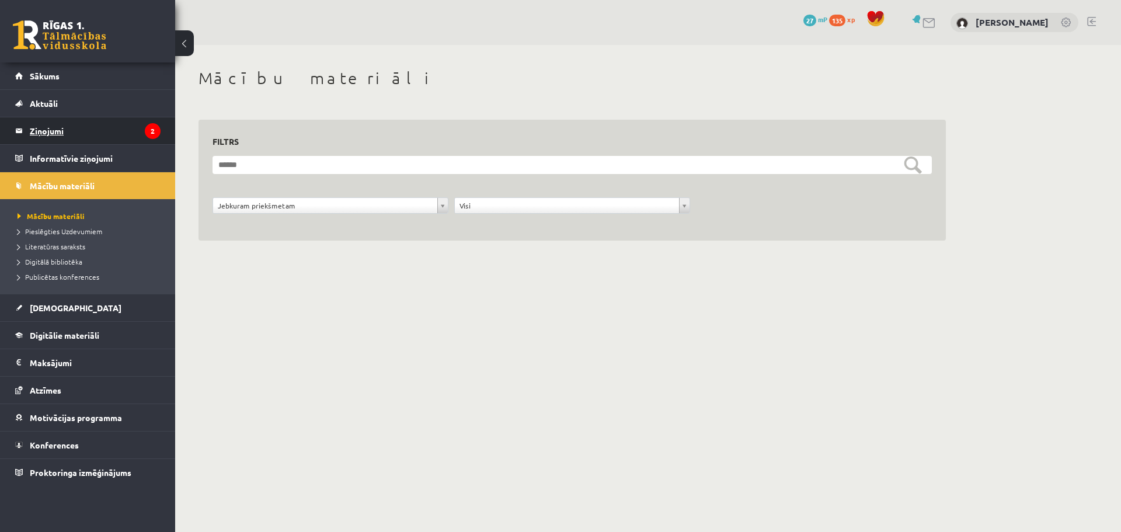
click at [114, 142] on legend "Ziņojumi 2" at bounding box center [95, 130] width 131 height 27
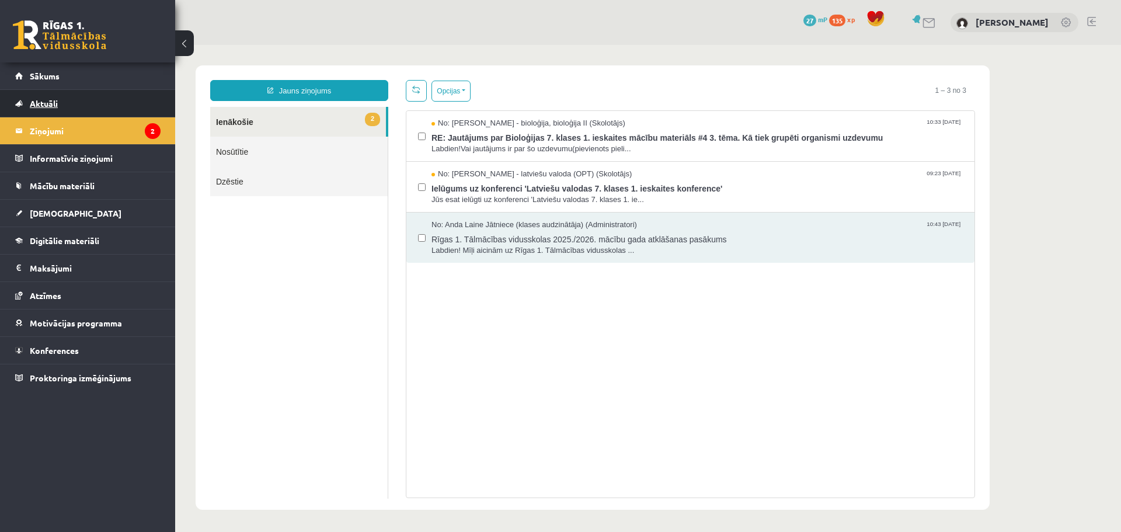
click at [109, 103] on link "Aktuāli" at bounding box center [87, 103] width 145 height 27
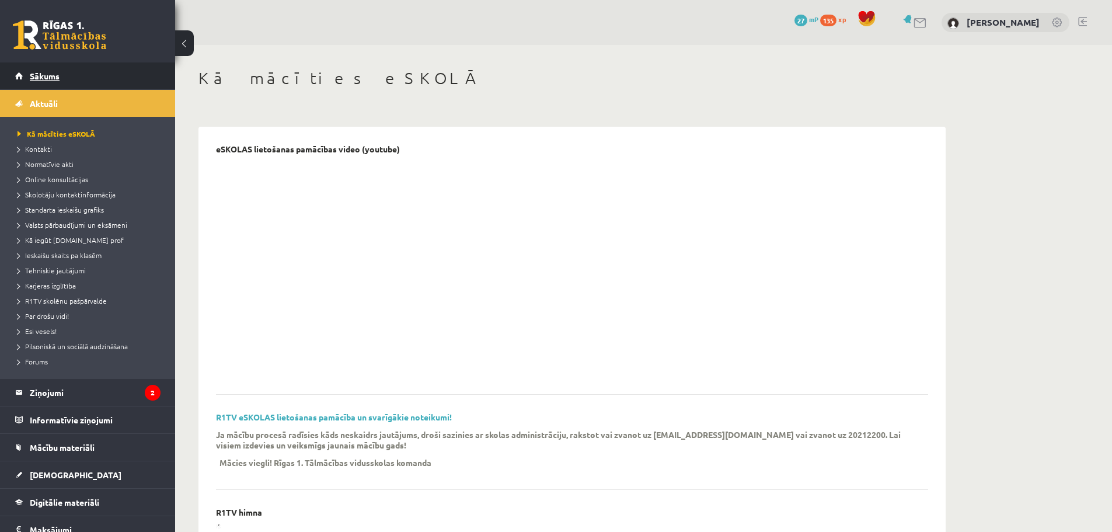
click at [115, 75] on link "Sākums" at bounding box center [87, 75] width 145 height 27
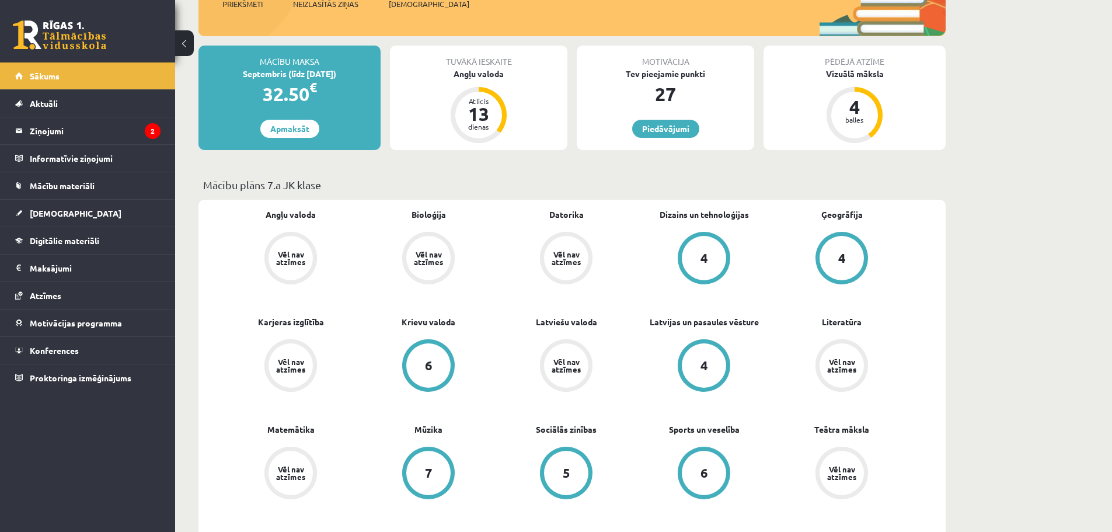
scroll to position [175, 0]
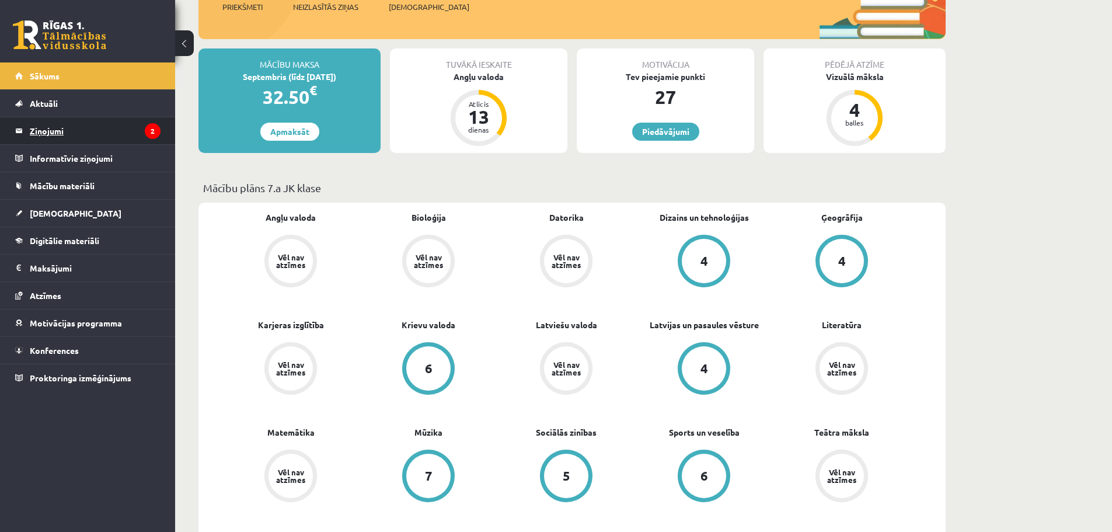
click at [137, 134] on legend "Ziņojumi 2" at bounding box center [95, 130] width 131 height 27
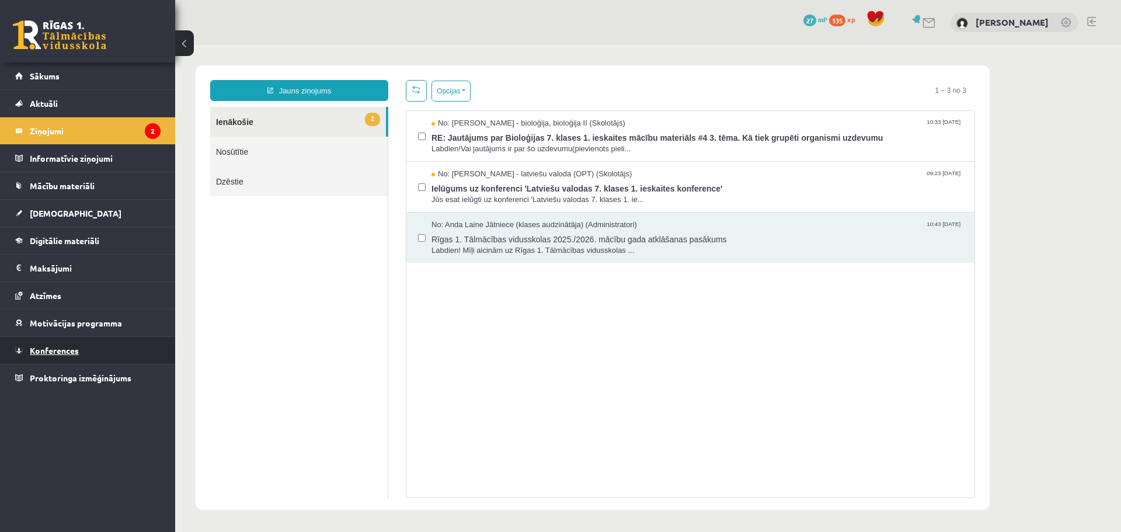
click at [109, 347] on link "Konferences" at bounding box center [87, 350] width 145 height 27
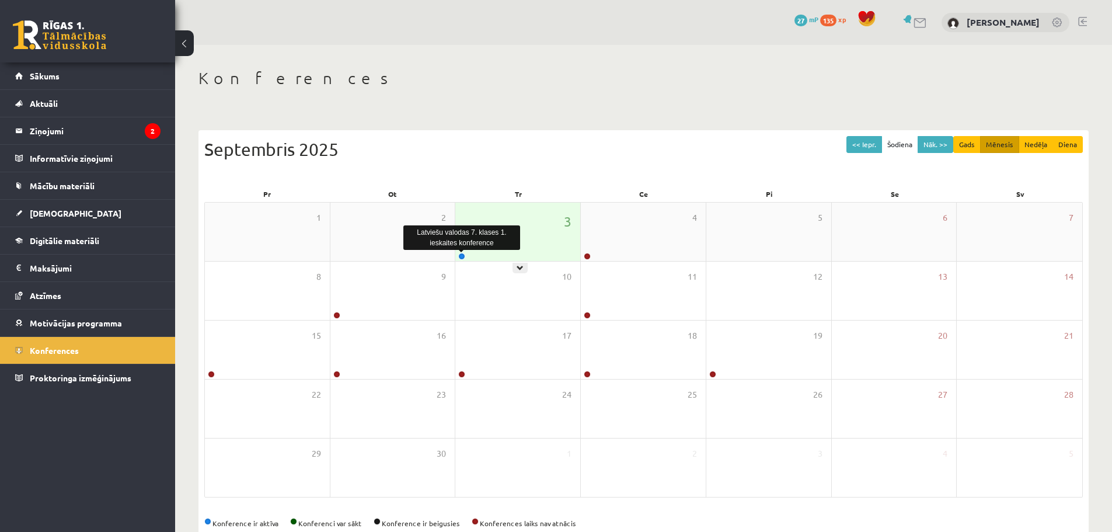
click at [465, 256] on link at bounding box center [461, 256] width 7 height 7
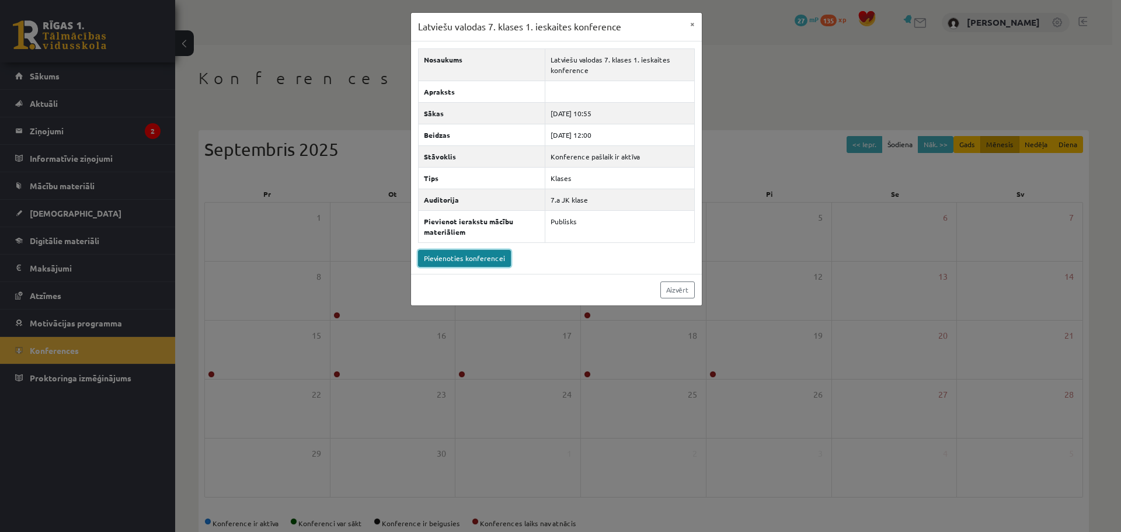
click at [453, 253] on link "Pievienoties konferencei" at bounding box center [464, 258] width 93 height 17
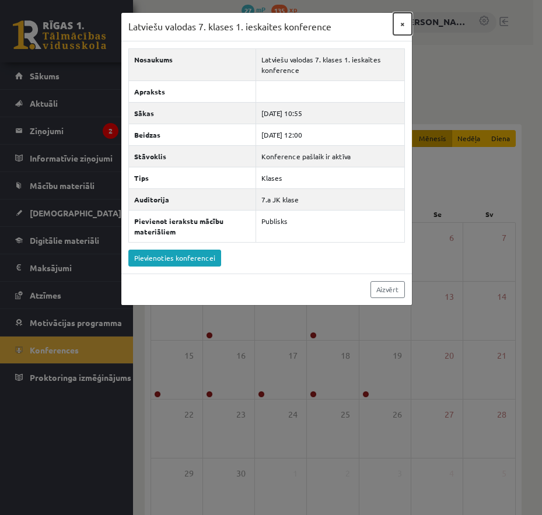
click at [396, 21] on button "×" at bounding box center [402, 24] width 19 height 22
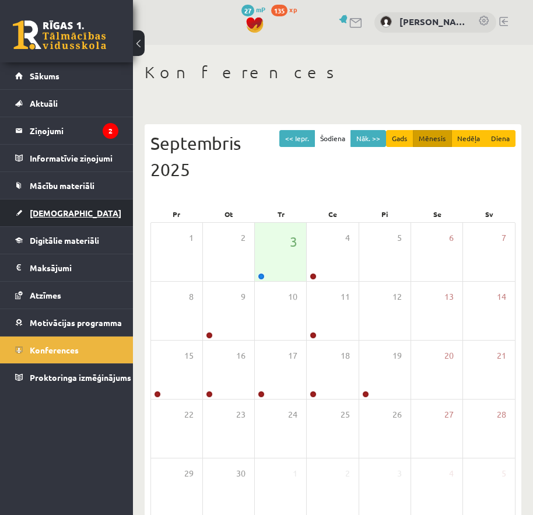
click at [65, 217] on span "[DEMOGRAPHIC_DATA]" at bounding box center [76, 213] width 92 height 11
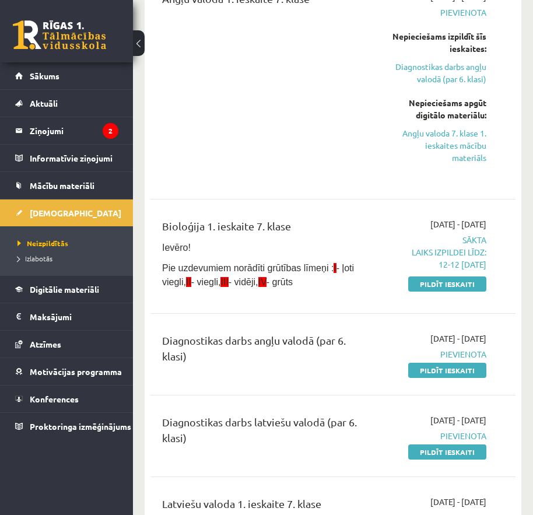
scroll to position [175, 0]
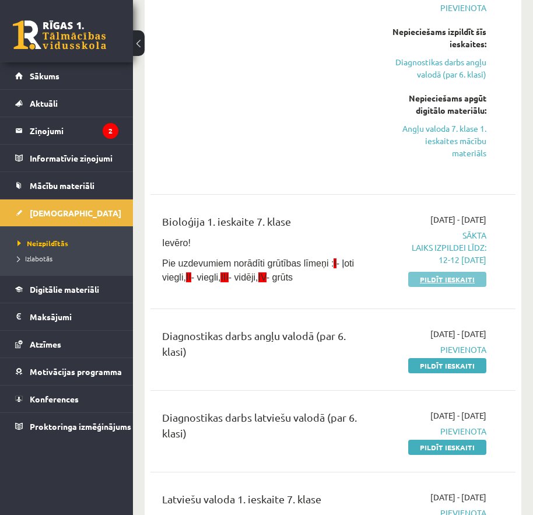
click at [444, 280] on link "Pildīt ieskaiti" at bounding box center [448, 279] width 78 height 15
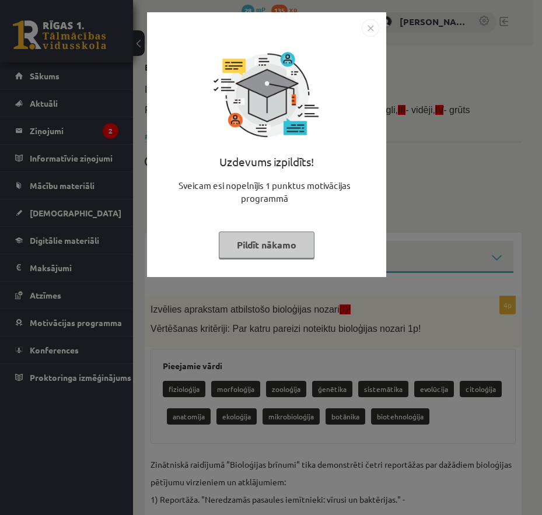
select select "**********"
click at [274, 251] on button "Pildīt nākamo" at bounding box center [267, 245] width 96 height 27
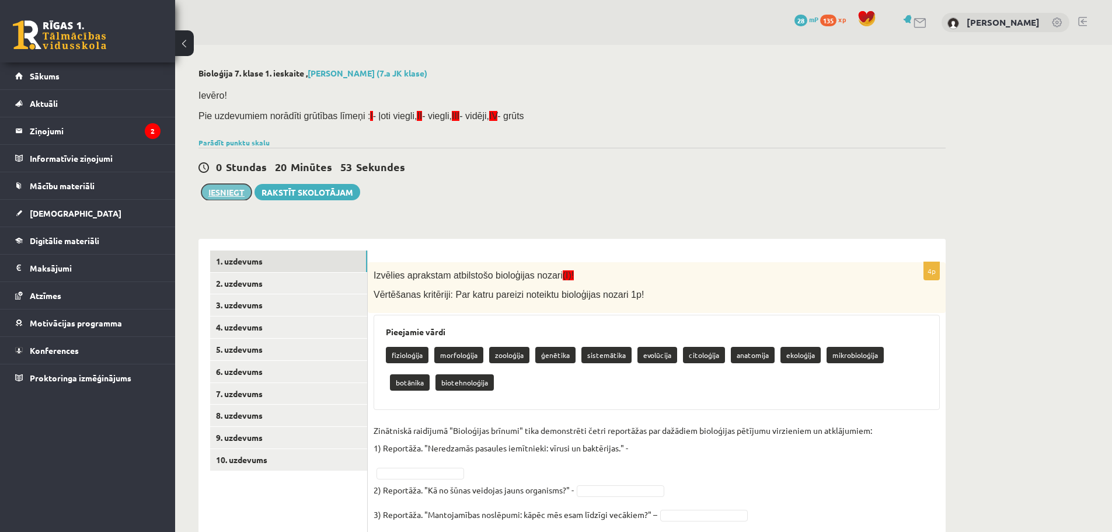
click at [240, 194] on button "Iesniegt" at bounding box center [226, 192] width 50 height 16
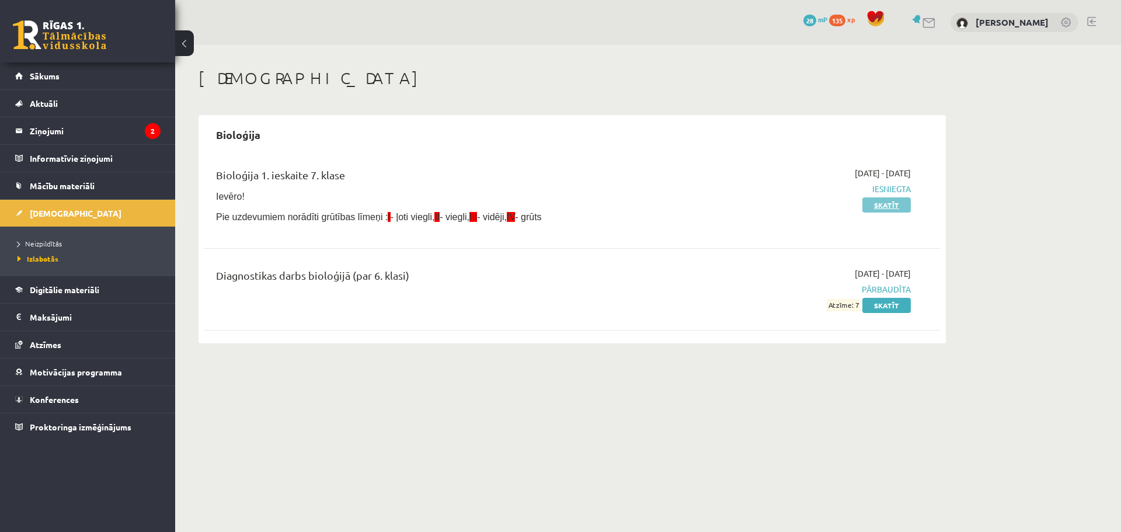
click at [879, 205] on link "Skatīt" at bounding box center [886, 204] width 48 height 15
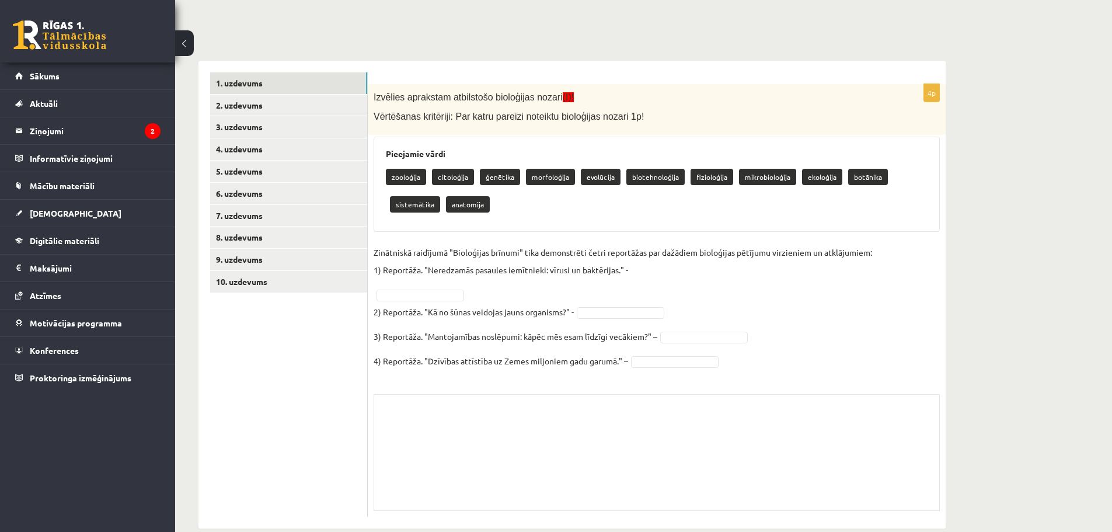
scroll to position [173, 0]
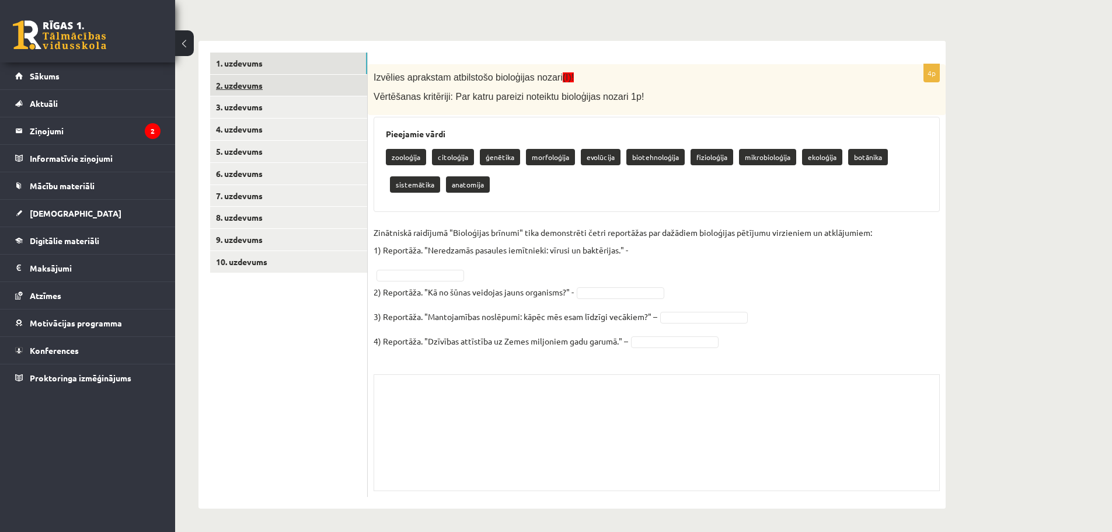
click at [298, 90] on link "2. uzdevums" at bounding box center [288, 86] width 157 height 22
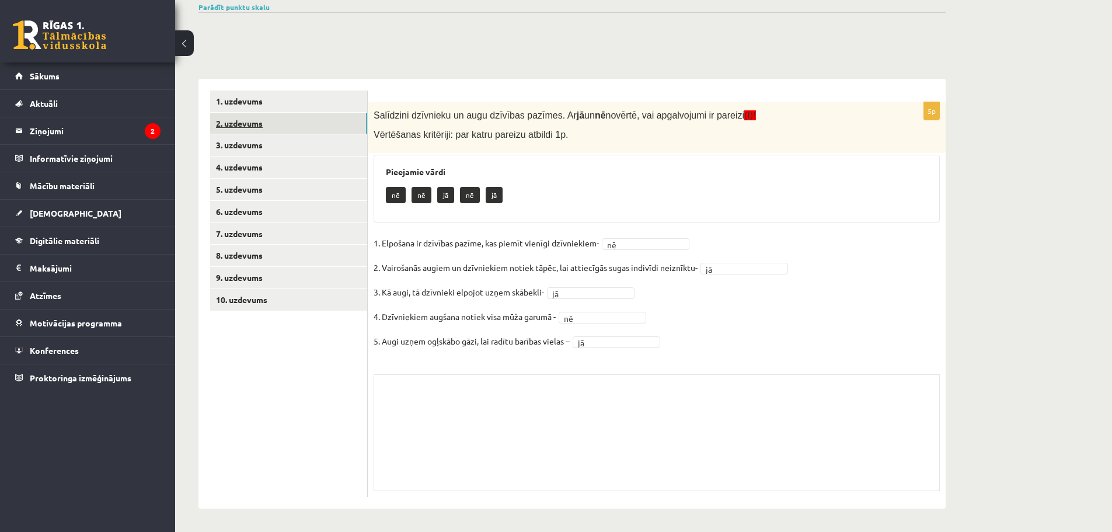
scroll to position [135, 0]
click at [298, 126] on link "2. uzdevums" at bounding box center [288, 124] width 157 height 22
click at [302, 89] on div "1. uzdevums 2. uzdevums 3. uzdevums 4. uzdevums 5. uzdevums 6. uzdevums 7. uzde…" at bounding box center [282, 294] width 169 height 430
click at [301, 97] on link "1. uzdevums" at bounding box center [288, 101] width 157 height 22
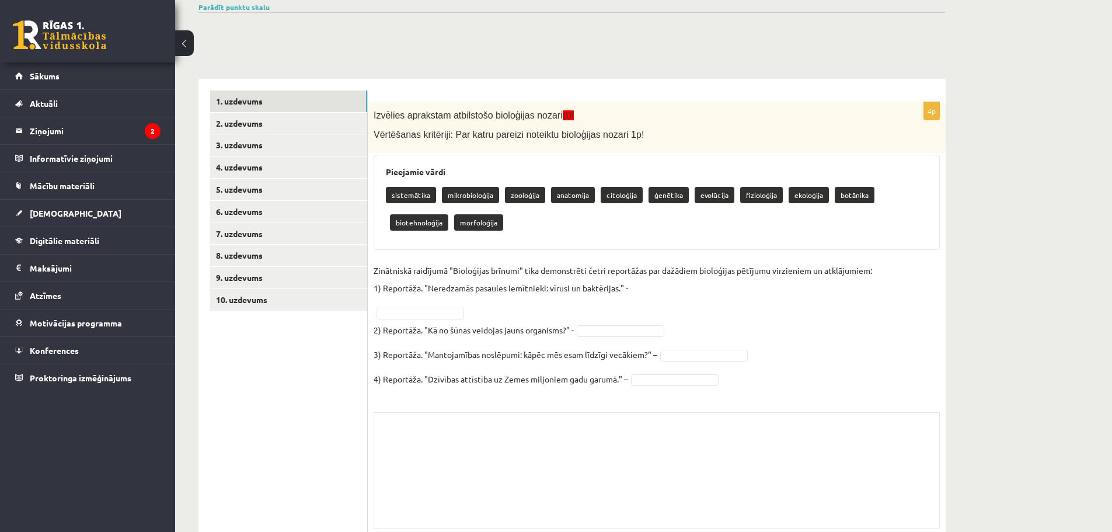
click at [561, 196] on p "anatomija" at bounding box center [573, 195] width 44 height 16
click at [259, 124] on link "2. uzdevums" at bounding box center [288, 124] width 157 height 22
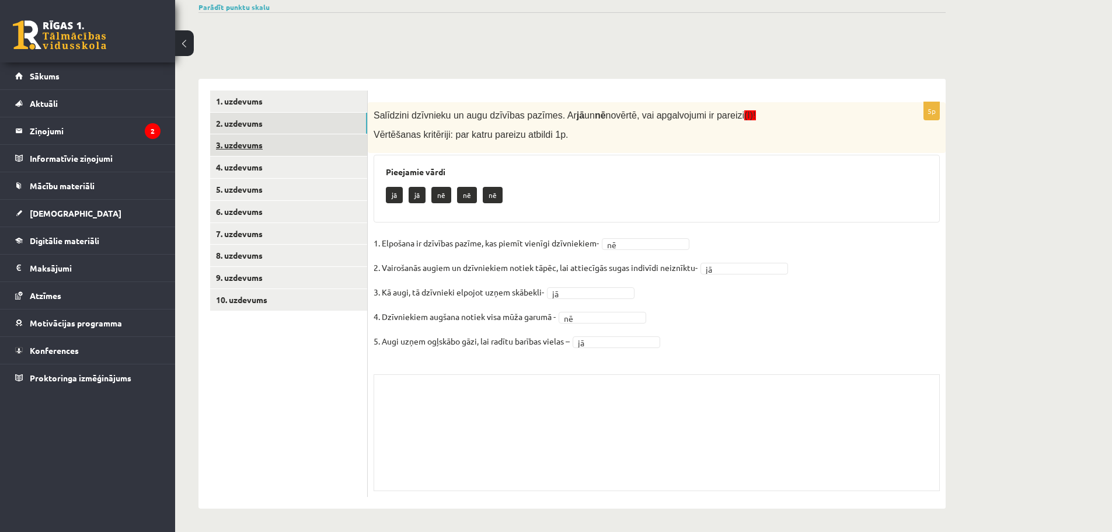
click at [266, 145] on link "3. uzdevums" at bounding box center [288, 145] width 157 height 22
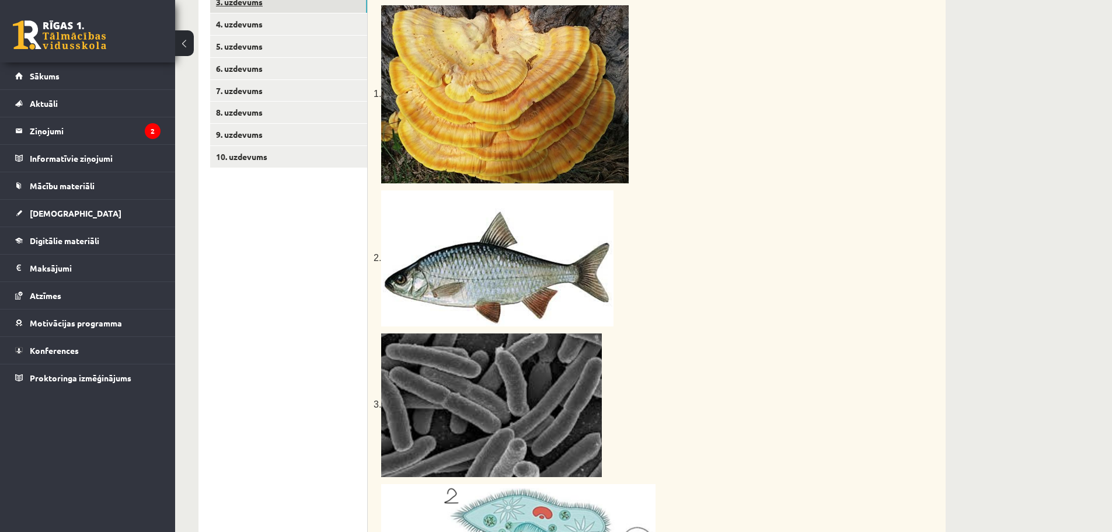
scroll to position [187, 0]
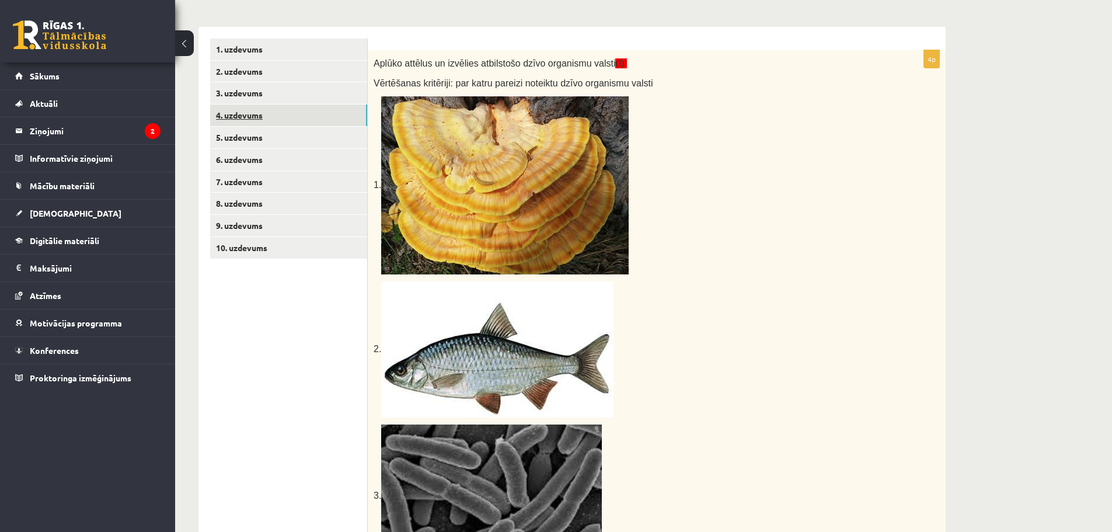
click at [273, 110] on link "4. uzdevums" at bounding box center [288, 115] width 157 height 22
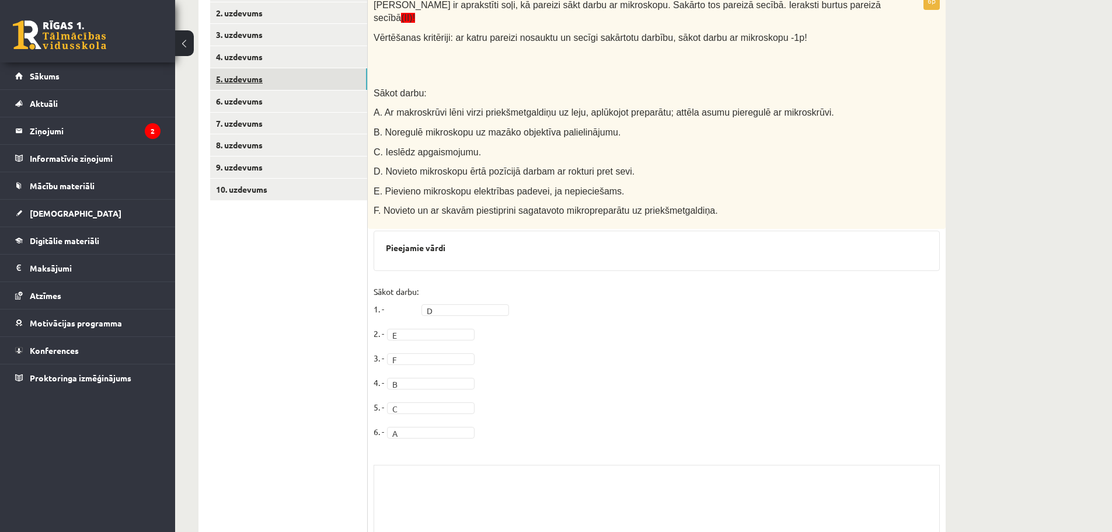
click at [282, 85] on link "5. uzdevums" at bounding box center [288, 79] width 157 height 22
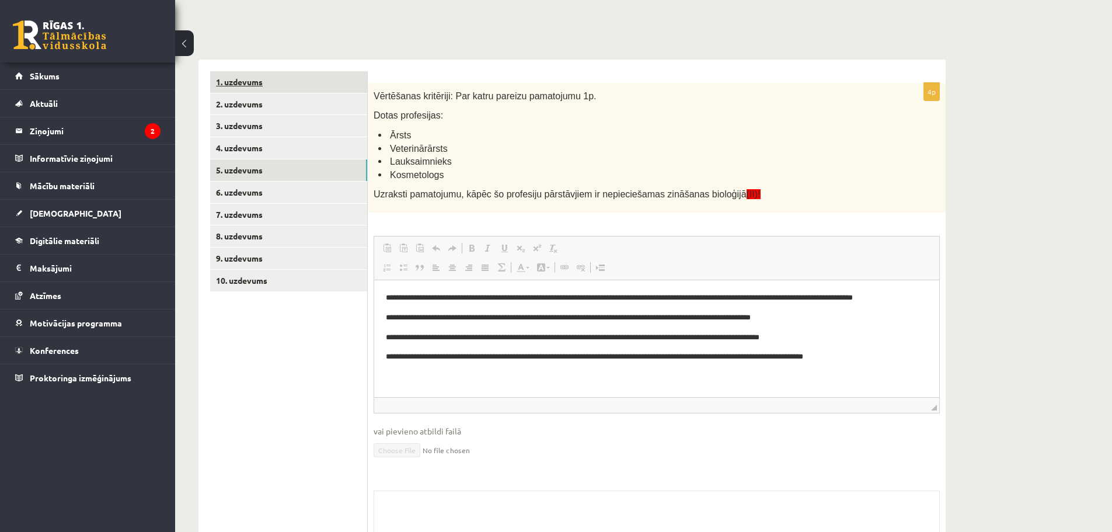
scroll to position [0, 0]
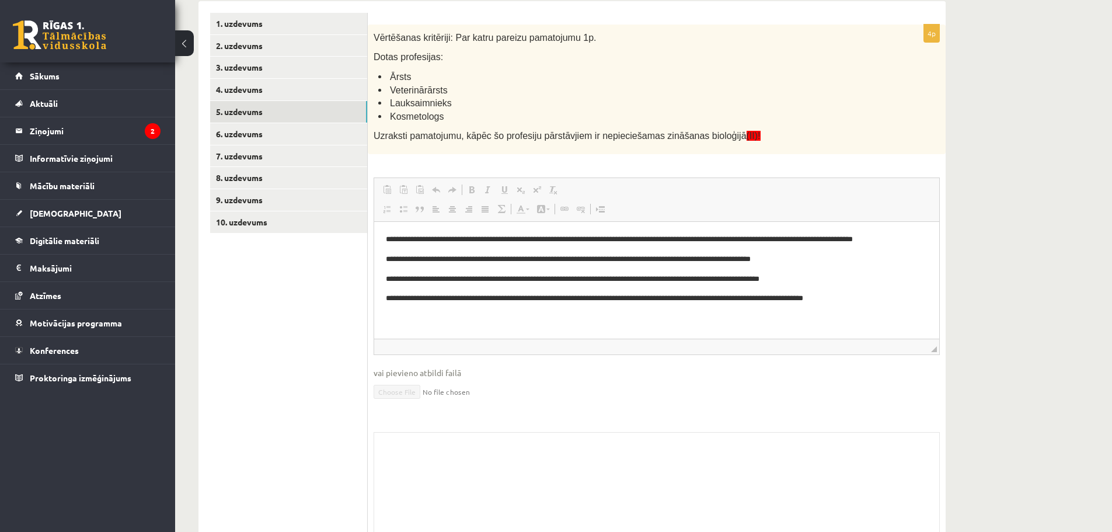
click at [250, 6] on div "1. uzdevums 2. uzdevums 3. uzdevums 4. uzdevums 5. uzdevums 6. uzdevums 7. uzde…" at bounding box center [282, 283] width 169 height 565
click at [246, 17] on link "1. uzdevums" at bounding box center [288, 24] width 157 height 22
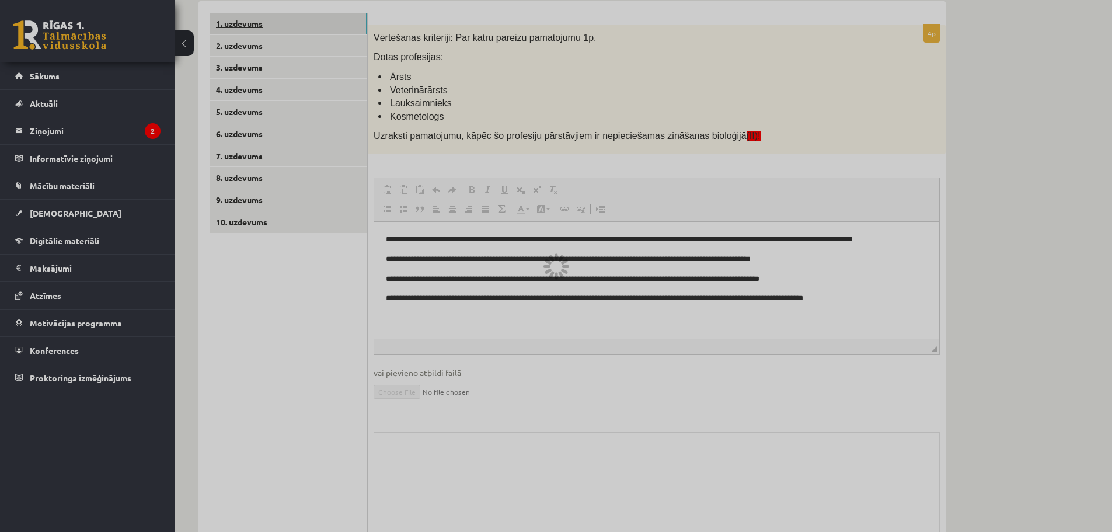
scroll to position [174, 0]
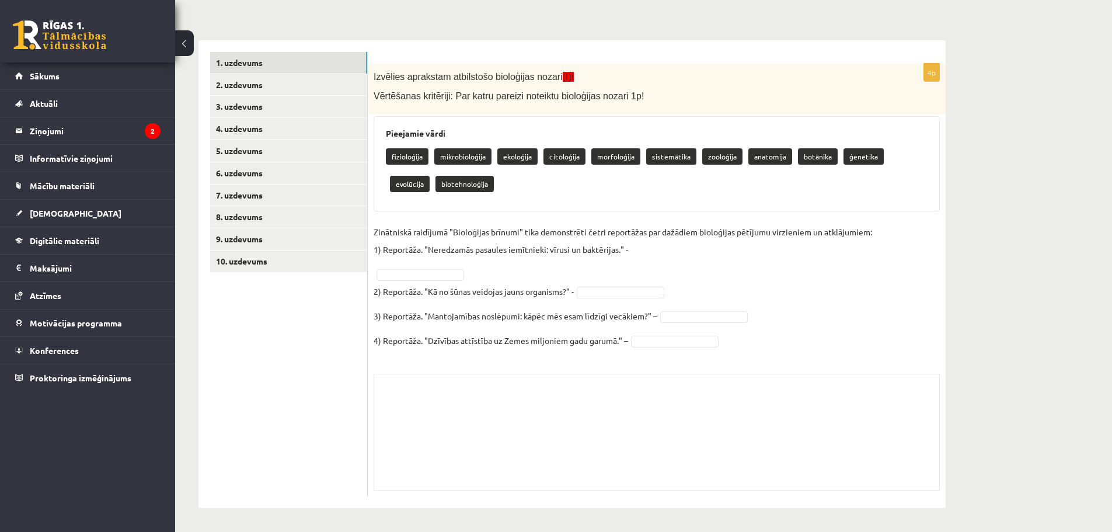
click at [449, 268] on fieldset "Zinātniskā raidījumā "Bioloģijas brīnumi" tika demonstrēti četri reportāžas par…" at bounding box center [657, 289] width 566 height 133
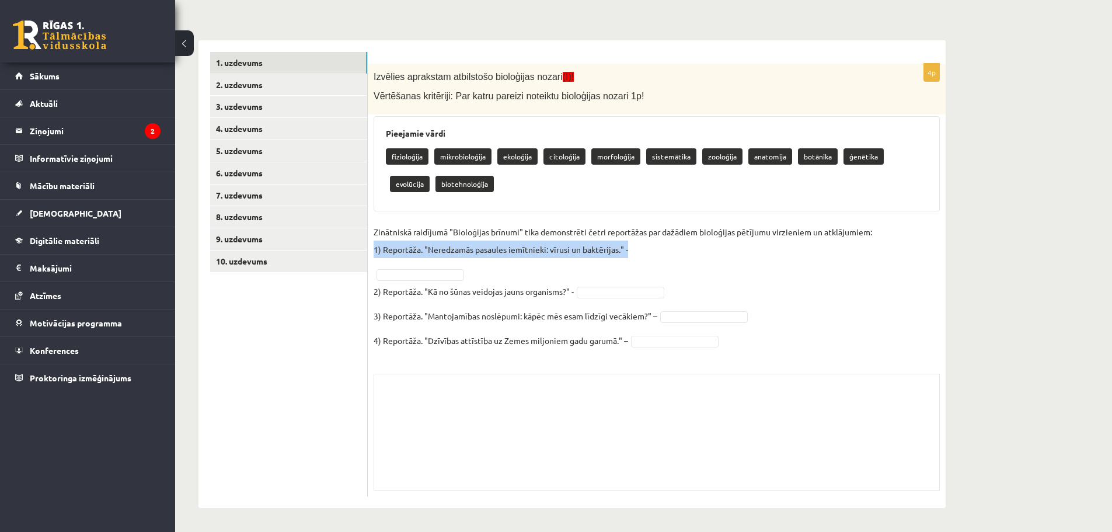
drag, startPoint x: 449, startPoint y: 268, endPoint x: 427, endPoint y: 252, distance: 27.6
click at [447, 268] on fieldset "Zinātniskā raidījumā "Bioloģijas brīnumi" tika demonstrēti četri reportāžas par…" at bounding box center [657, 289] width 566 height 133
click at [285, 96] on link "3. uzdevums" at bounding box center [288, 107] width 157 height 22
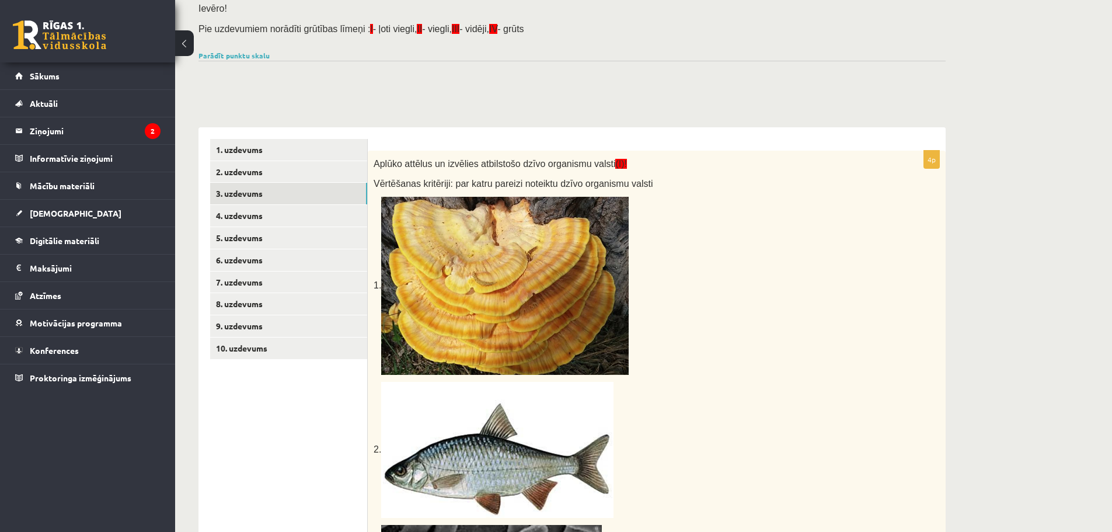
scroll to position [57, 0]
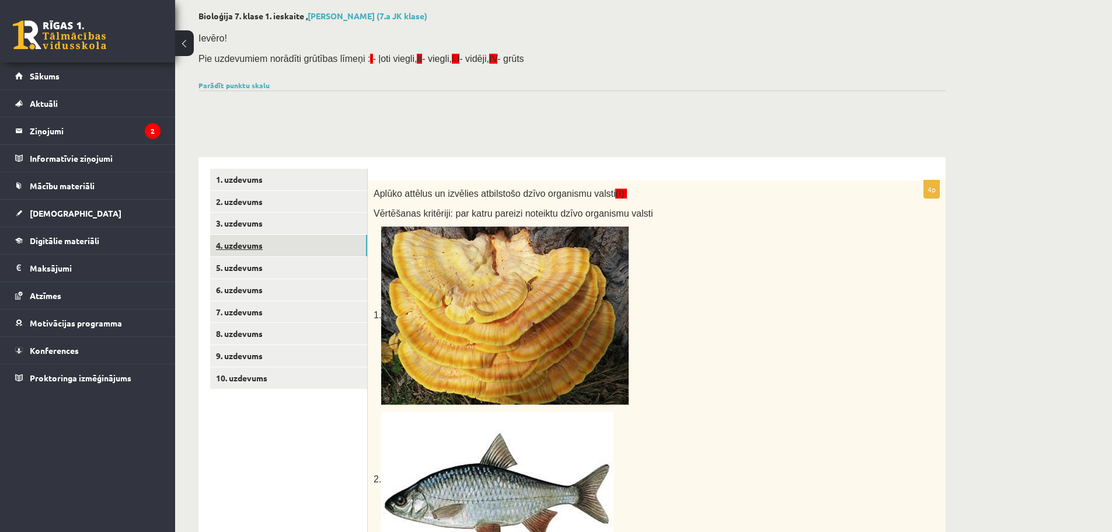
click at [268, 246] on link "4. uzdevums" at bounding box center [288, 246] width 157 height 22
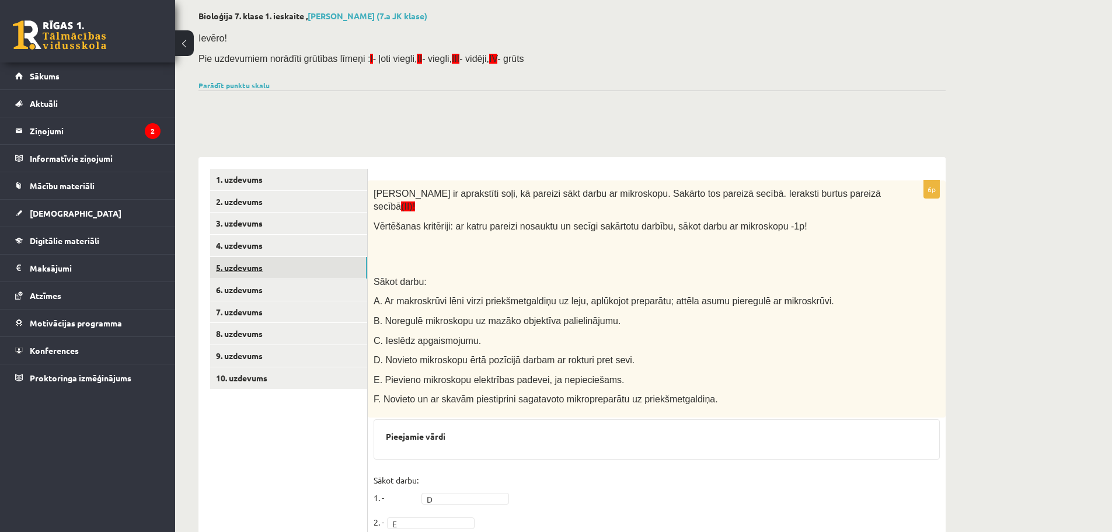
click at [270, 277] on link "5. uzdevums" at bounding box center [288, 268] width 157 height 22
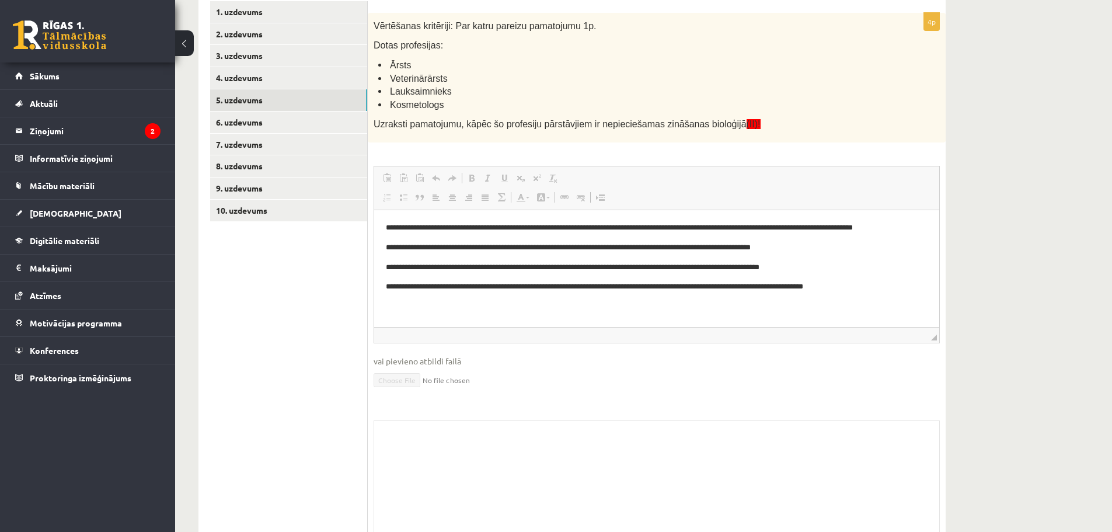
scroll to position [232, 0]
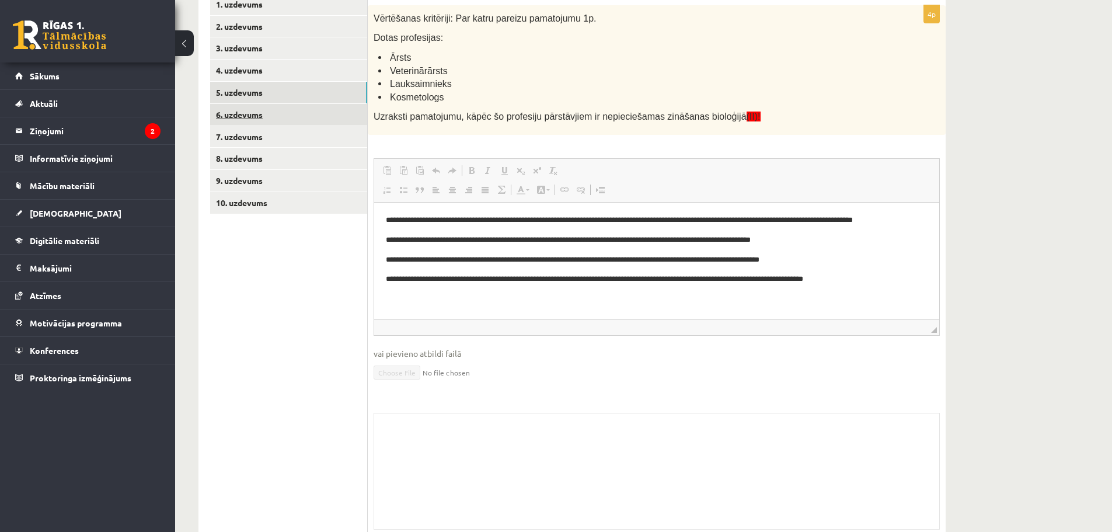
click at [254, 114] on link "6. uzdevums" at bounding box center [288, 115] width 157 height 22
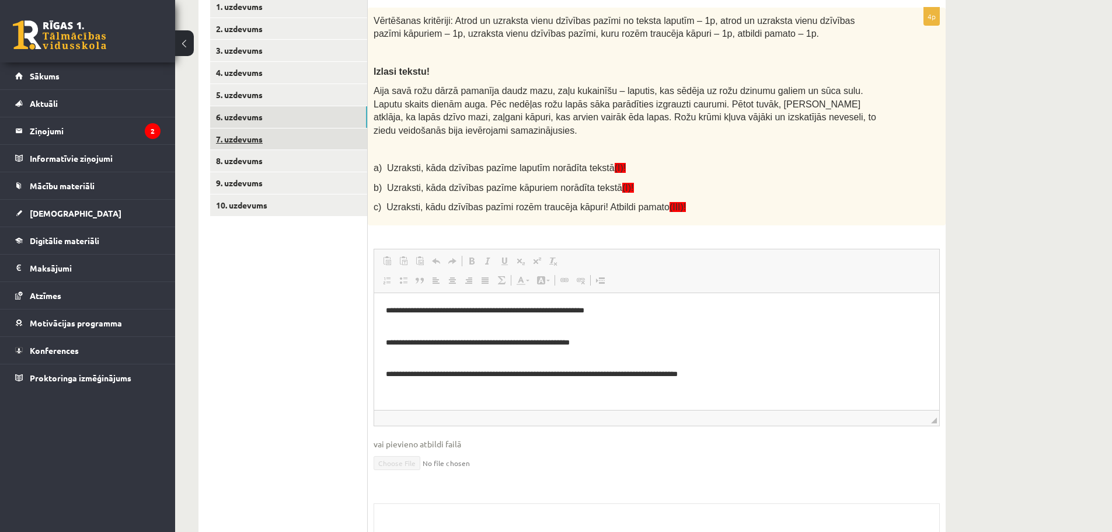
scroll to position [0, 0]
click at [261, 147] on link "7. uzdevums" at bounding box center [288, 139] width 157 height 22
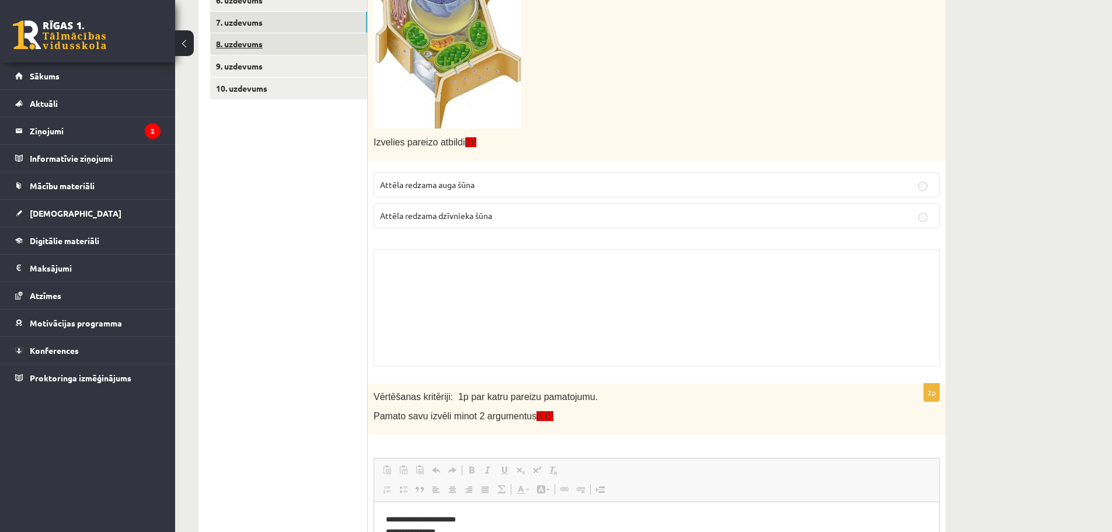
click at [251, 45] on link "8. uzdevums" at bounding box center [288, 44] width 157 height 22
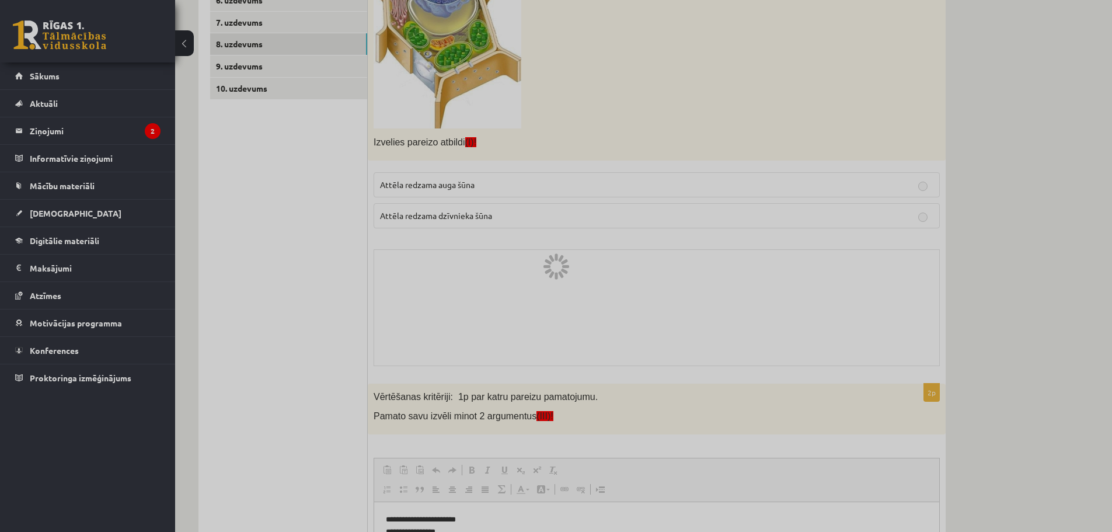
scroll to position [110, 0]
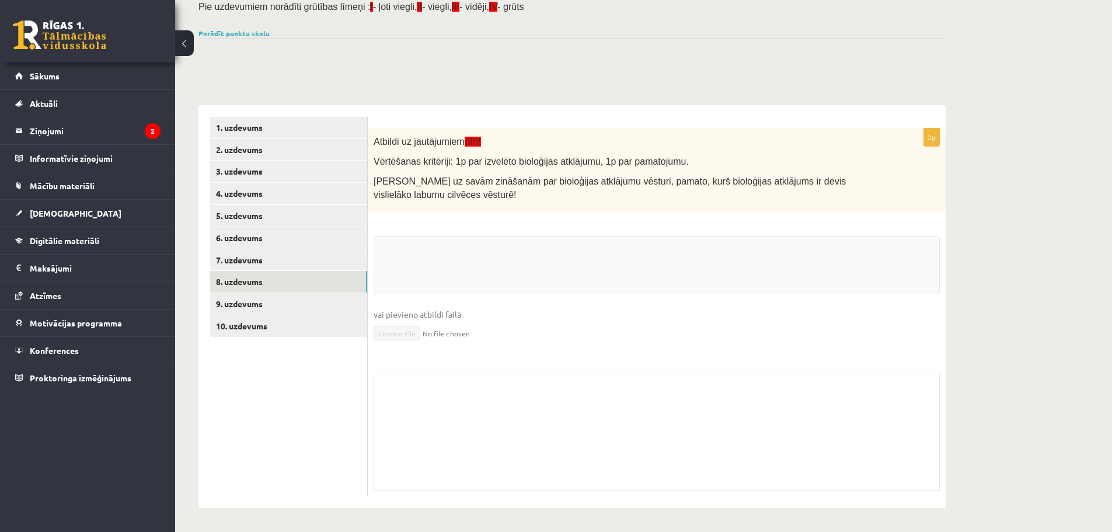
click at [259, 80] on div "Bioloģija 7. klase 1. ieskaite , [PERSON_NAME] (7.a JK klase) Ievēro! Pie uzdev…" at bounding box center [572, 233] width 794 height 595
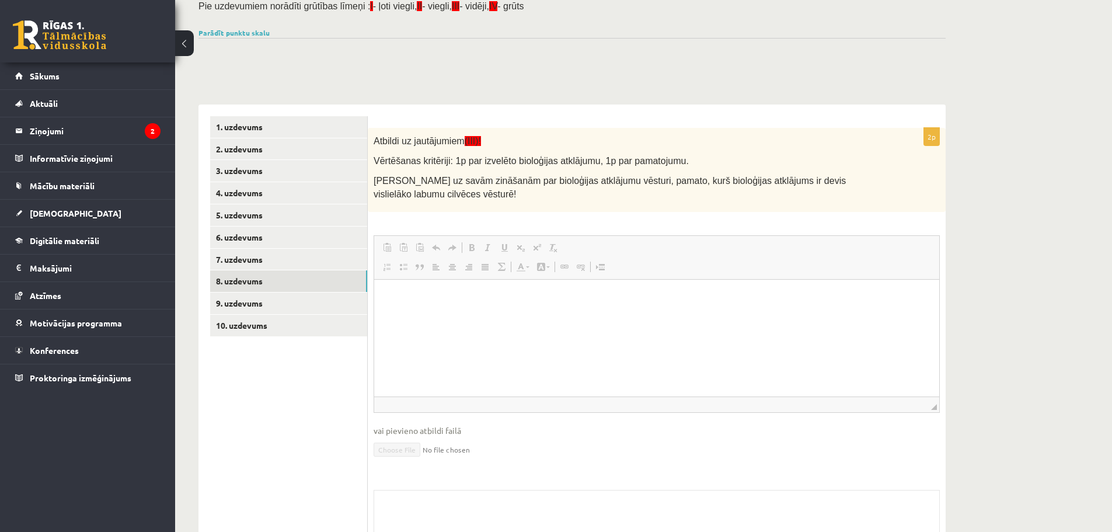
scroll to position [0, 0]
